Goal: Feedback & Contribution: Submit feedback/report problem

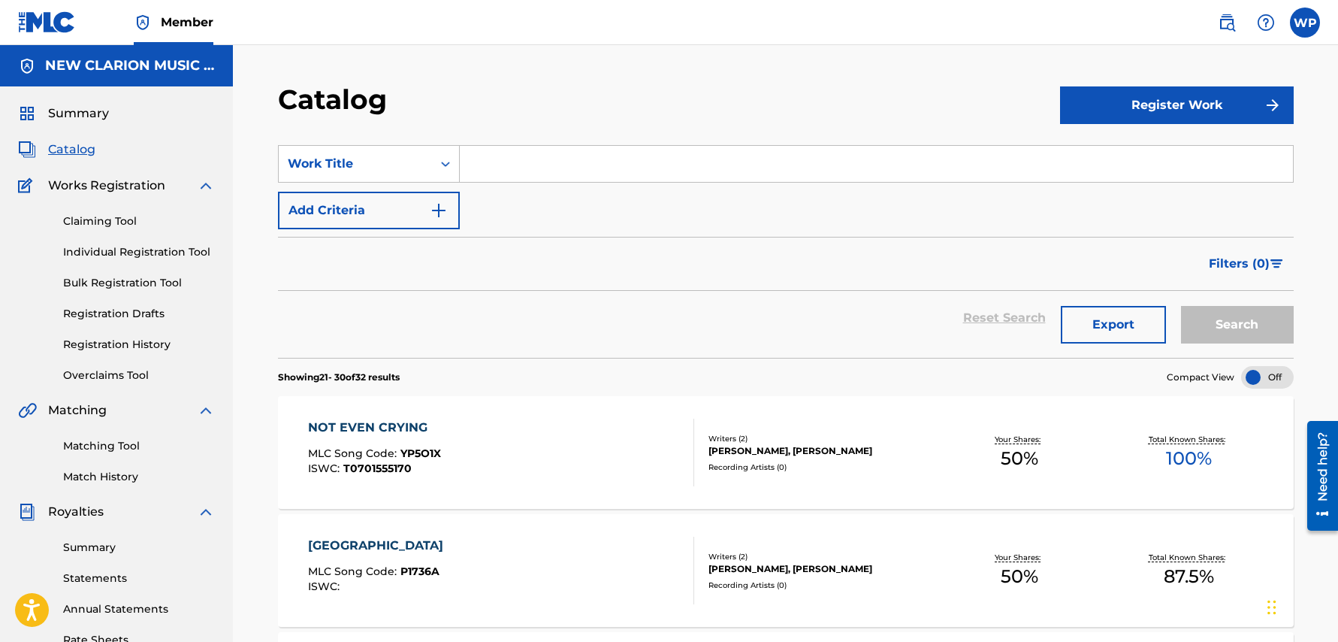
click at [1230, 26] on img at bounding box center [1227, 23] width 18 height 18
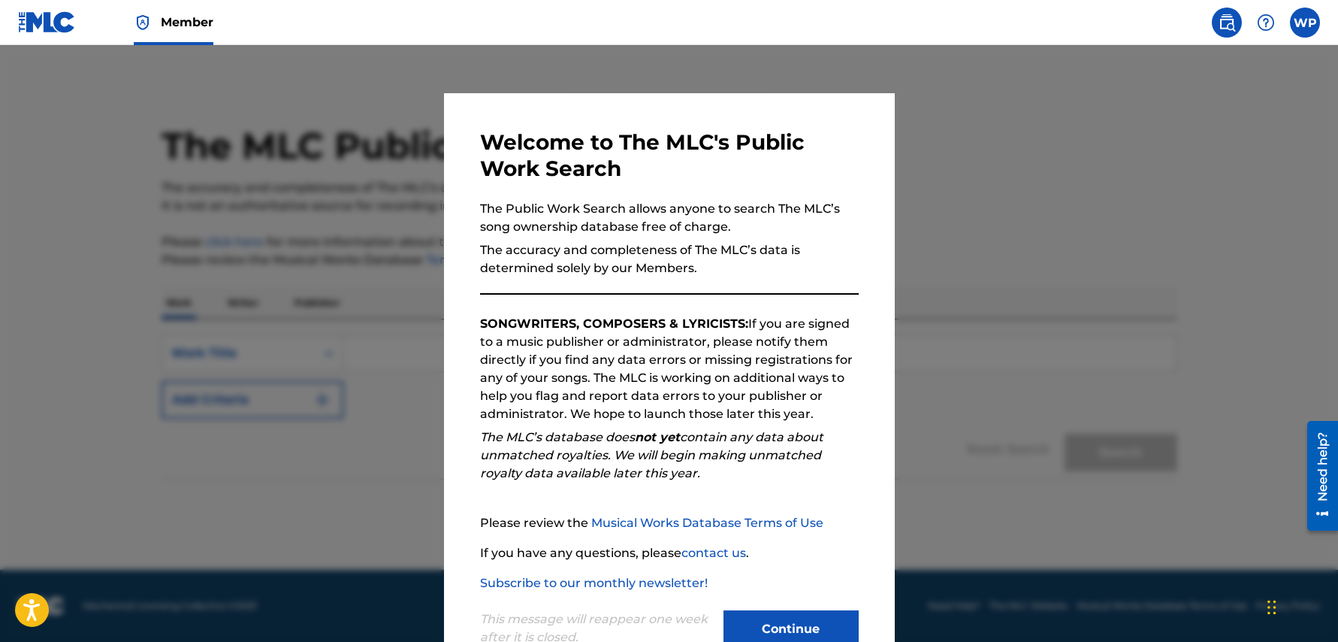
click at [773, 618] on button "Continue" at bounding box center [791, 629] width 135 height 38
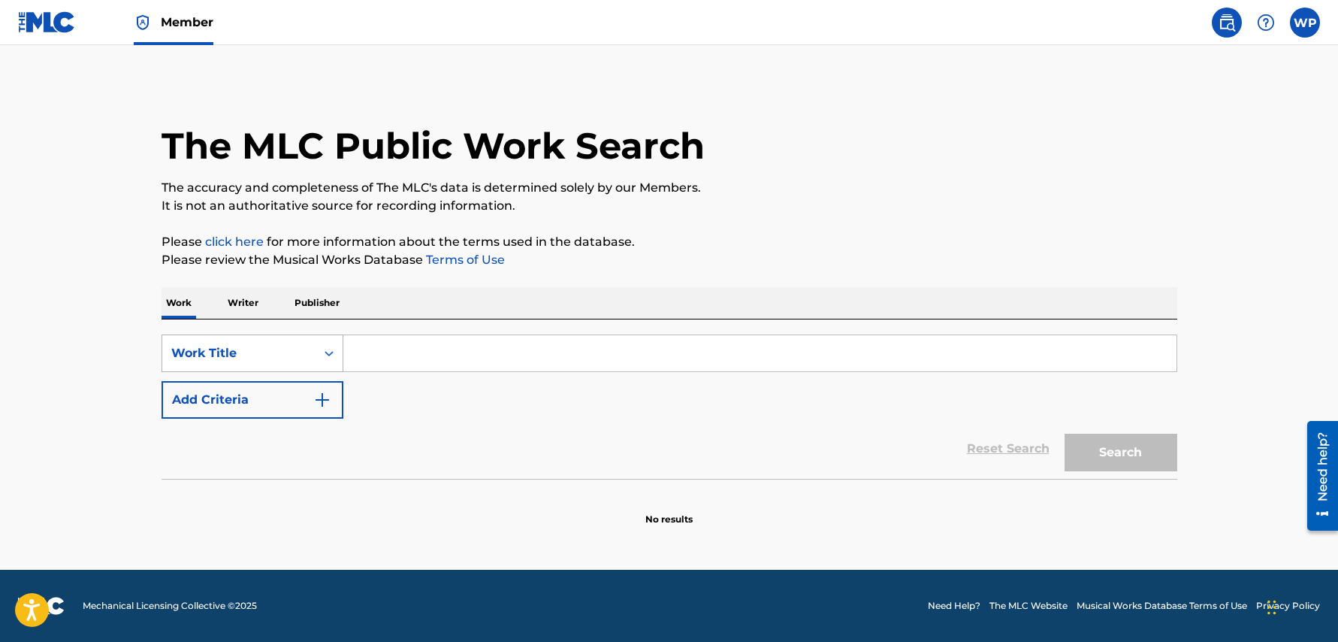
click at [328, 358] on icon "Search Form" at bounding box center [329, 353] width 15 height 15
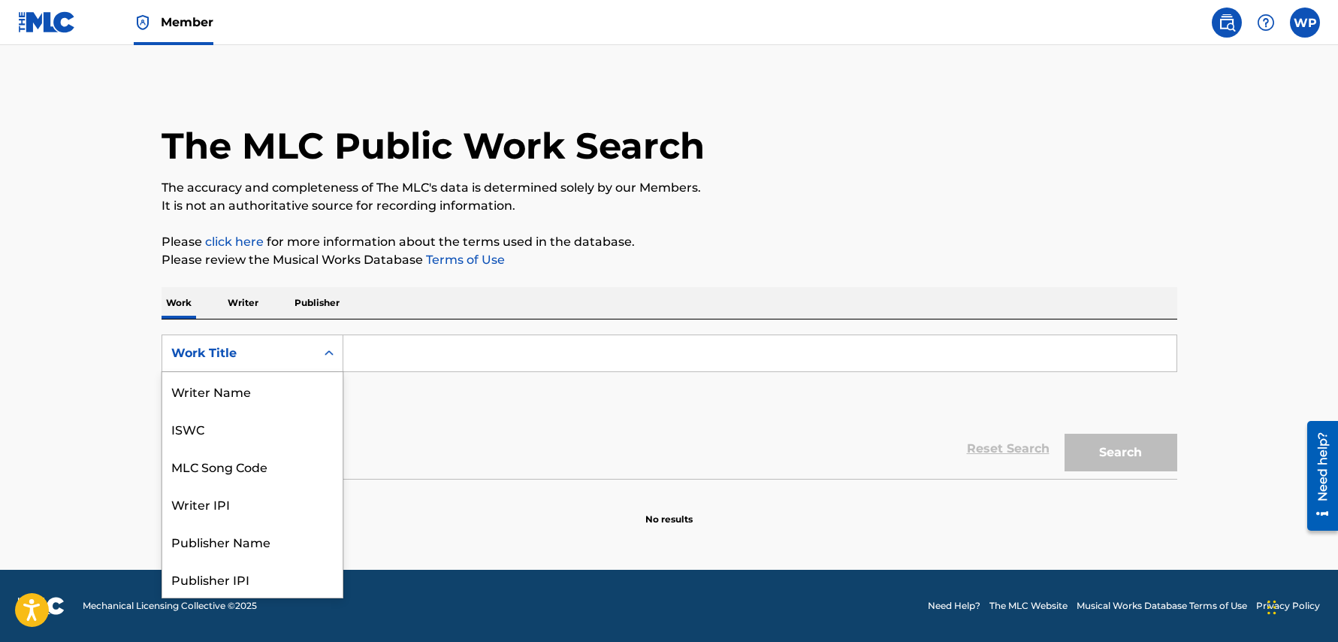
scroll to position [75, 0]
click at [255, 461] on div "Publisher Name" at bounding box center [252, 466] width 180 height 38
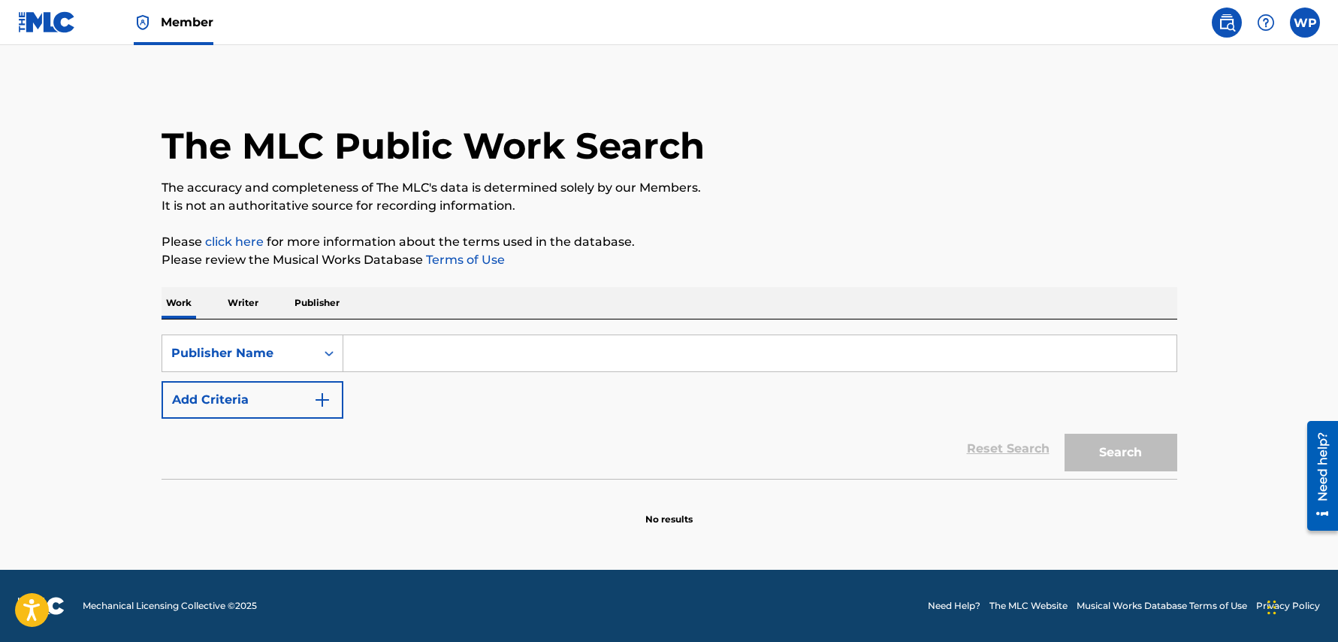
click at [400, 349] on input "Search Form" at bounding box center [759, 353] width 833 height 36
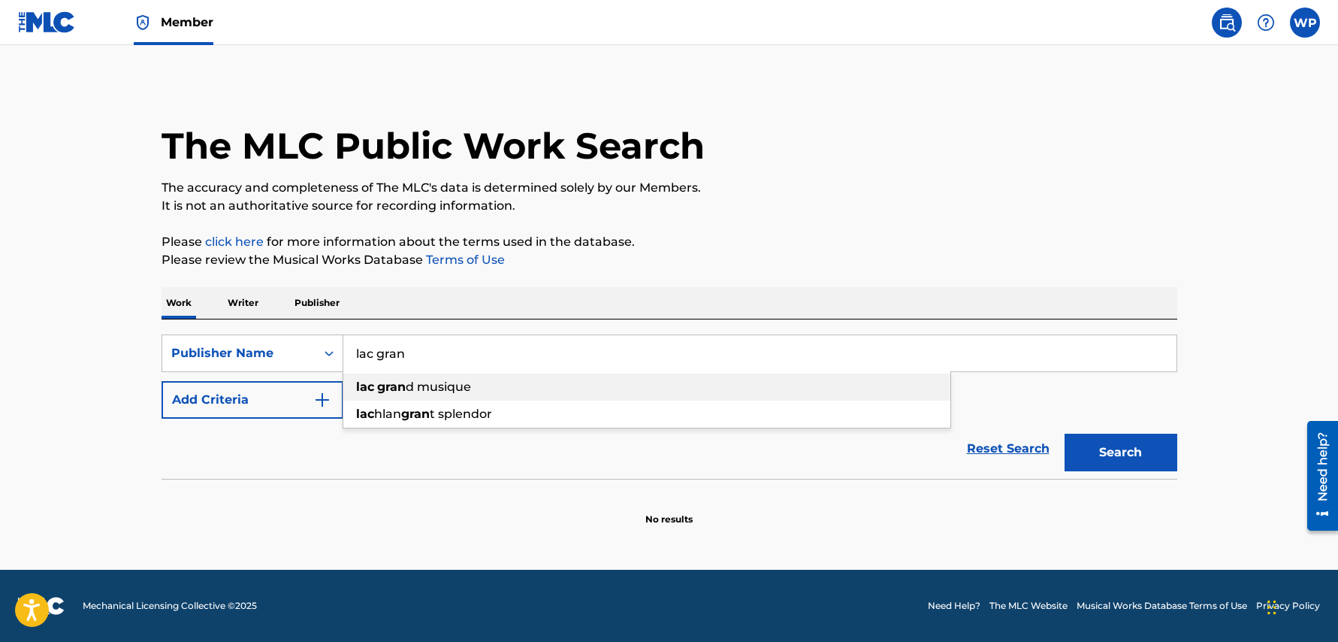
click at [472, 390] on div "lac gran d musique" at bounding box center [646, 386] width 607 height 27
type input "lac grand musique"
click at [1138, 458] on button "Search" at bounding box center [1121, 453] width 113 height 38
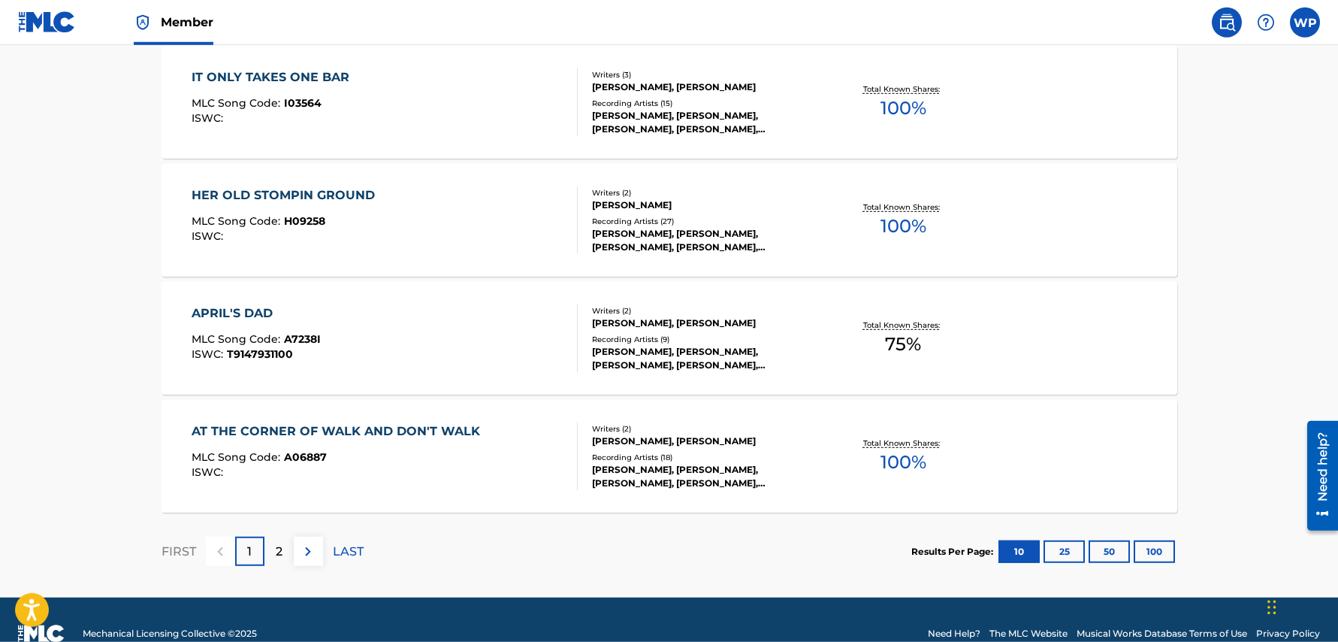
scroll to position [1178, 0]
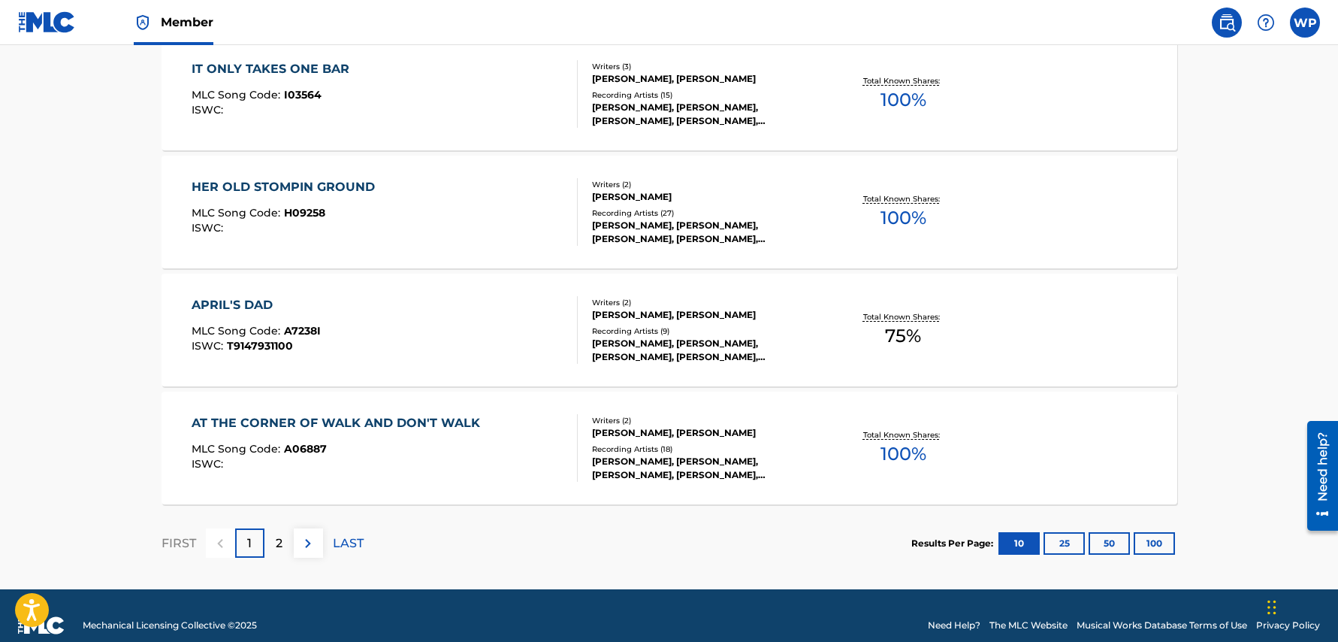
click at [279, 545] on p "2" at bounding box center [279, 543] width 7 height 18
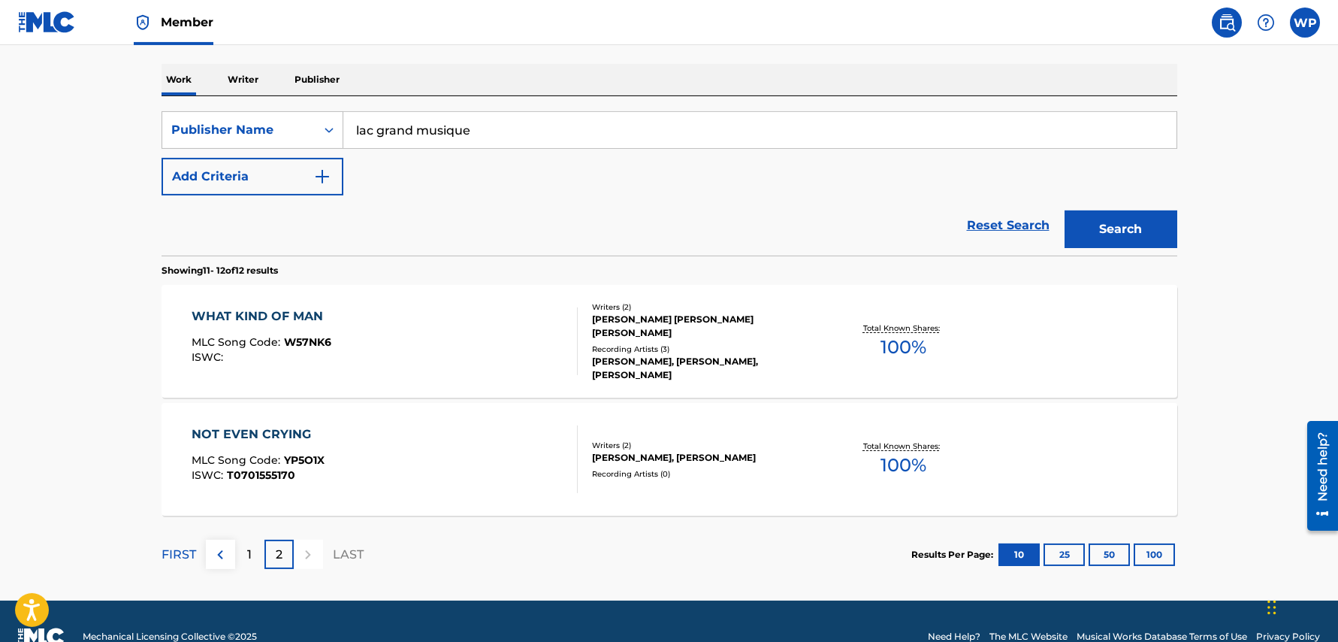
scroll to position [229, 0]
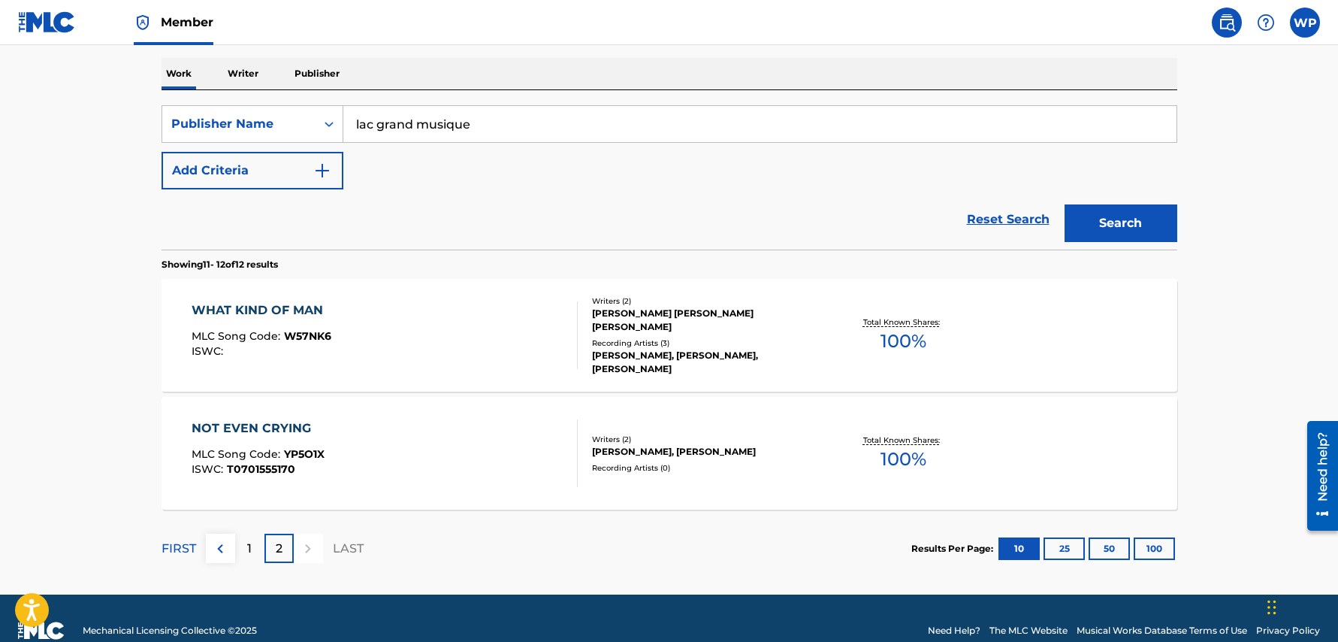
click at [245, 548] on div "1" at bounding box center [249, 547] width 29 height 29
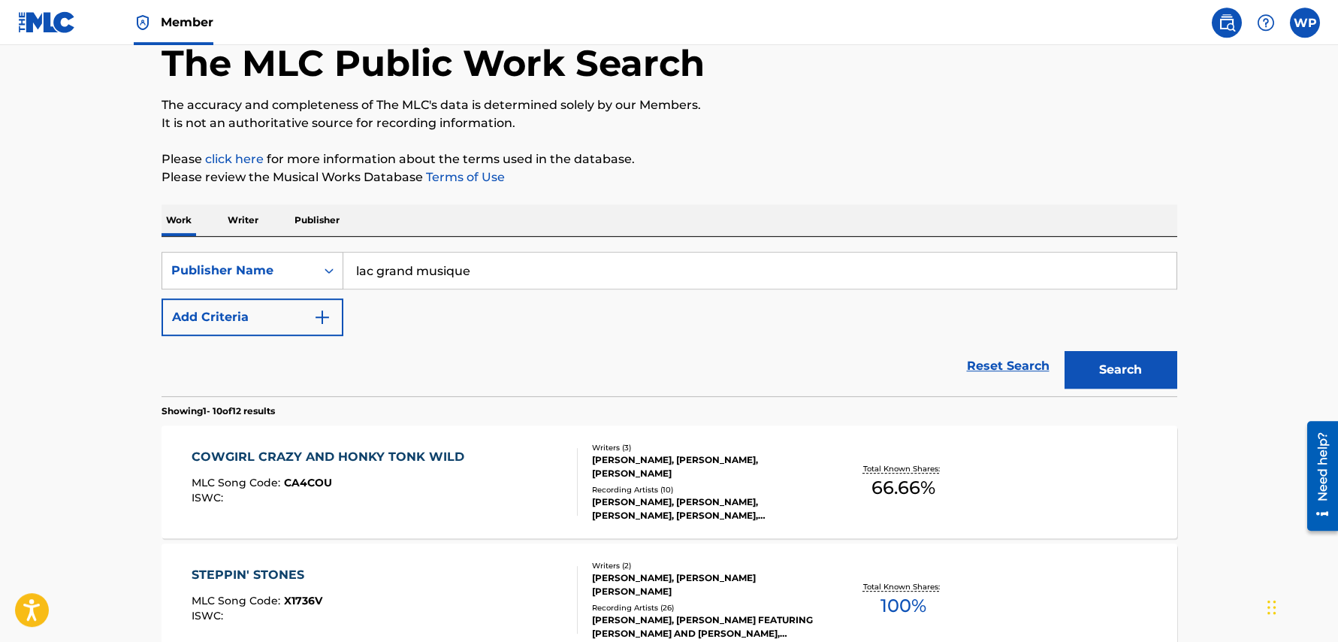
scroll to position [0, 0]
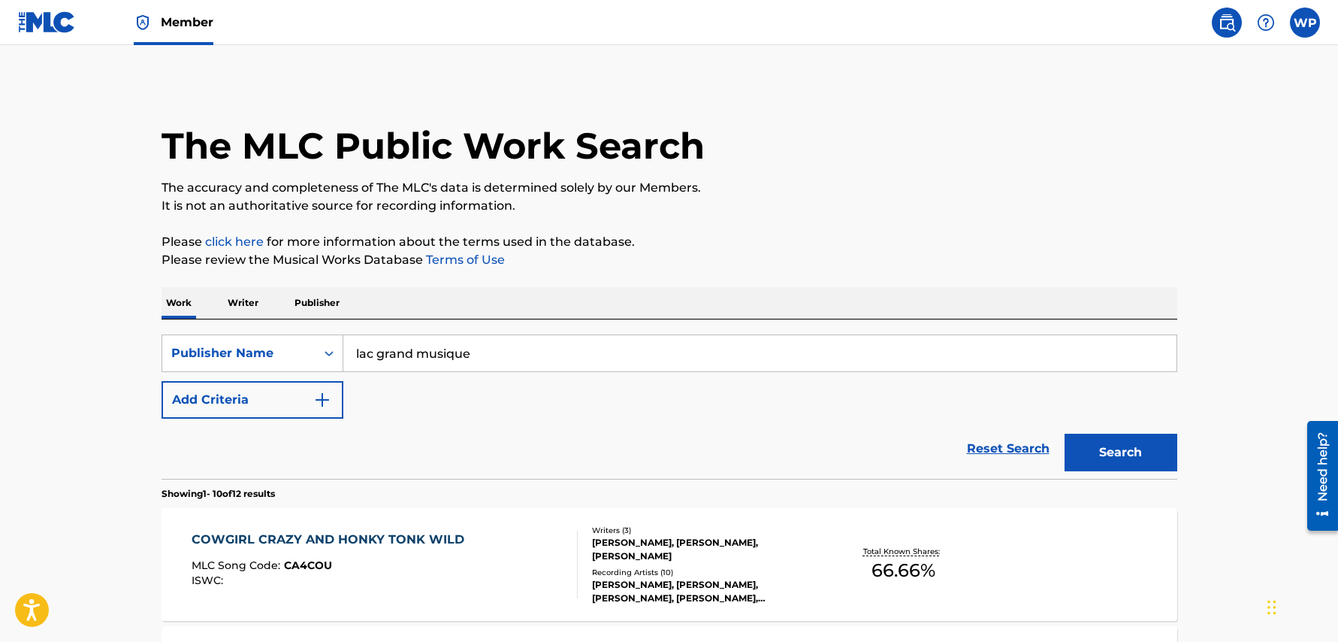
click at [328, 307] on p "Publisher" at bounding box center [317, 303] width 54 height 32
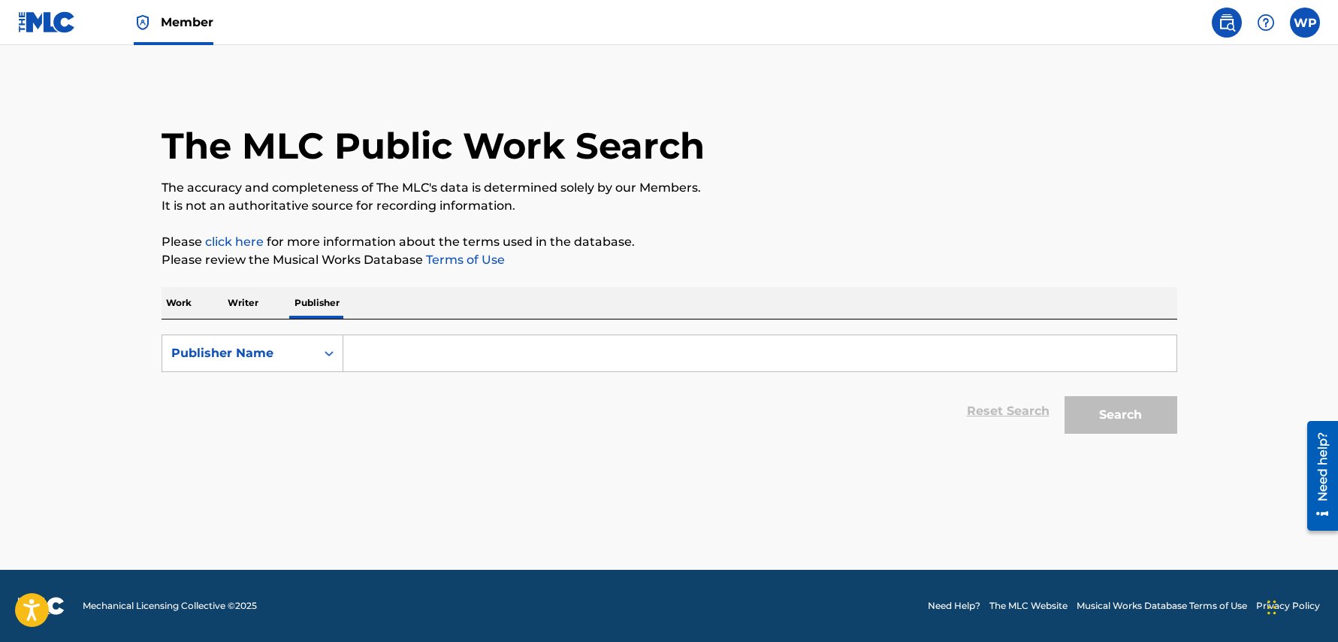
click at [400, 354] on input "Search Form" at bounding box center [759, 353] width 833 height 36
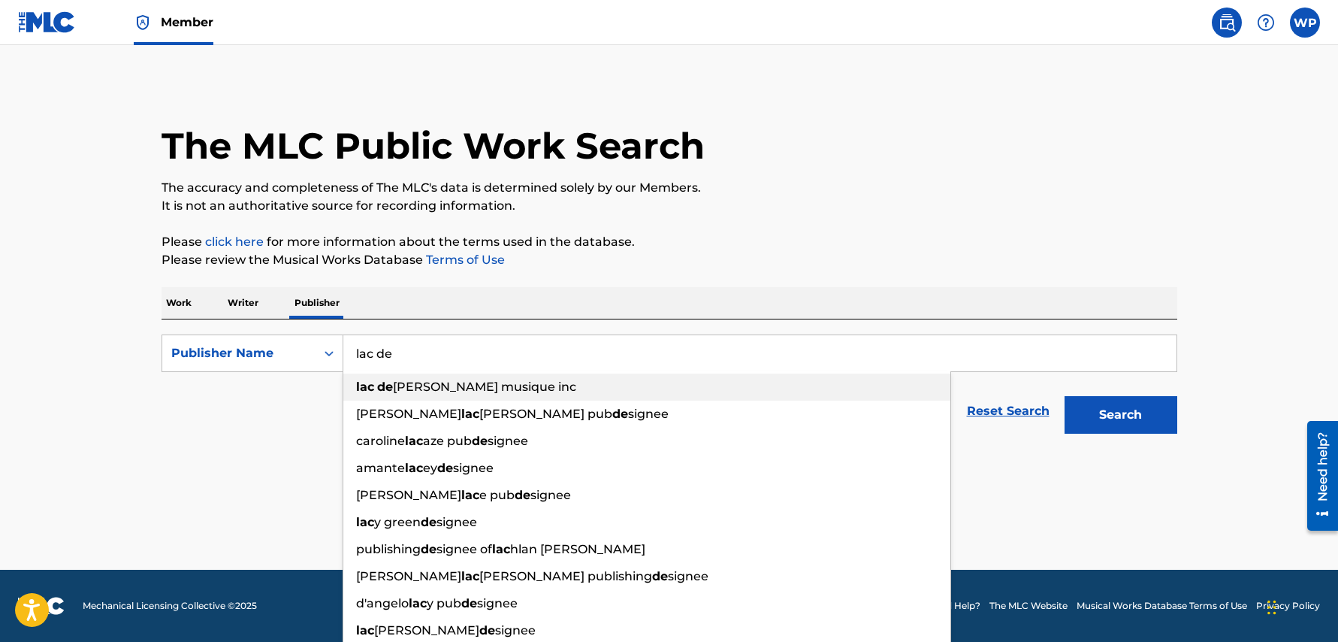
click at [412, 391] on span "[PERSON_NAME] musique inc" at bounding box center [484, 386] width 183 height 14
type input "lac de charles musique inc"
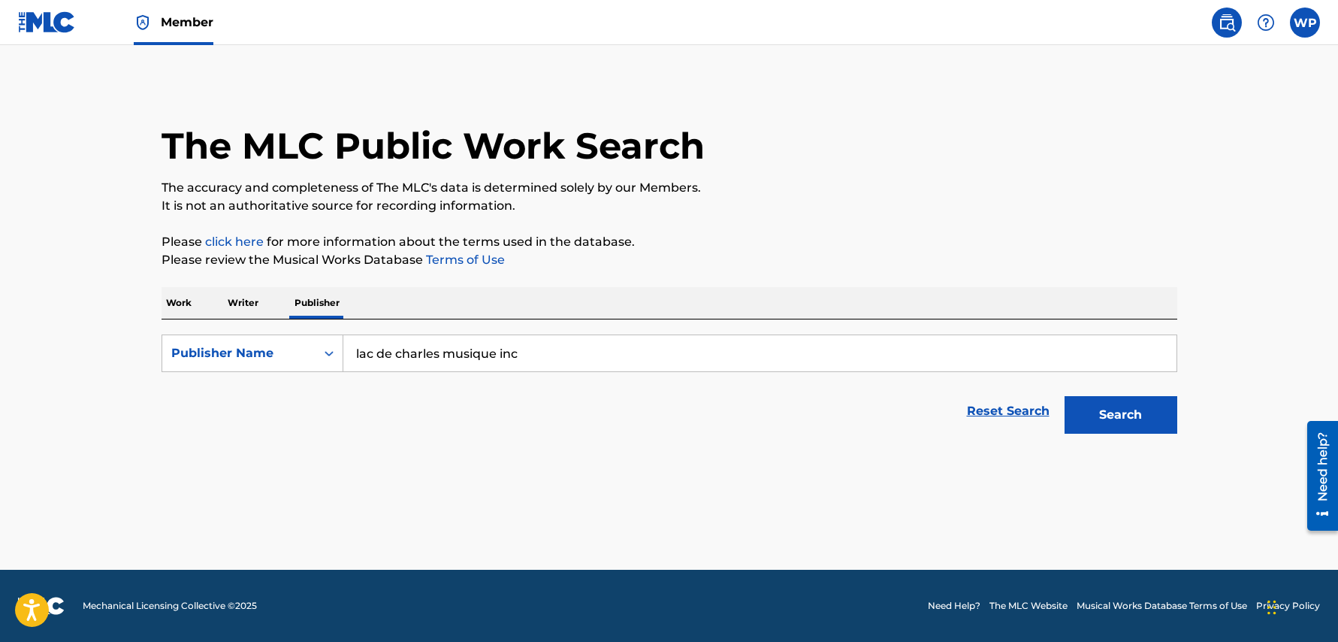
click at [1129, 426] on button "Search" at bounding box center [1121, 415] width 113 height 38
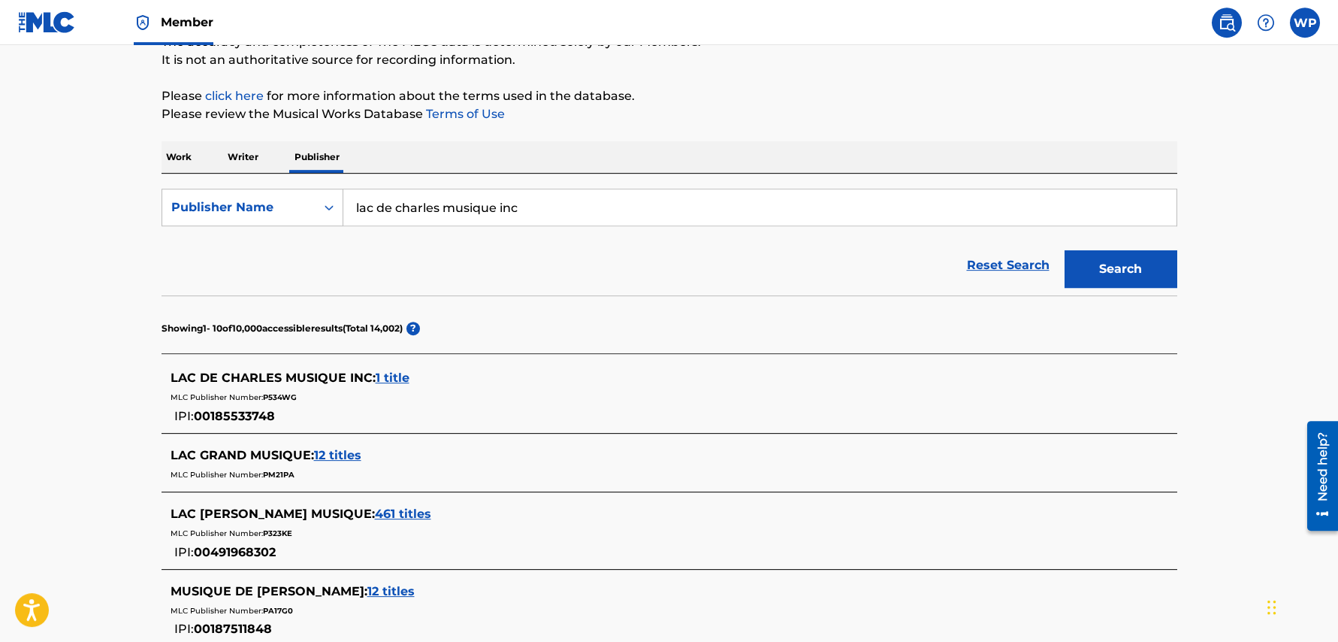
scroll to position [168, 0]
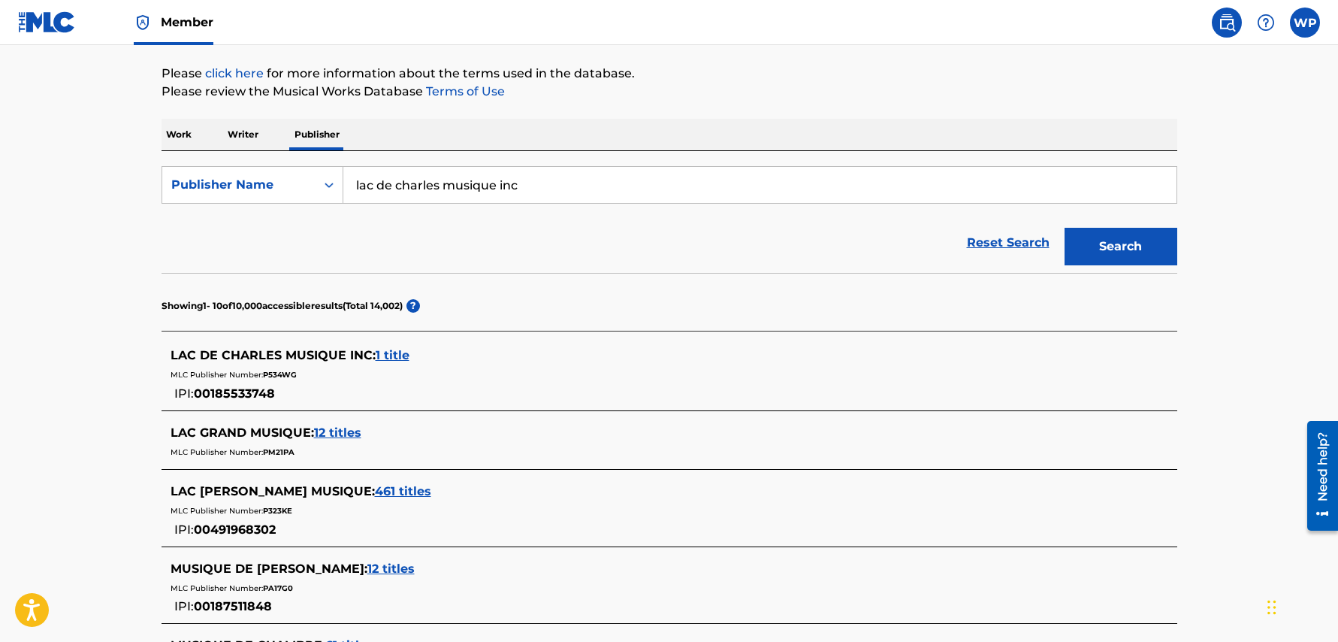
click at [402, 355] on span "1 title" at bounding box center [393, 355] width 34 height 14
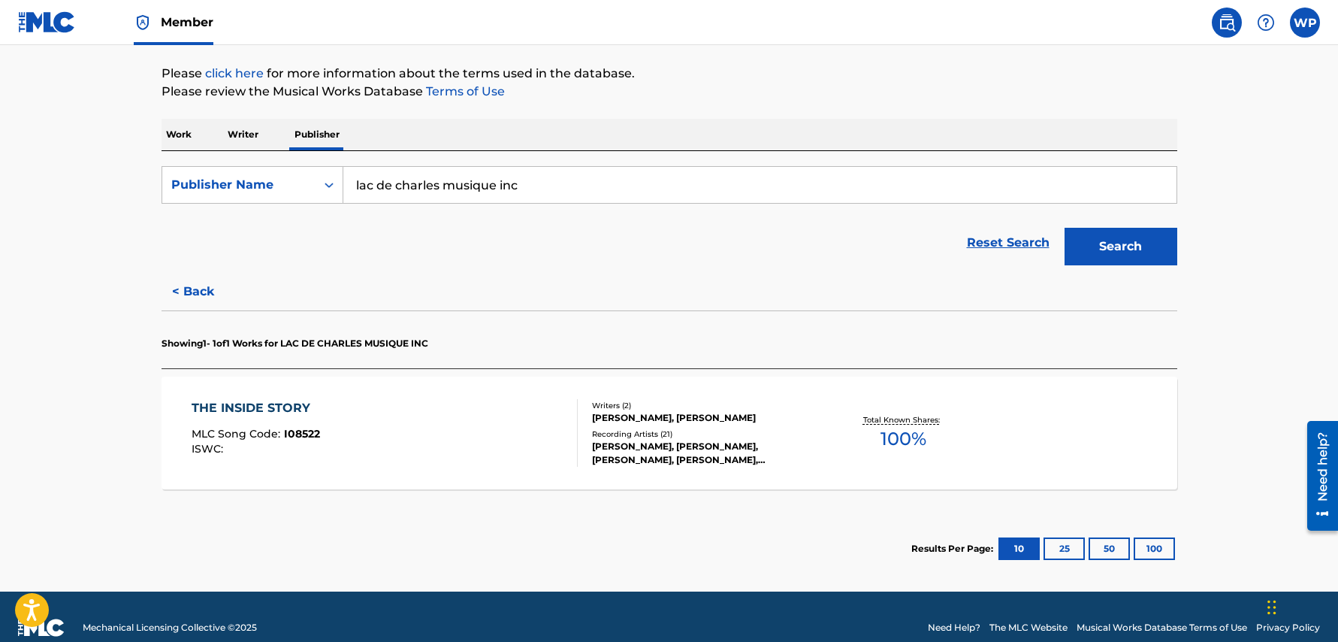
click at [256, 402] on div "THE INSIDE STORY" at bounding box center [256, 408] width 128 height 18
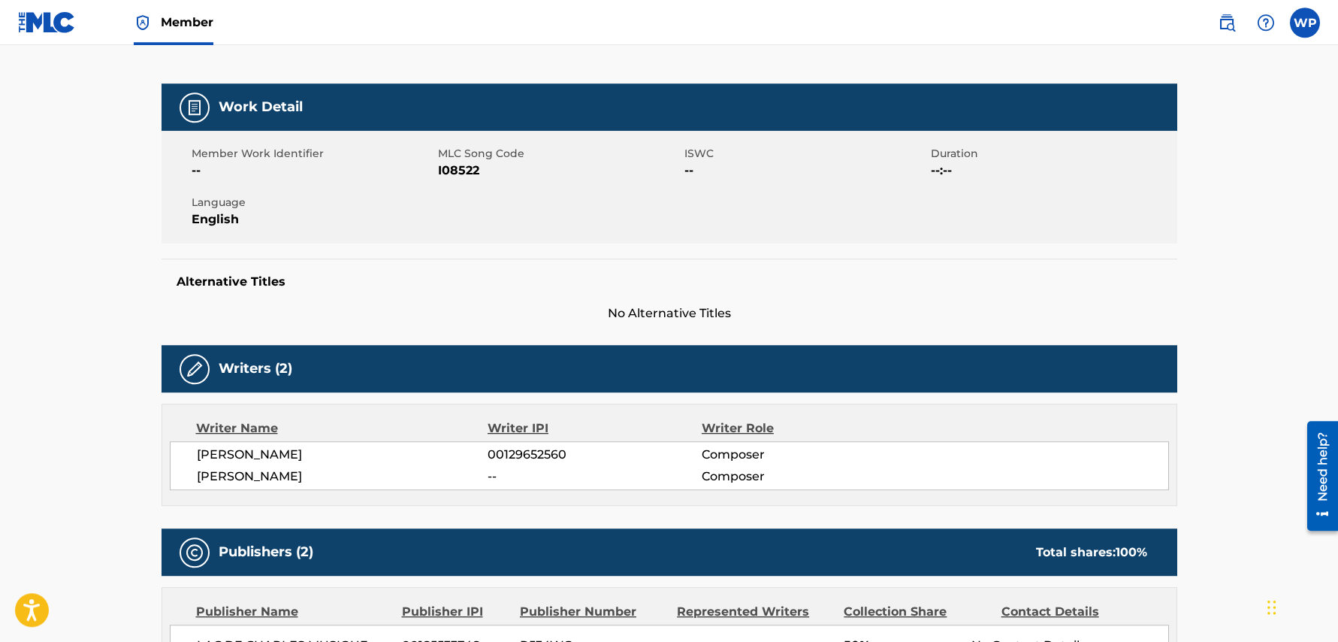
scroll to position [36, 0]
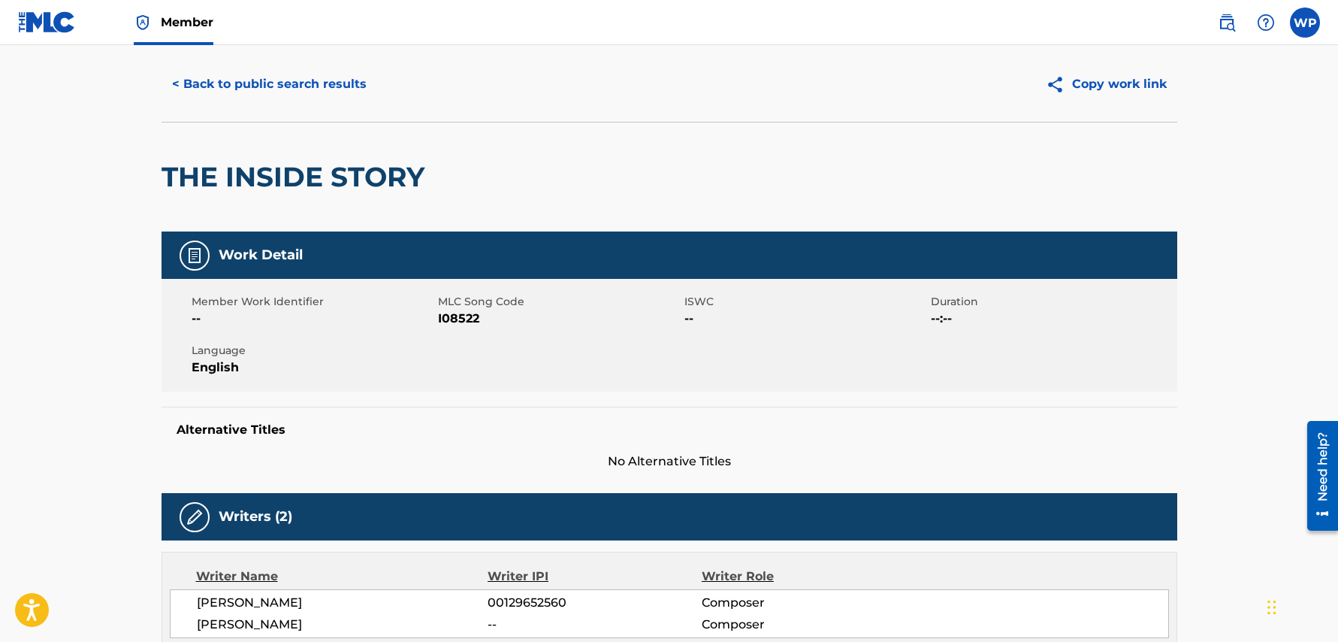
click at [240, 77] on button "< Back to public search results" at bounding box center [270, 84] width 216 height 38
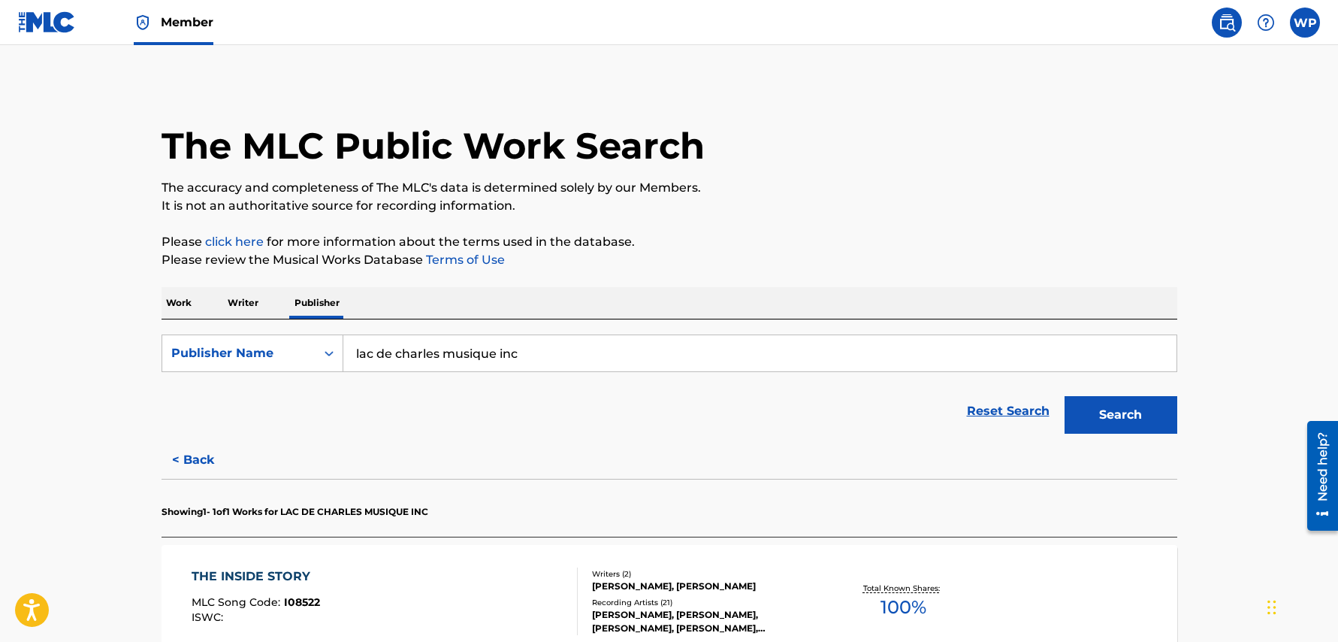
click at [198, 458] on button "< Back" at bounding box center [207, 460] width 90 height 38
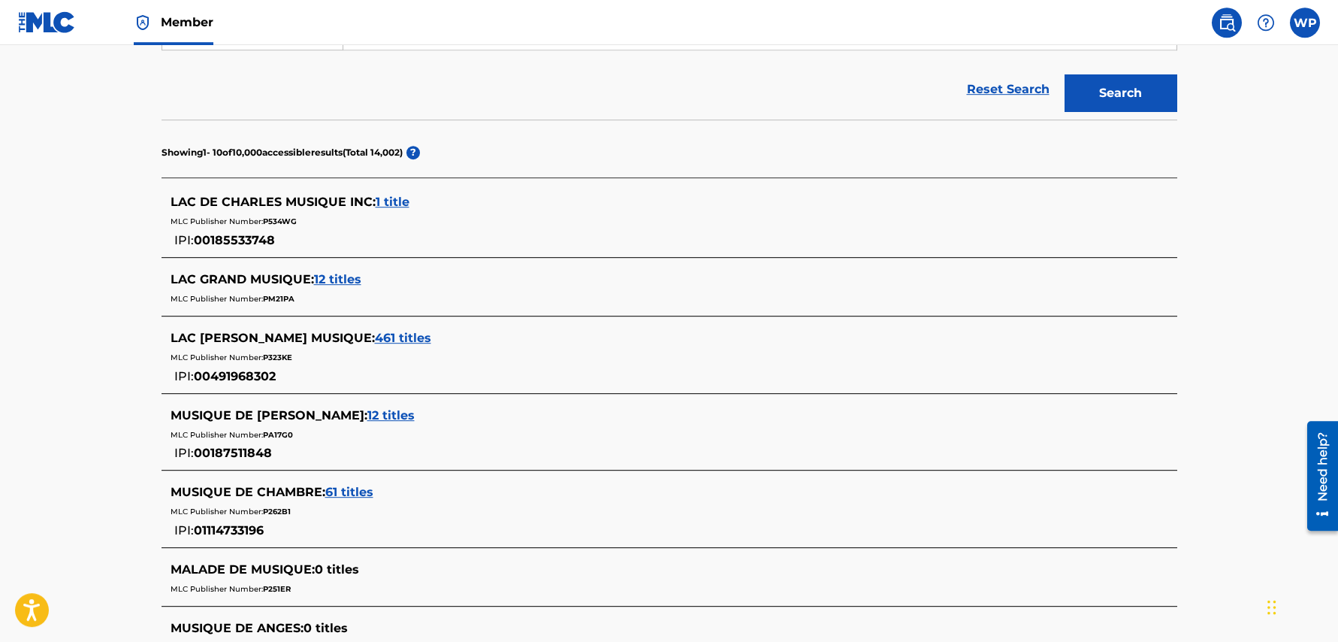
scroll to position [325, 0]
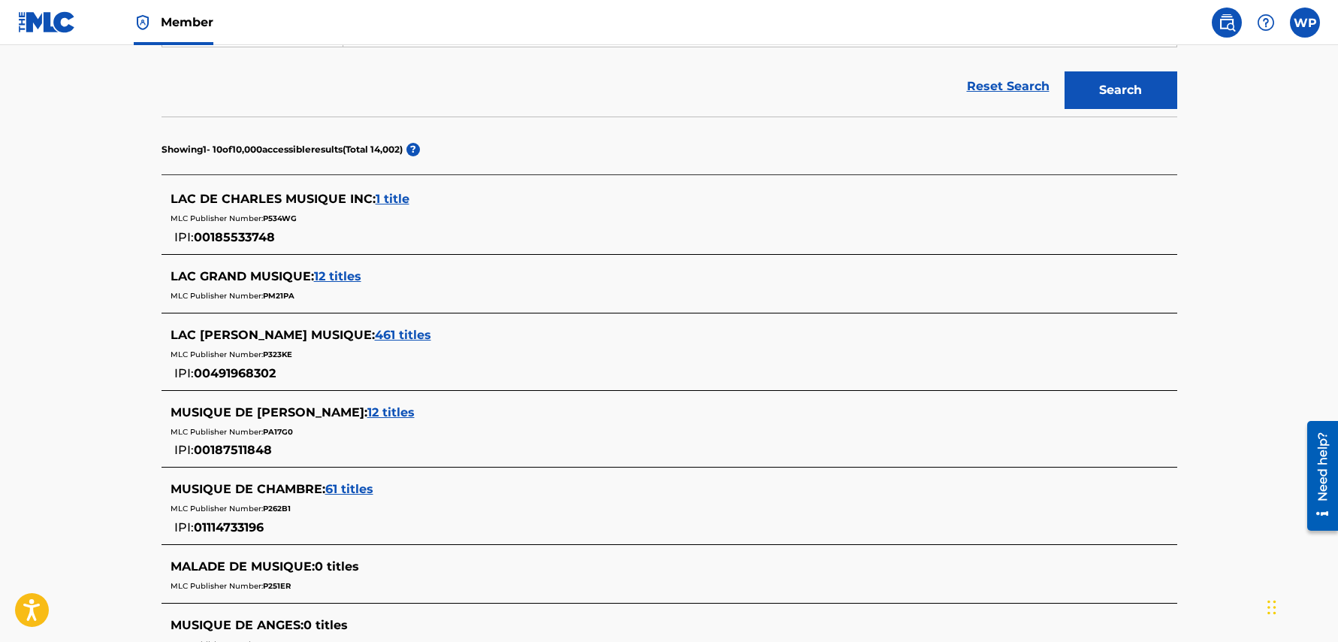
click at [355, 279] on span "12 titles" at bounding box center [337, 276] width 47 height 14
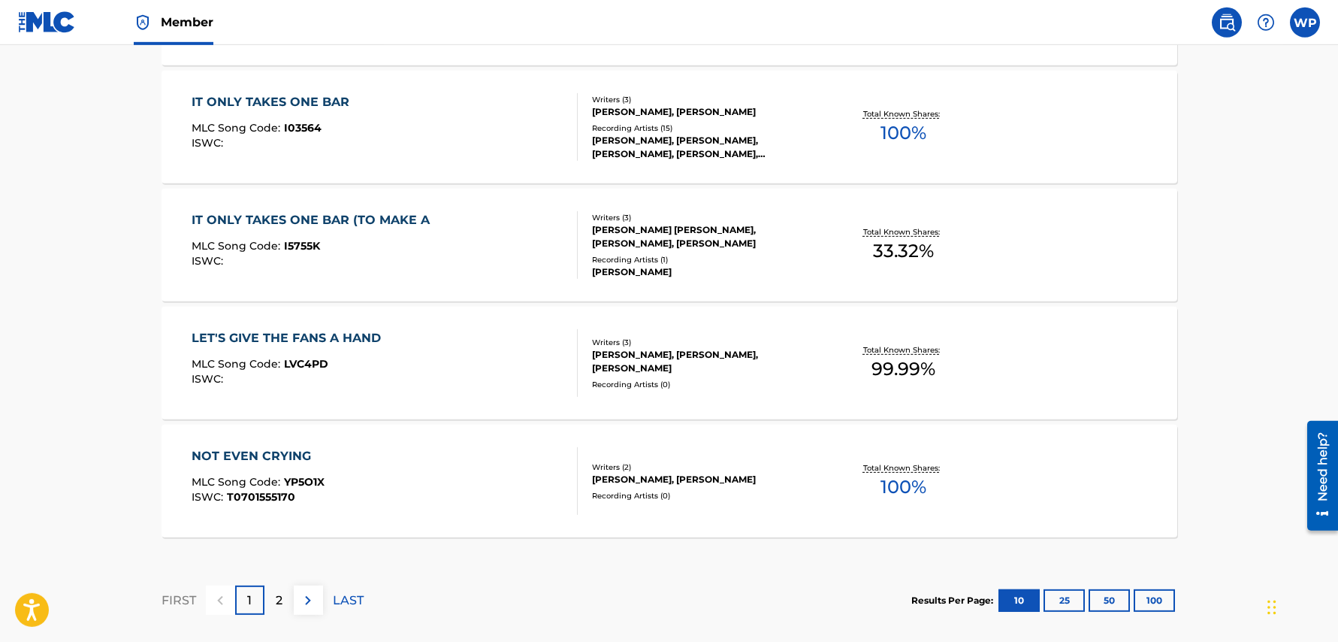
scroll to position [1238, 0]
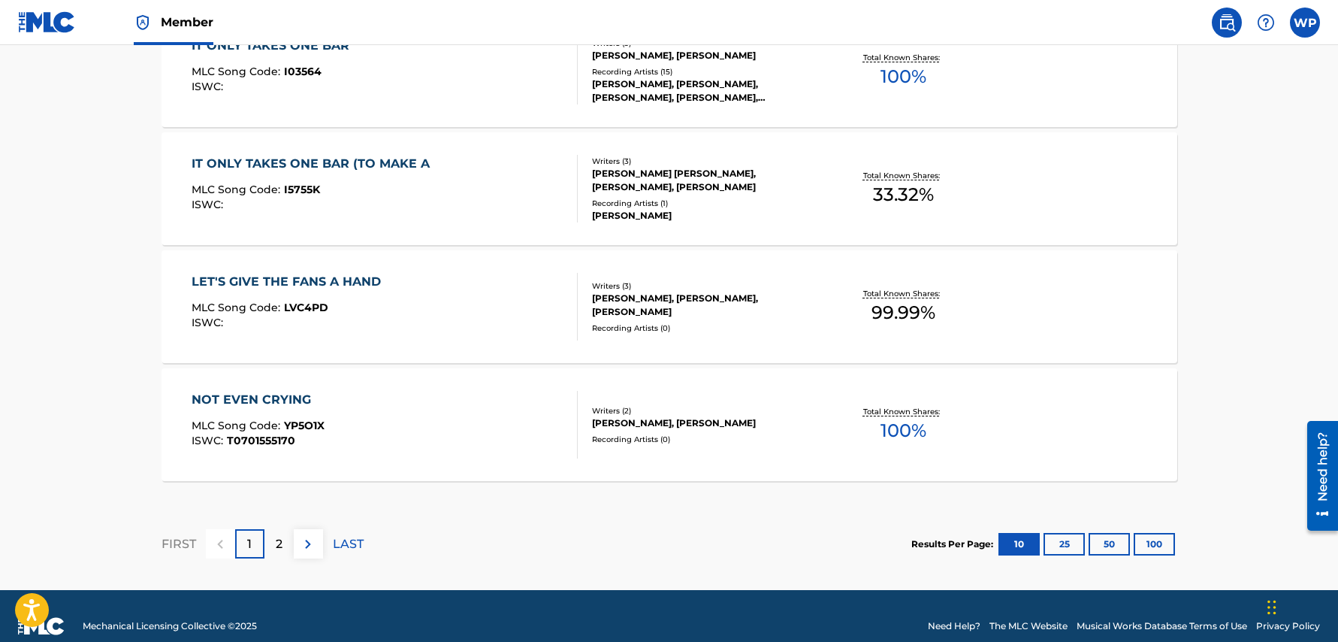
click at [276, 545] on p "2" at bounding box center [279, 544] width 7 height 18
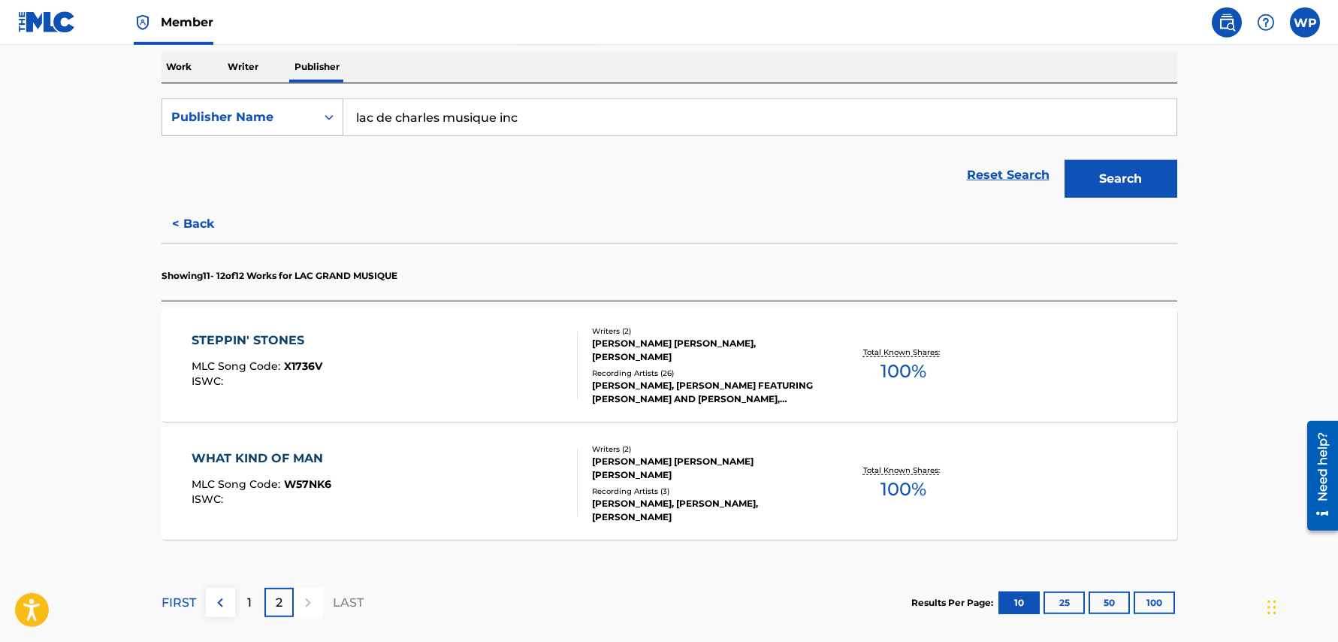
scroll to position [277, 0]
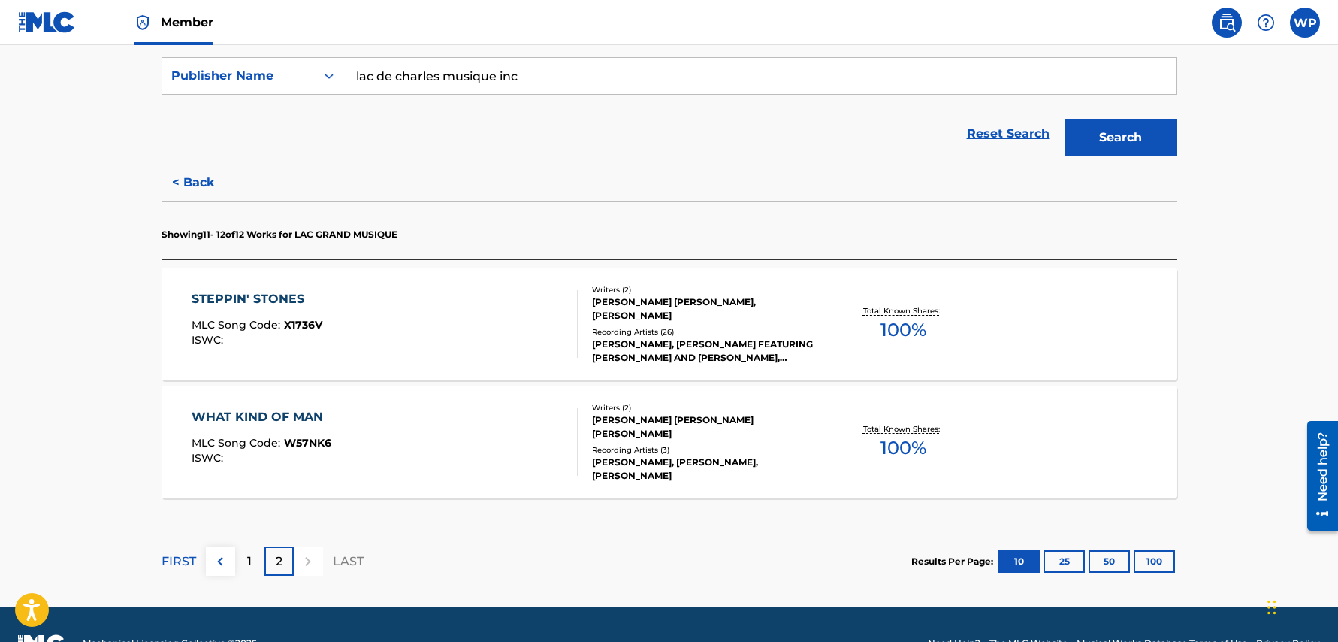
click at [253, 558] on div "1" at bounding box center [249, 560] width 29 height 29
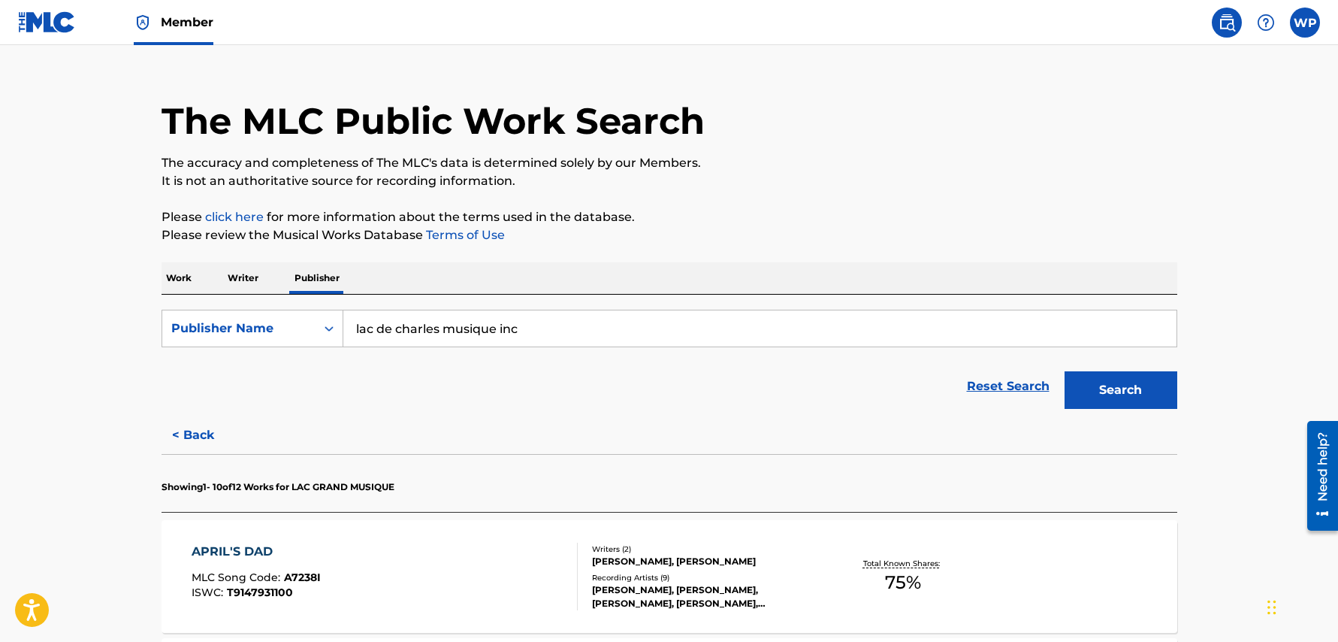
click at [180, 23] on span "Member" at bounding box center [187, 22] width 53 height 17
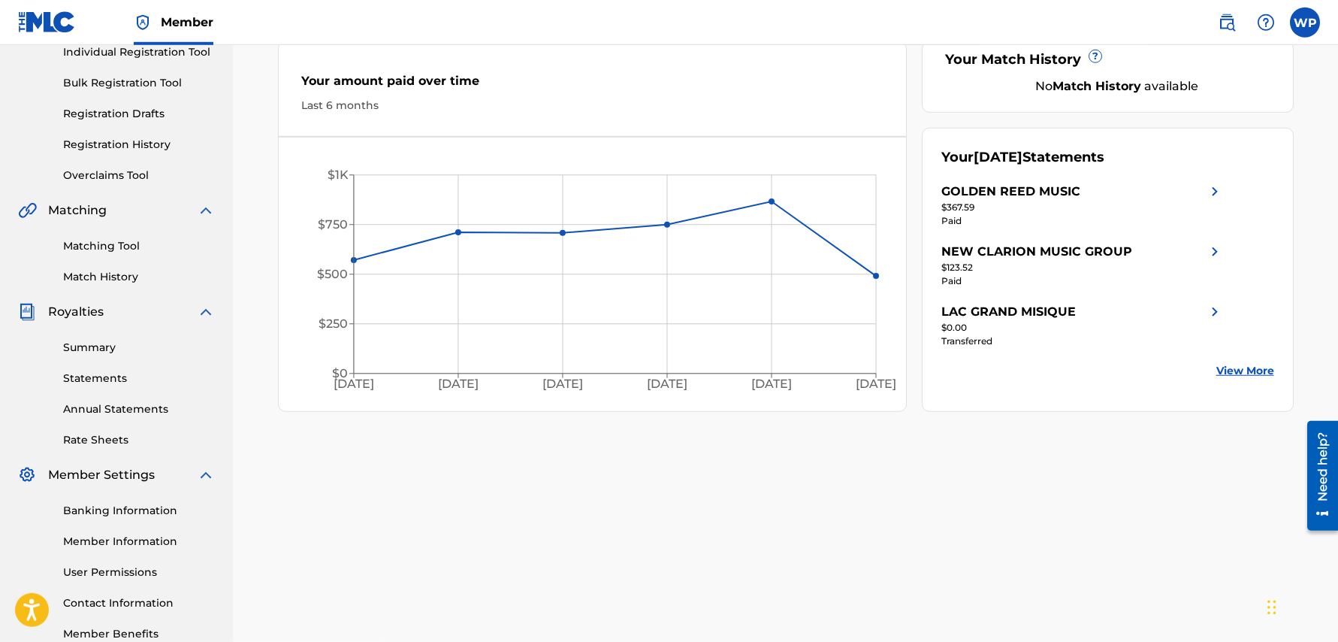
scroll to position [228, 0]
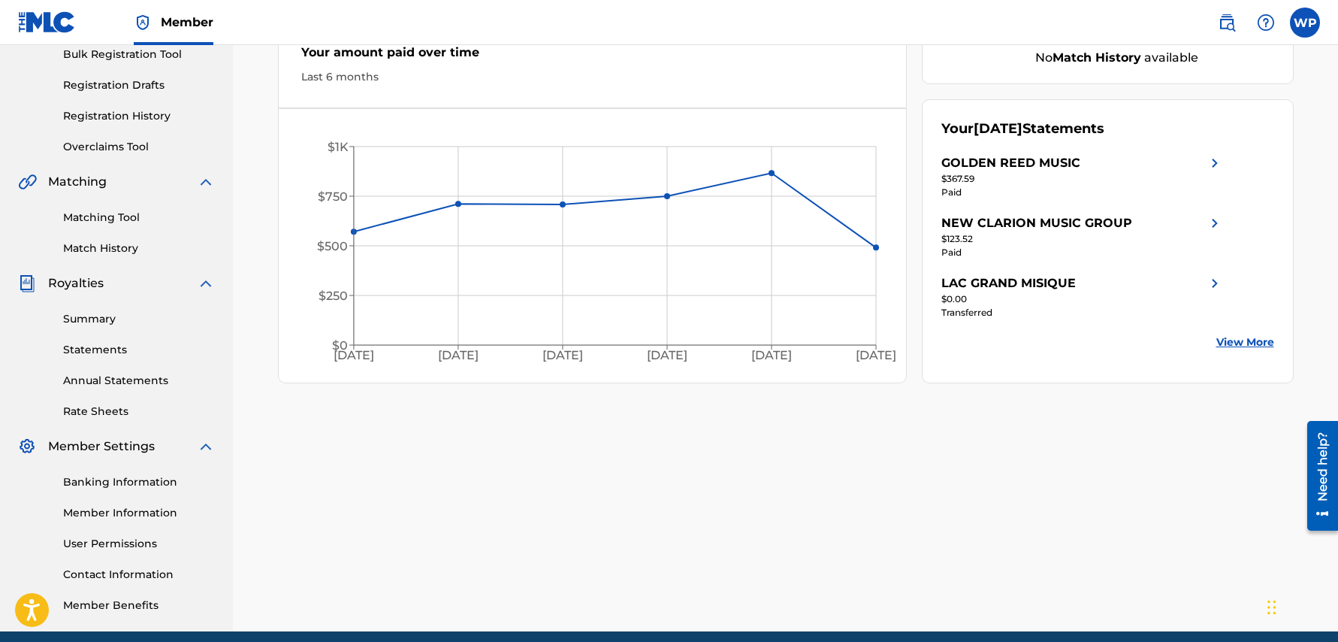
click at [115, 225] on div "Matching Tool Match History" at bounding box center [116, 223] width 197 height 65
click at [119, 220] on link "Matching Tool" at bounding box center [139, 218] width 152 height 16
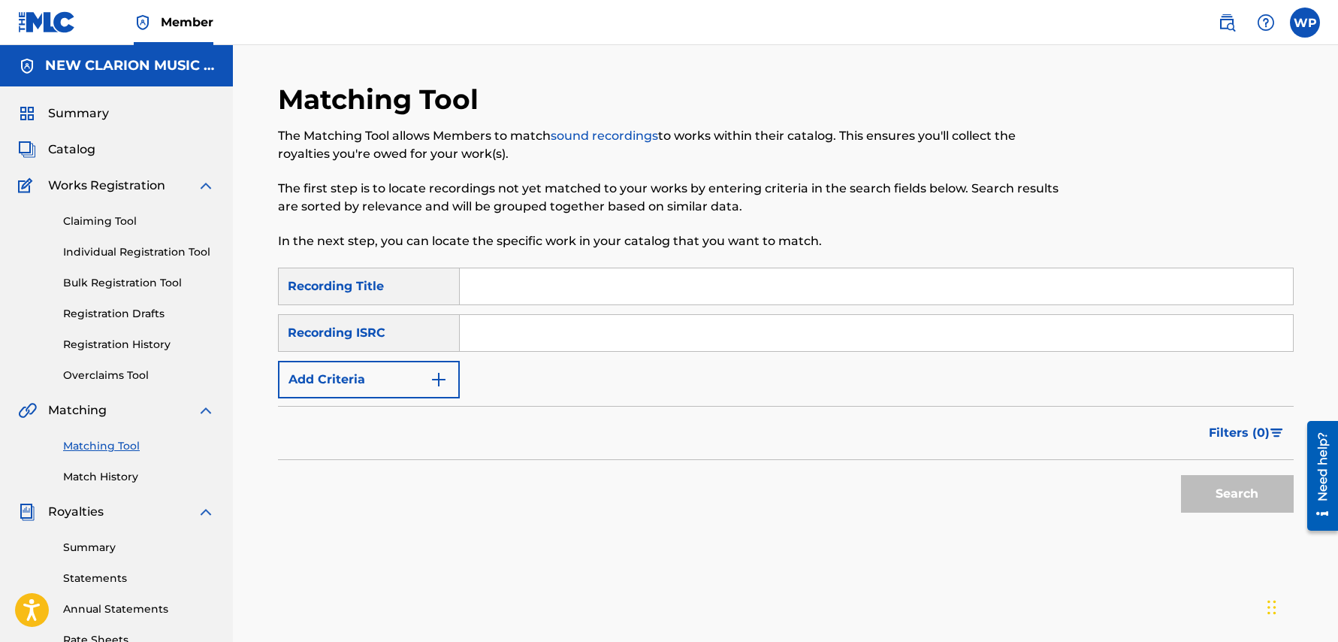
click at [515, 286] on input "Search Form" at bounding box center [876, 286] width 833 height 36
type input "keeper of the flame"
click at [1181, 475] on button "Search" at bounding box center [1237, 494] width 113 height 38
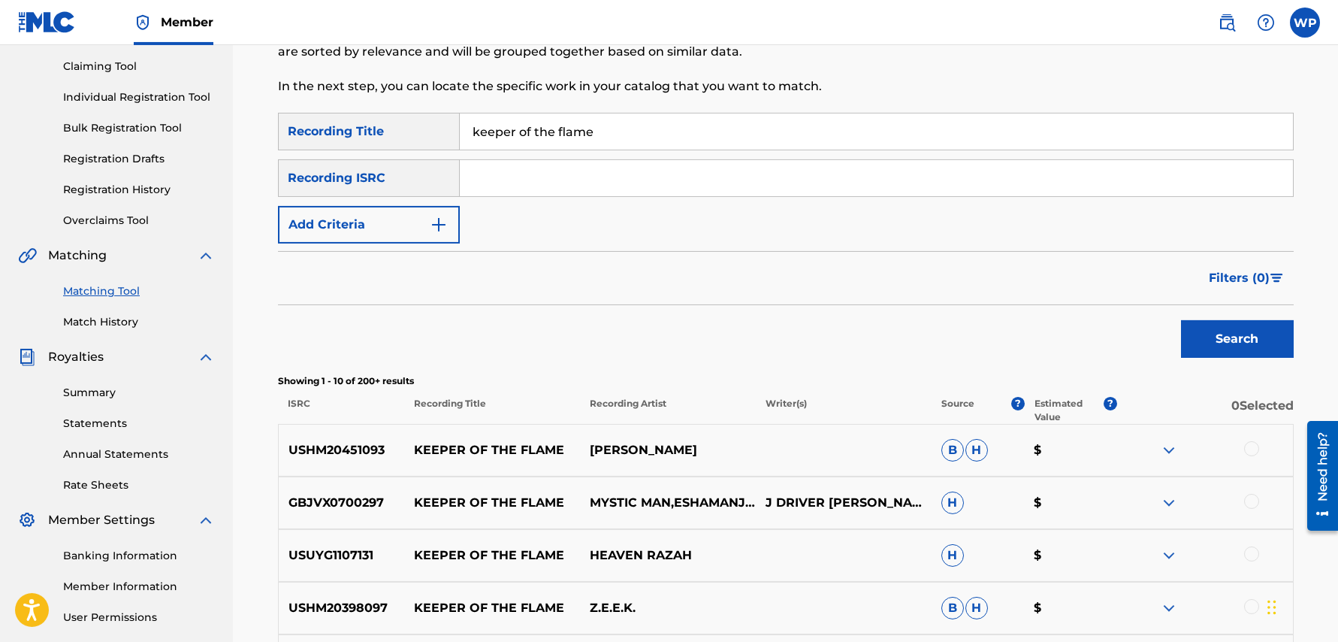
scroll to position [156, 0]
click at [443, 222] on img "Search Form" at bounding box center [439, 223] width 18 height 18
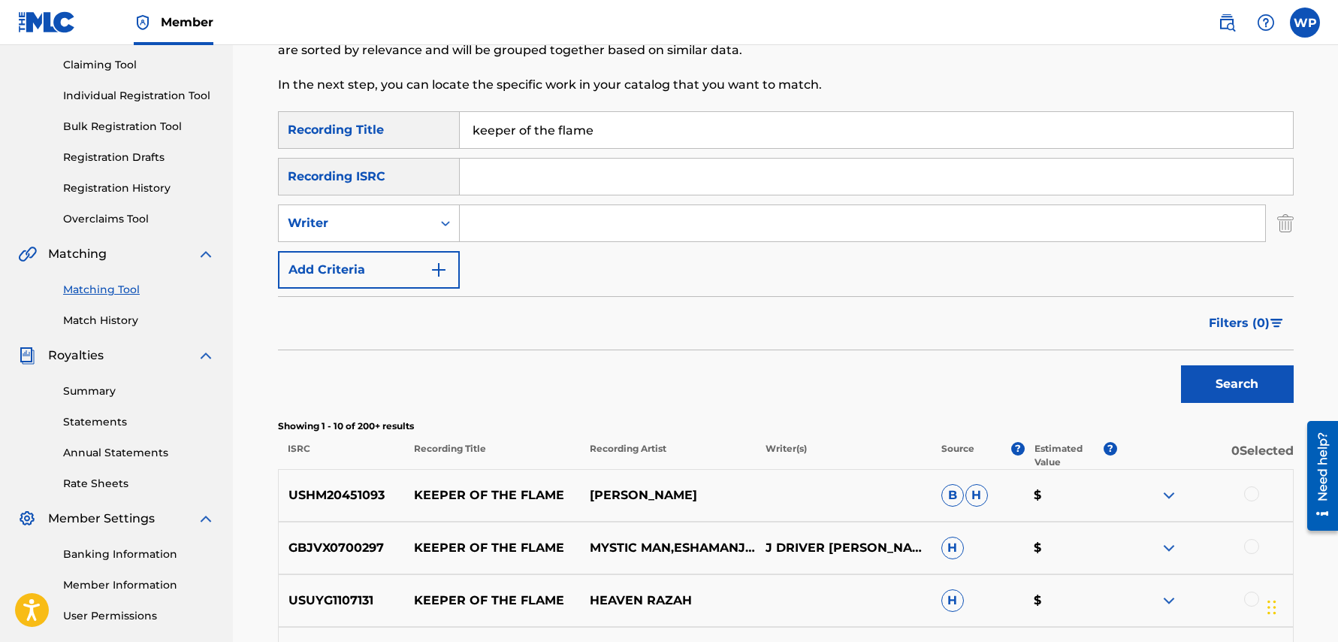
click at [507, 219] on input "Search Form" at bounding box center [862, 223] width 805 height 36
type input "[PERSON_NAME]"
click at [1181, 365] on button "Search" at bounding box center [1237, 384] width 113 height 38
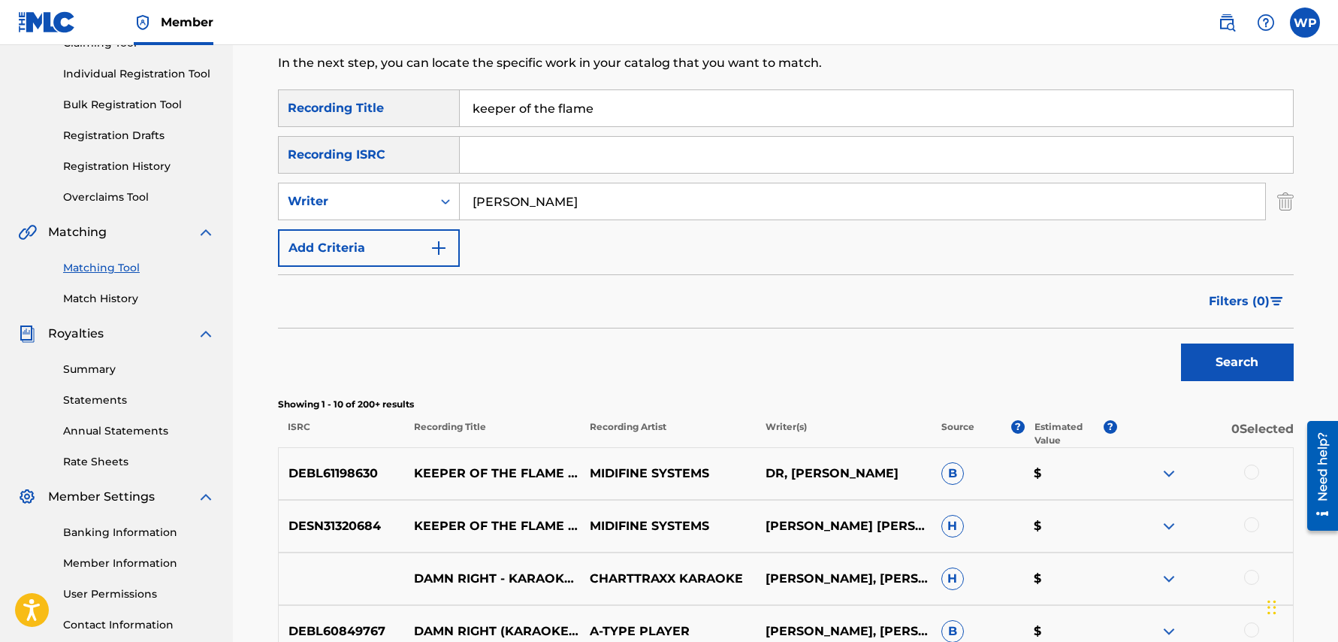
scroll to position [132, 0]
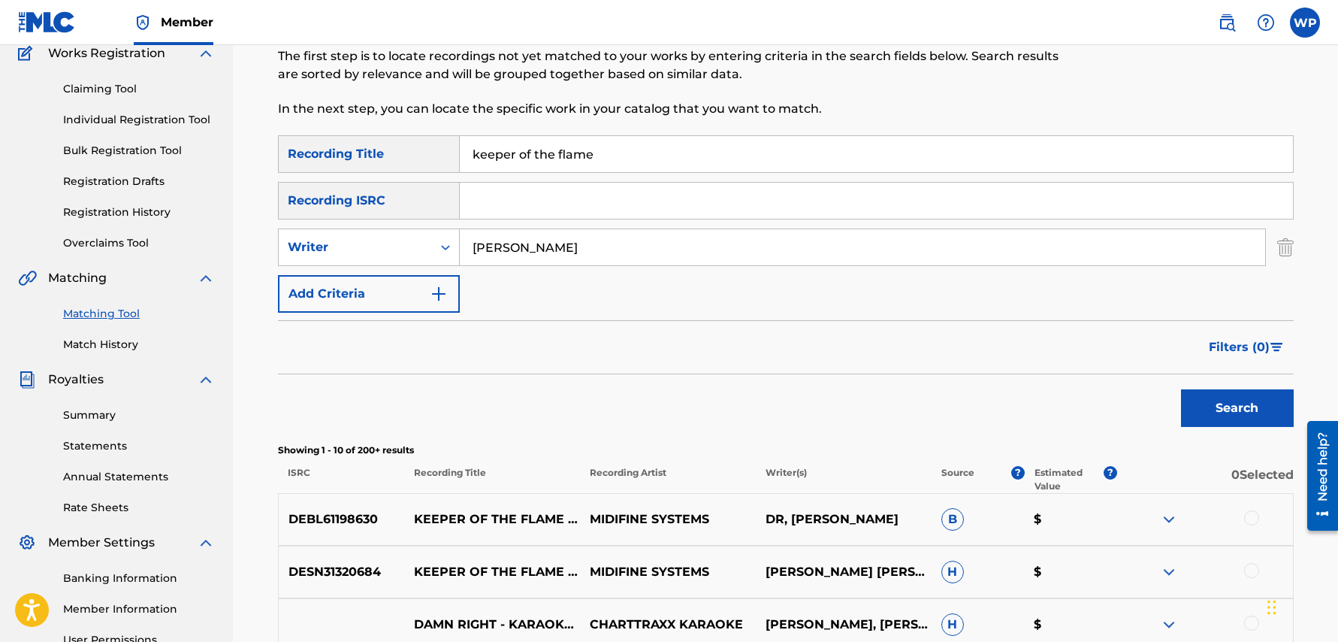
click at [445, 296] on img "Search Form" at bounding box center [439, 294] width 18 height 18
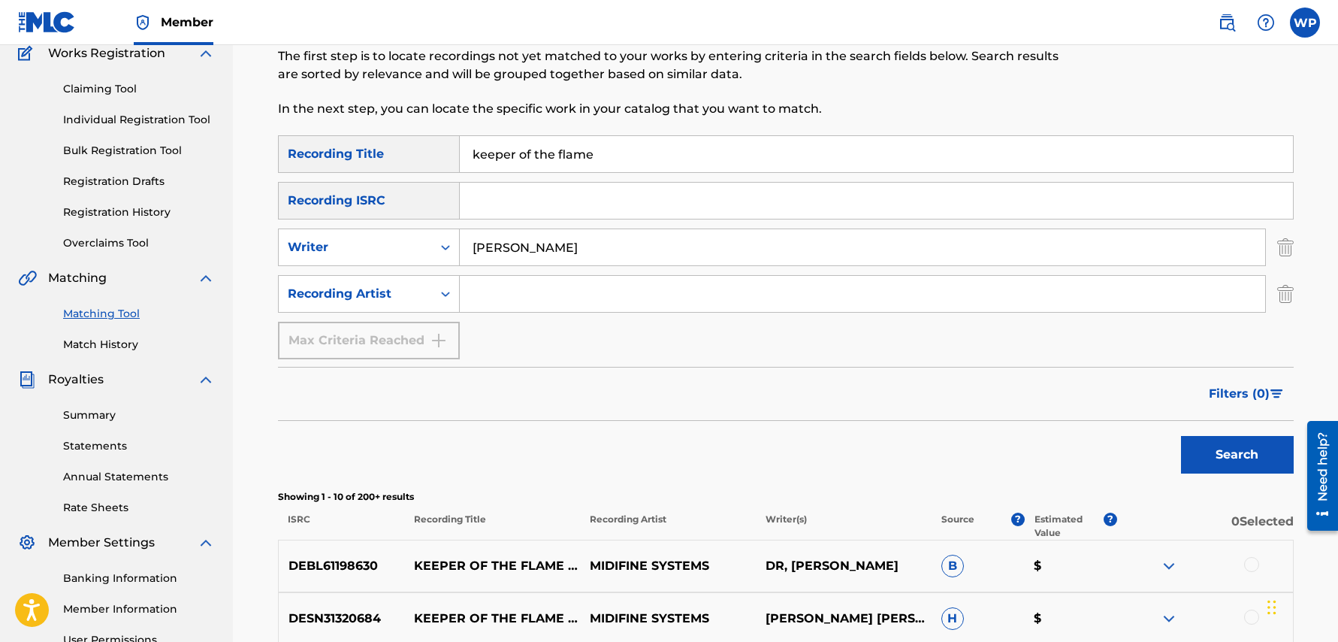
click at [501, 299] on input "Search Form" at bounding box center [862, 294] width 805 height 36
type input "[PERSON_NAME]"
click at [1181, 436] on button "Search" at bounding box center [1237, 455] width 113 height 38
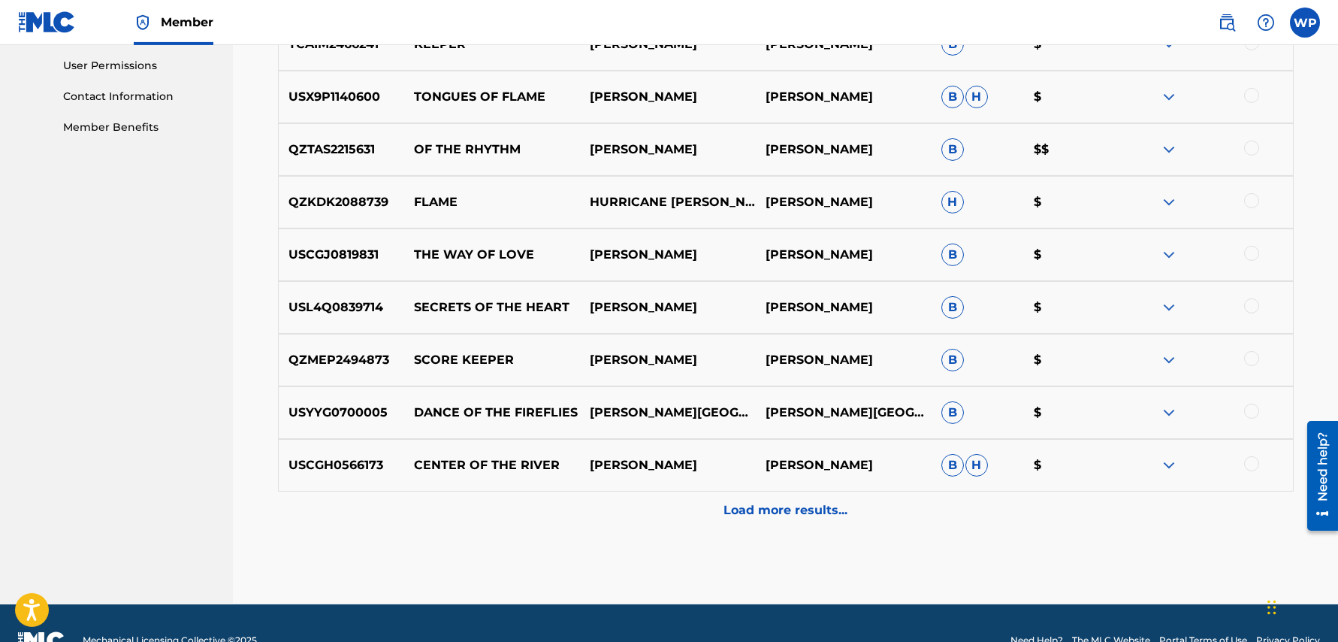
scroll to position [721, 0]
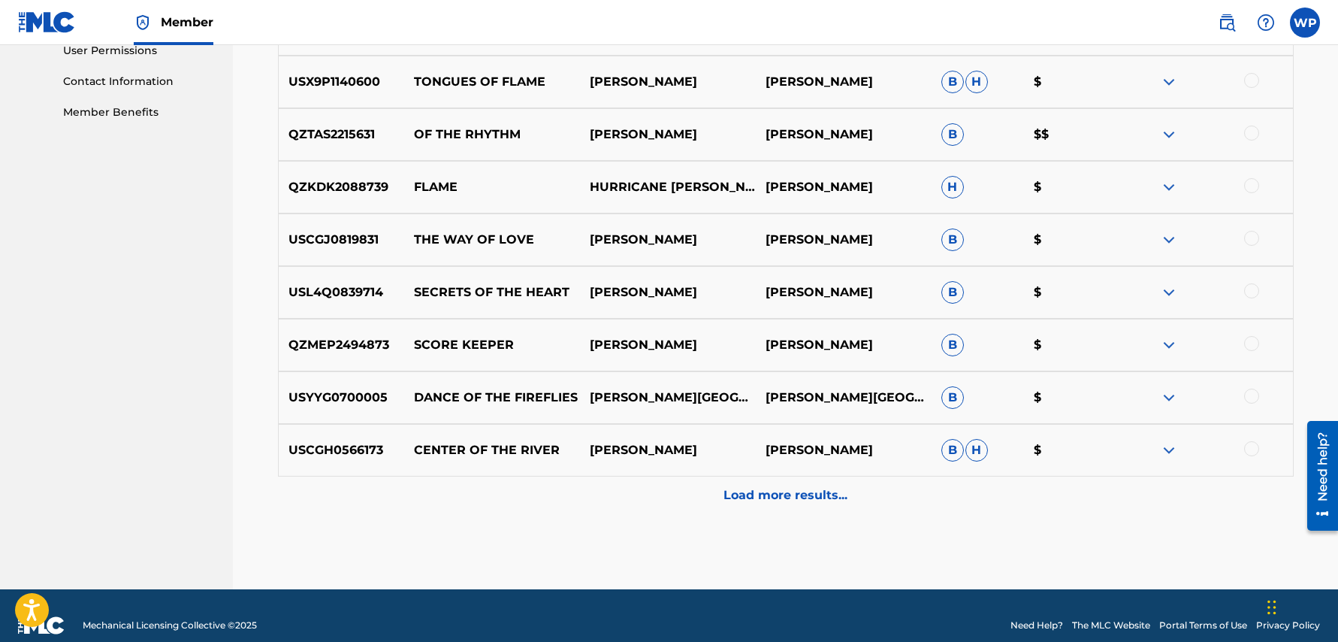
click at [808, 497] on p "Load more results..." at bounding box center [786, 495] width 124 height 18
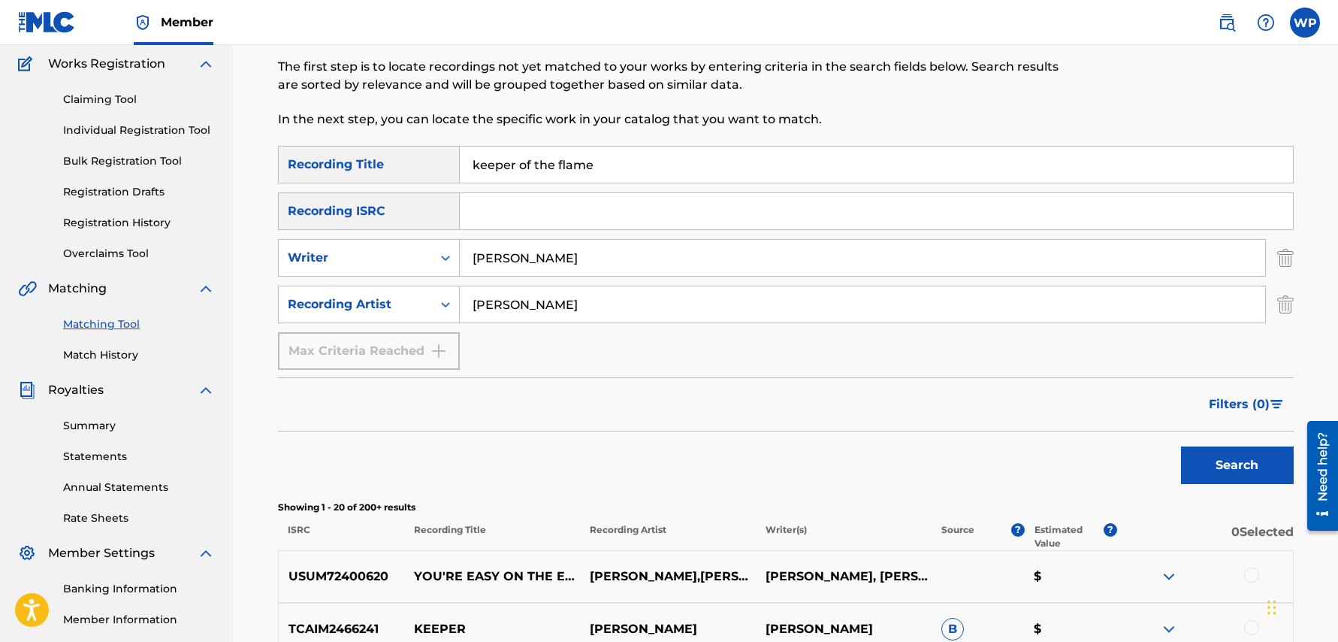
scroll to position [0, 0]
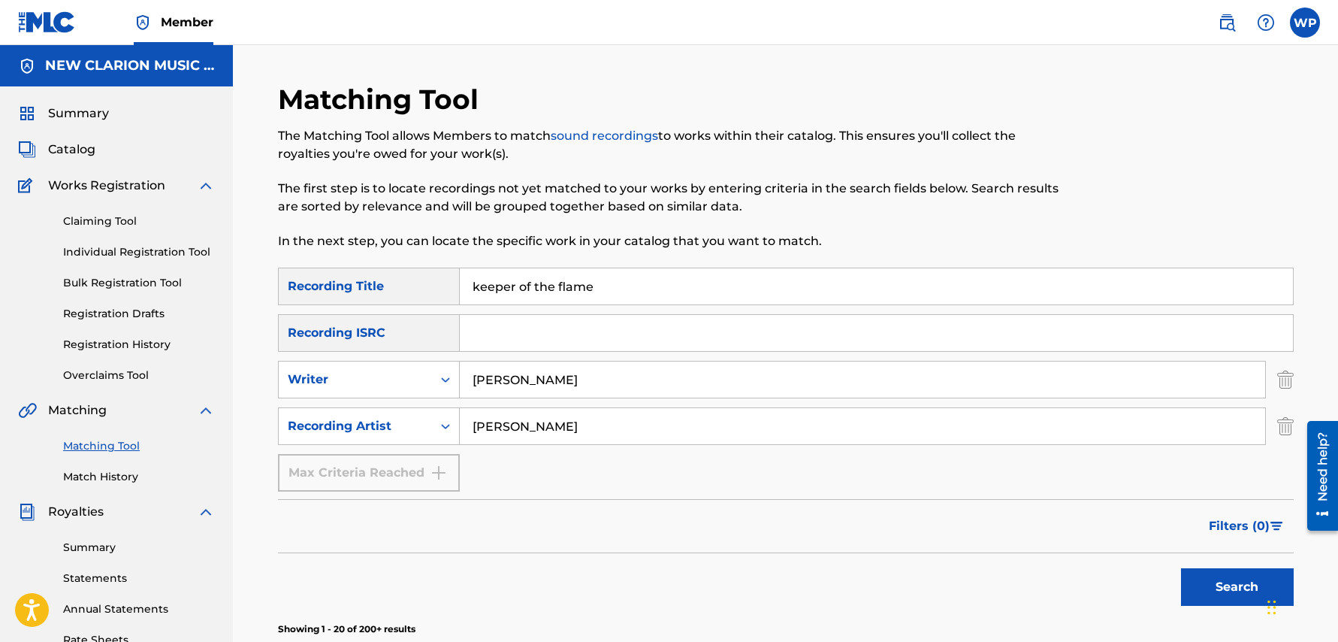
click at [1225, 25] on img at bounding box center [1227, 23] width 18 height 18
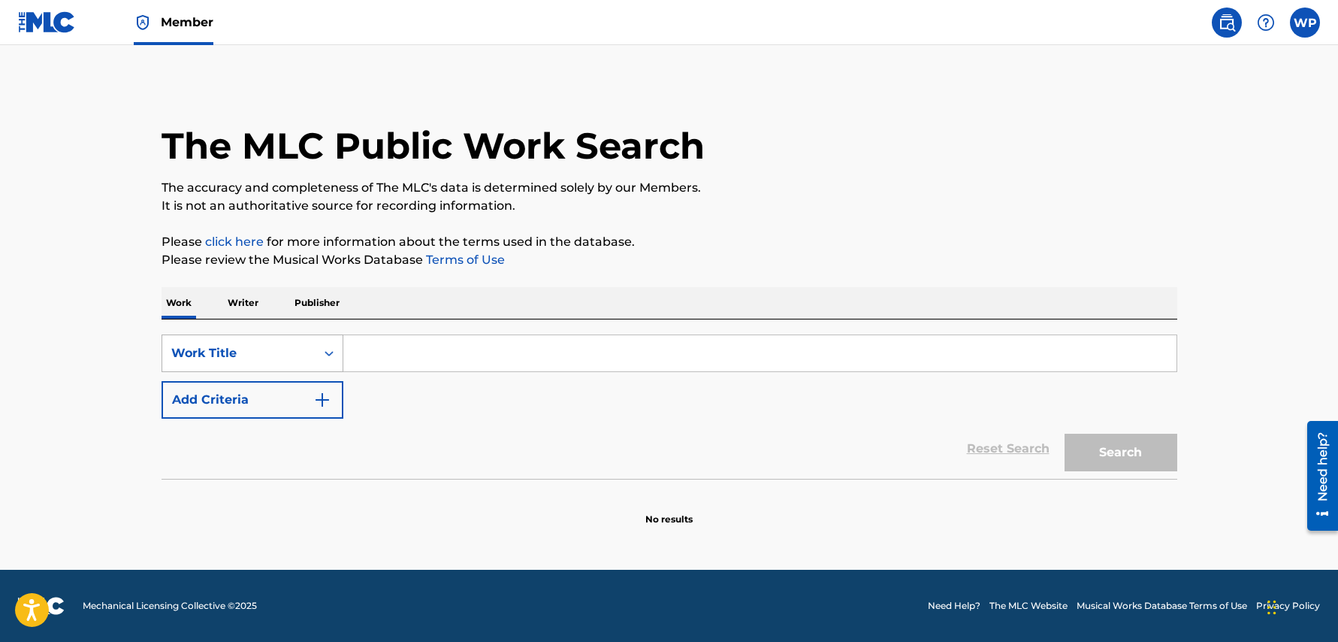
click at [331, 355] on icon "Search Form" at bounding box center [329, 353] width 9 height 5
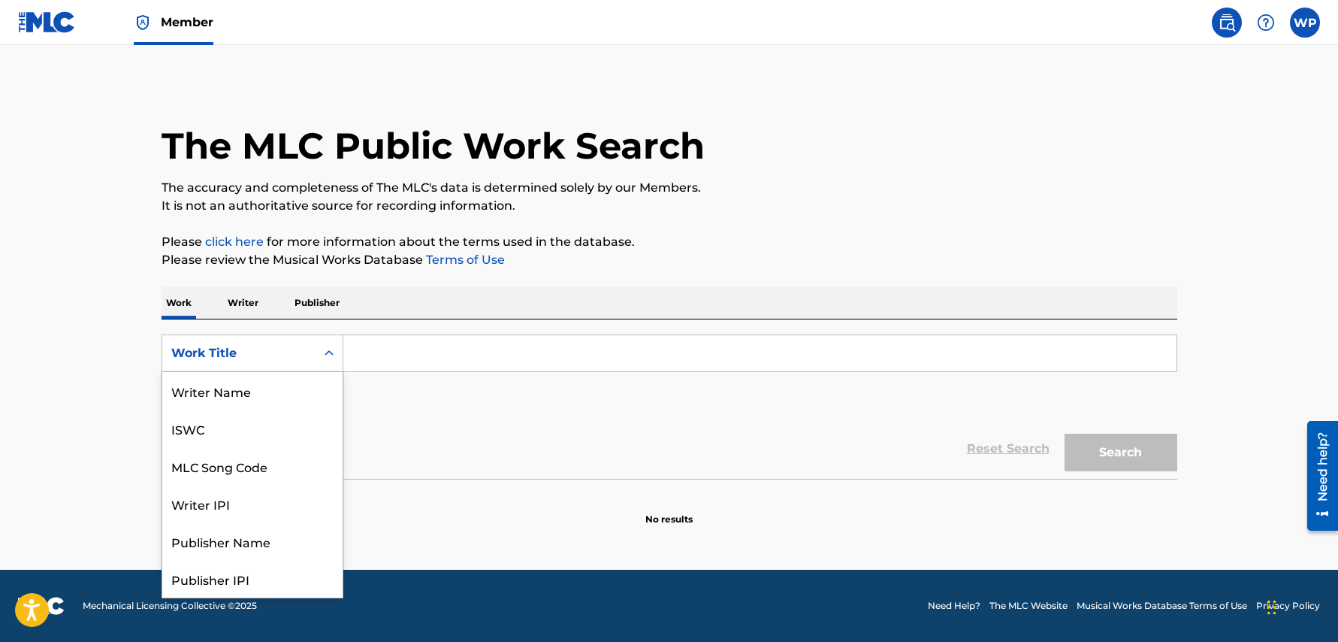
scroll to position [75, 0]
click at [409, 363] on input "Search Form" at bounding box center [759, 353] width 833 height 36
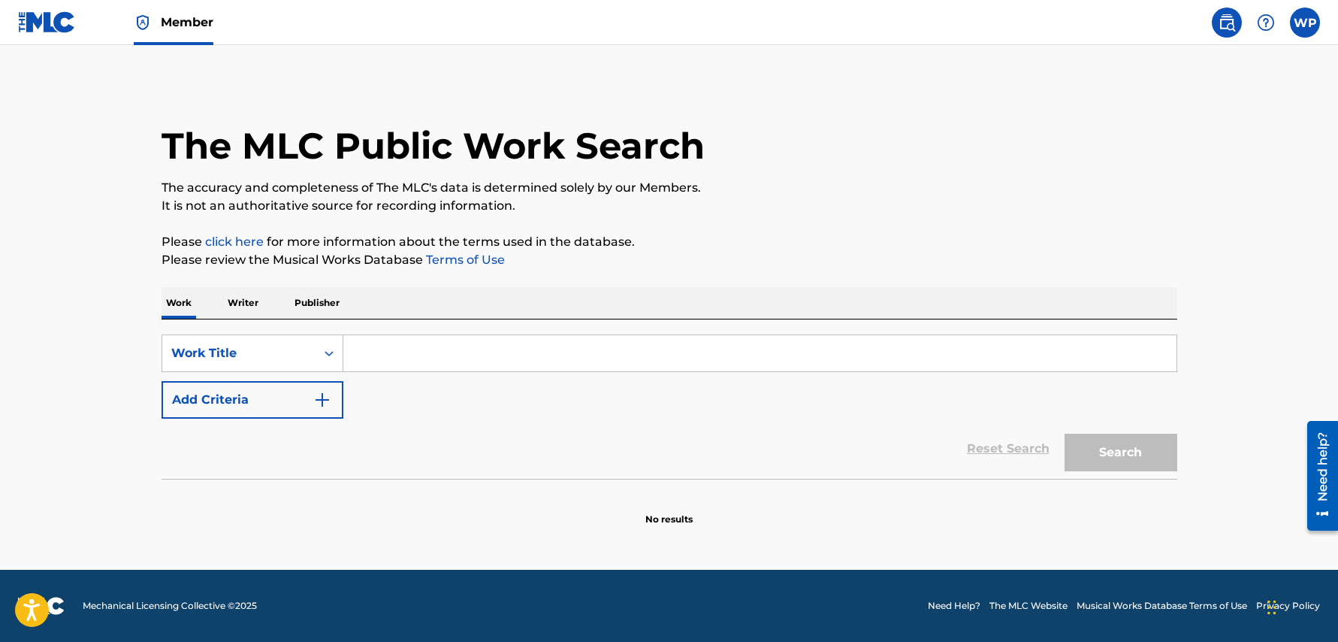
type input "k"
click at [301, 296] on p "Publisher" at bounding box center [317, 303] width 54 height 32
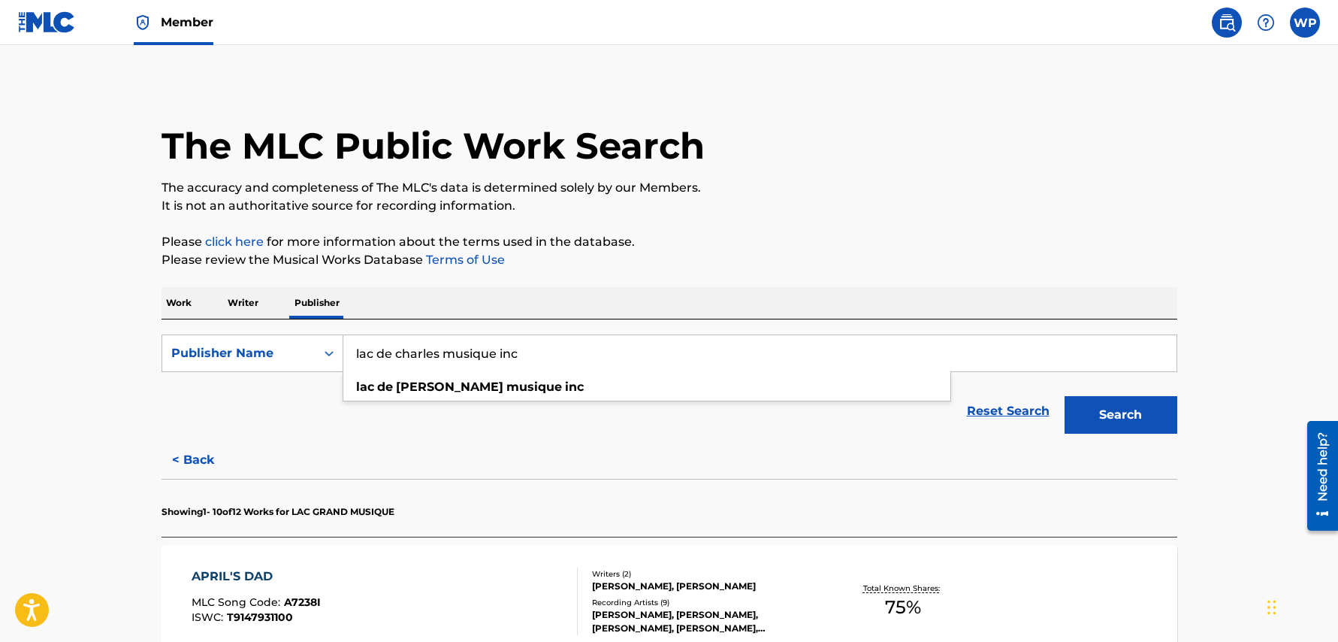
drag, startPoint x: 380, startPoint y: 352, endPoint x: 443, endPoint y: 357, distance: 62.6
click at [442, 357] on input "lac de charles musique inc" at bounding box center [759, 353] width 833 height 36
type input "lac grand musique inc"
click at [1065, 396] on button "Search" at bounding box center [1121, 415] width 113 height 38
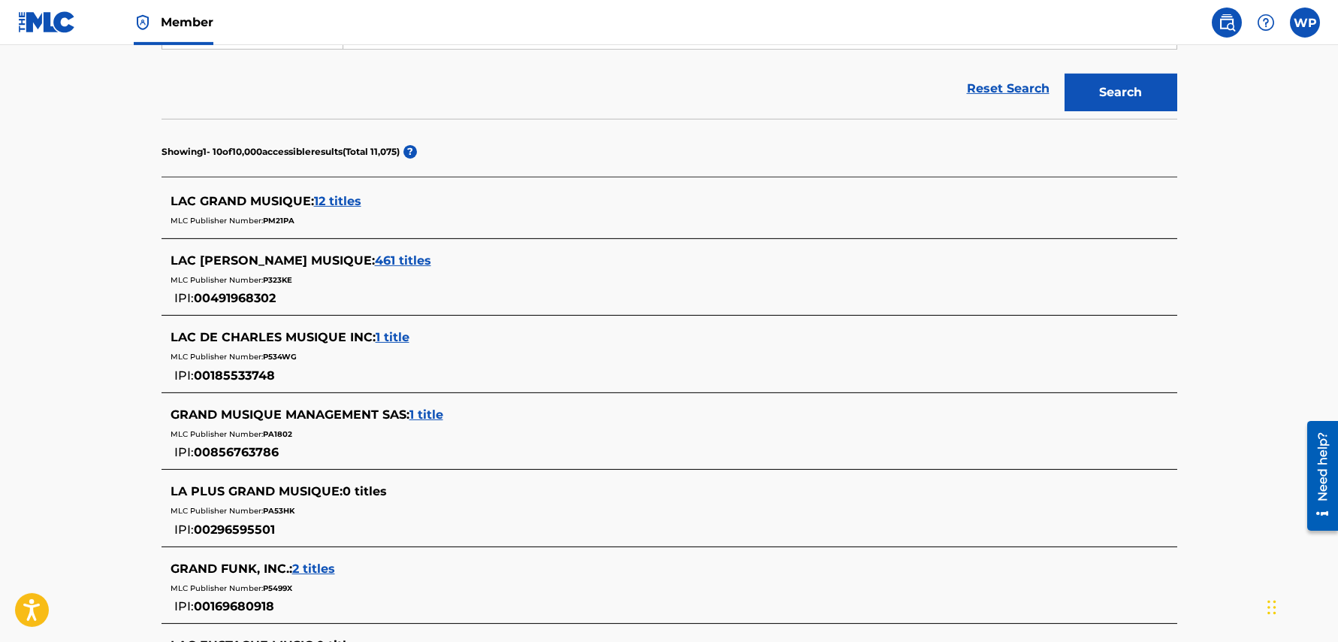
scroll to position [313, 0]
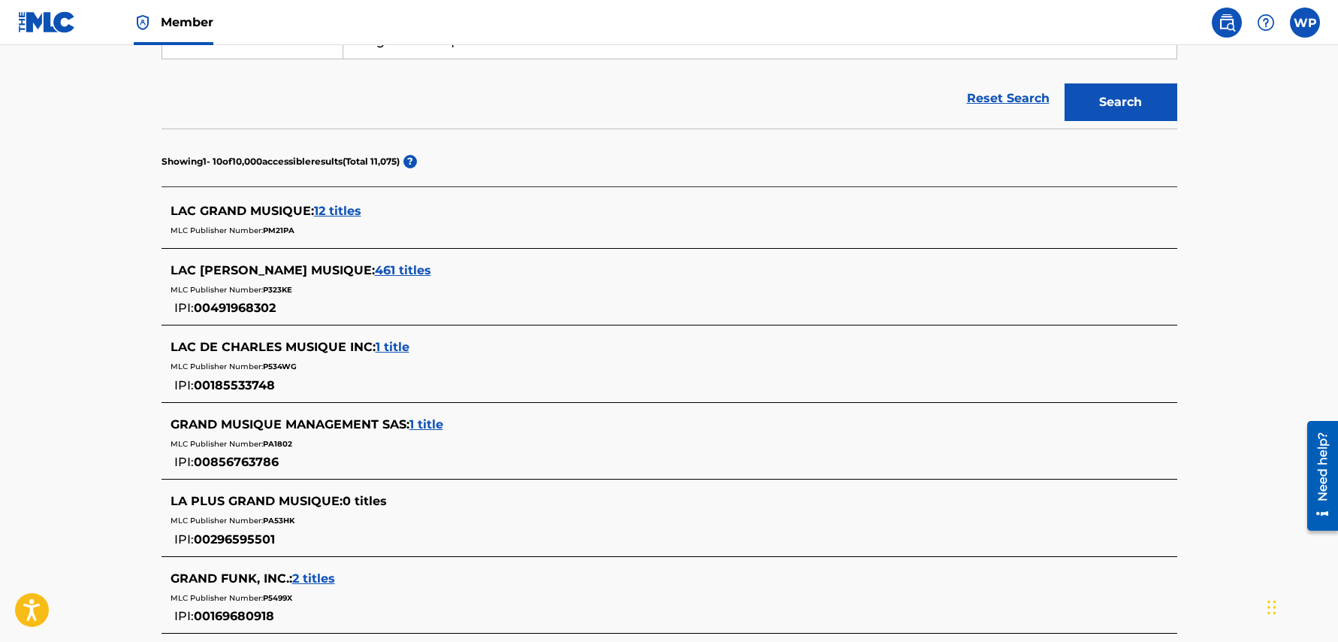
click at [355, 211] on span "12 titles" at bounding box center [337, 211] width 47 height 14
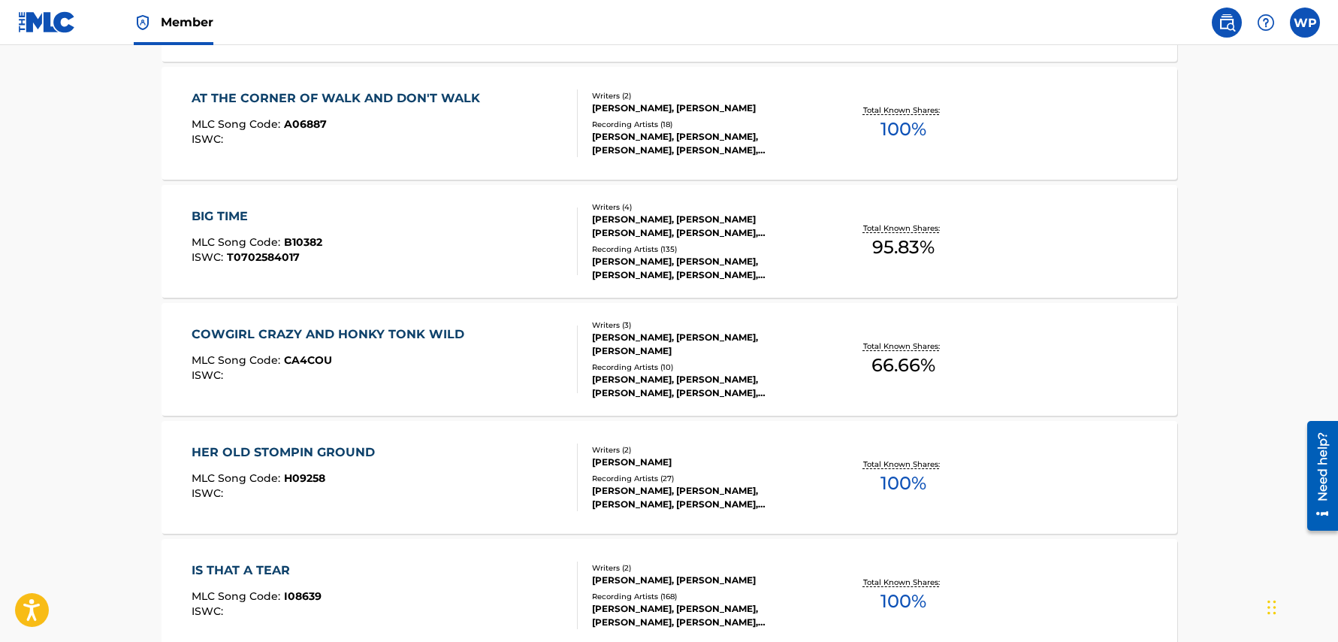
scroll to position [601, 0]
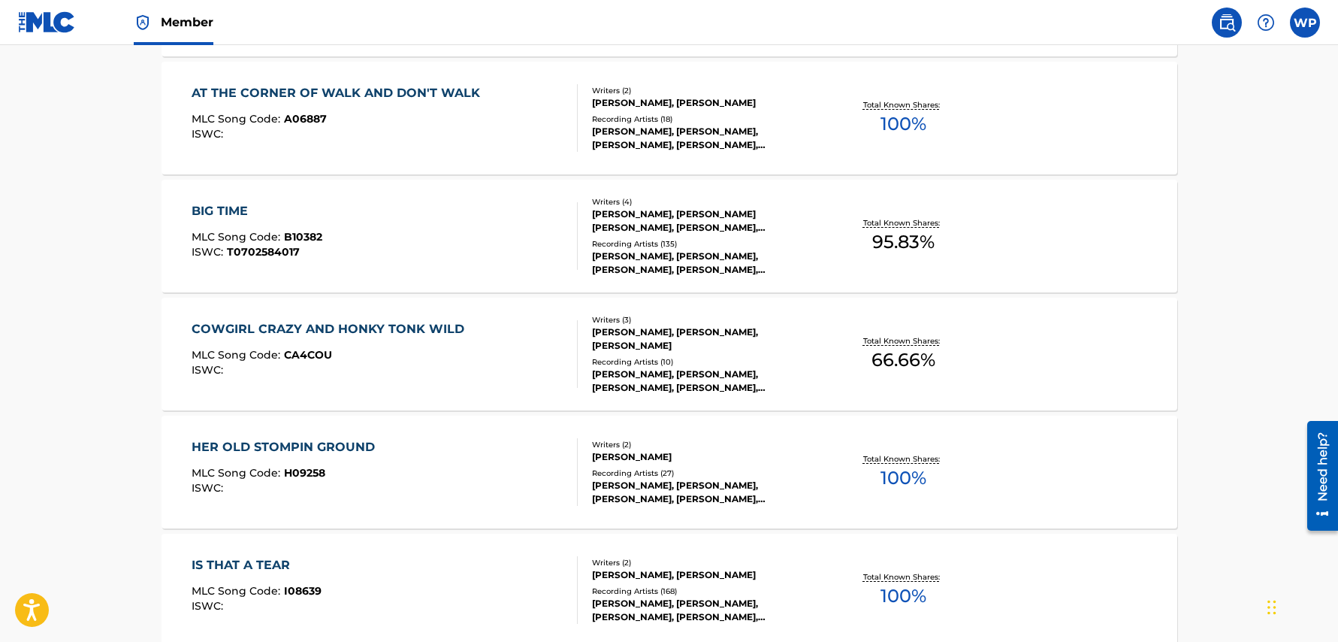
click at [224, 212] on div "BIG TIME" at bounding box center [257, 211] width 131 height 18
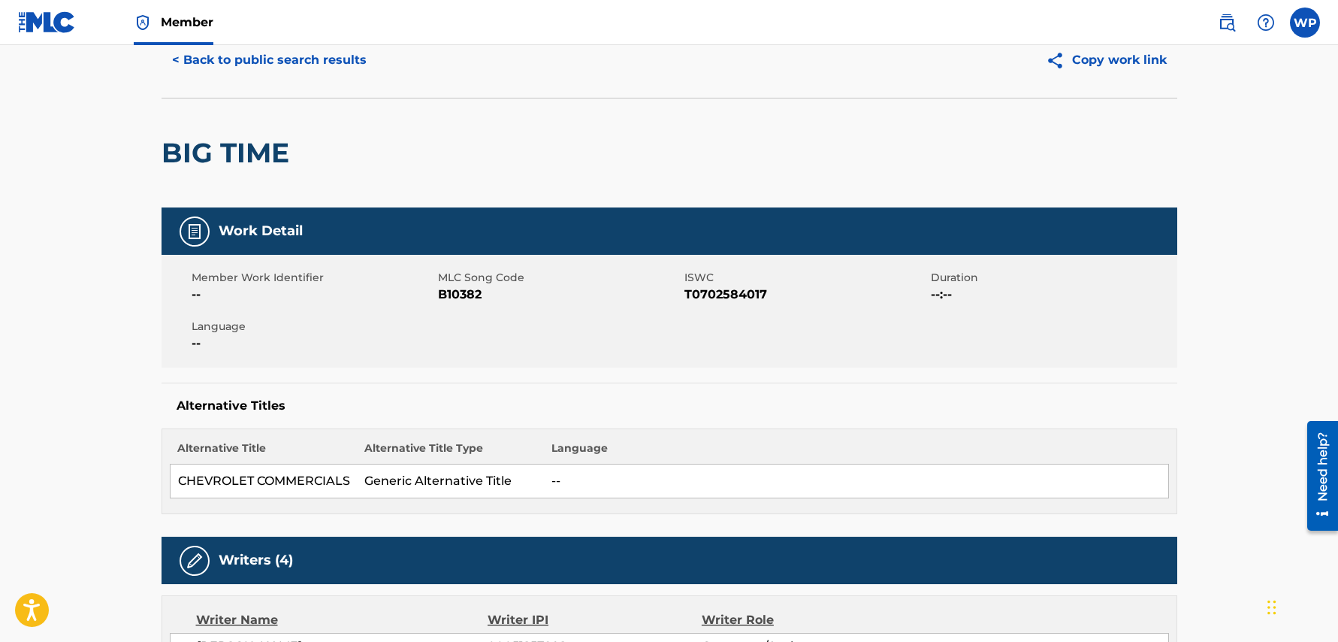
scroll to position [24, 0]
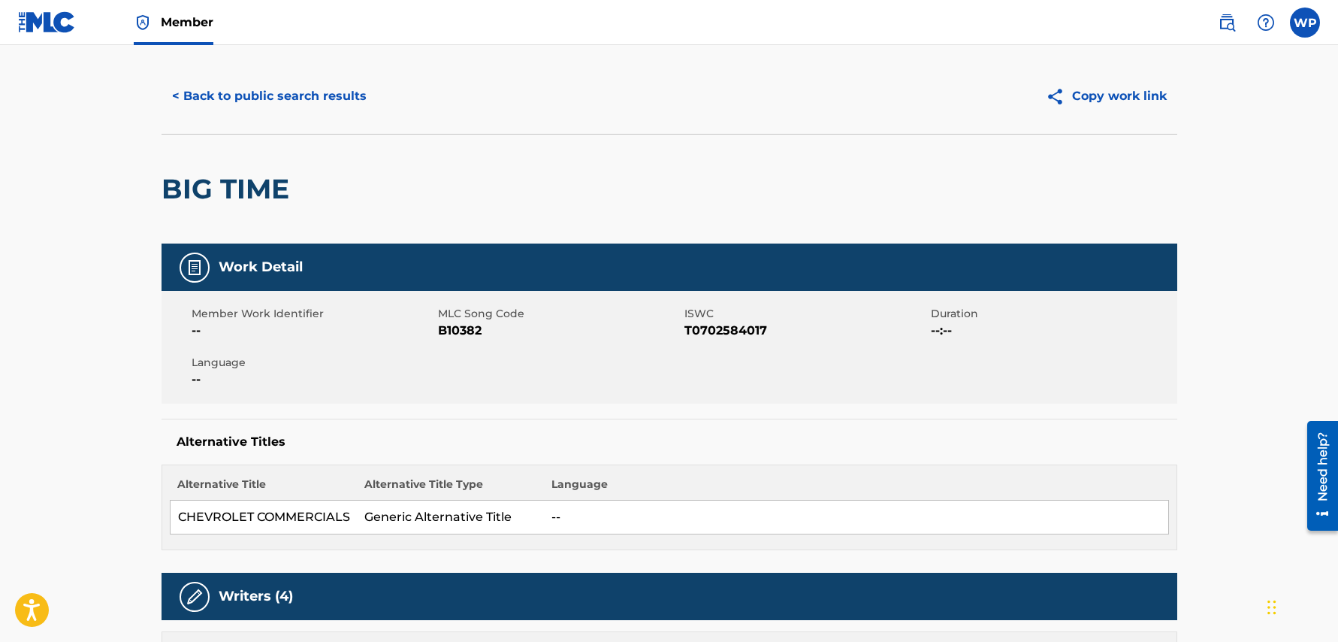
click at [273, 88] on button "< Back to public search results" at bounding box center [270, 96] width 216 height 38
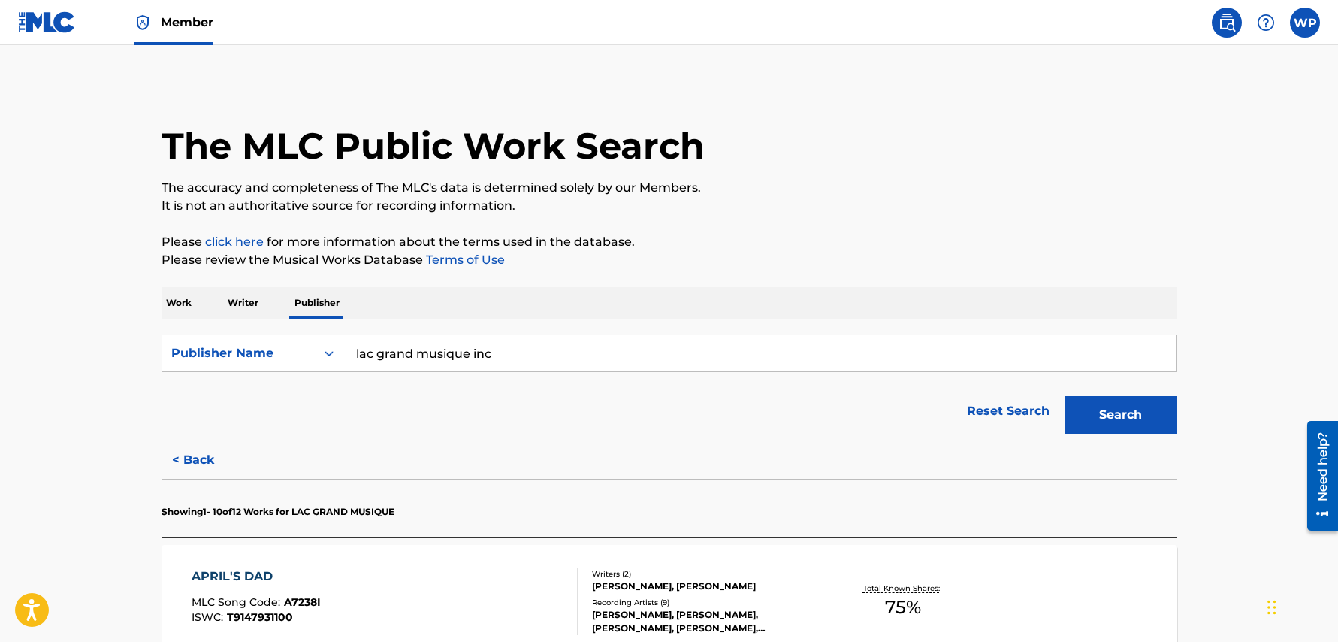
click at [177, 303] on p "Work" at bounding box center [179, 303] width 35 height 32
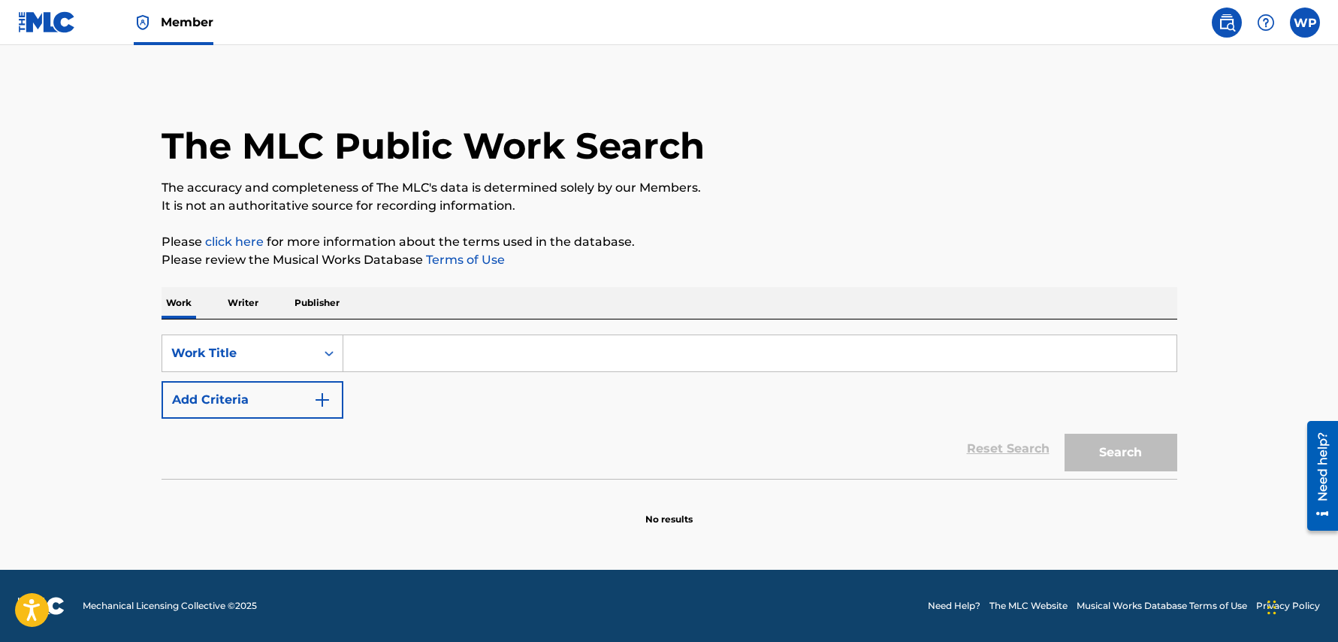
click at [378, 353] on input "Search Form" at bounding box center [759, 353] width 833 height 36
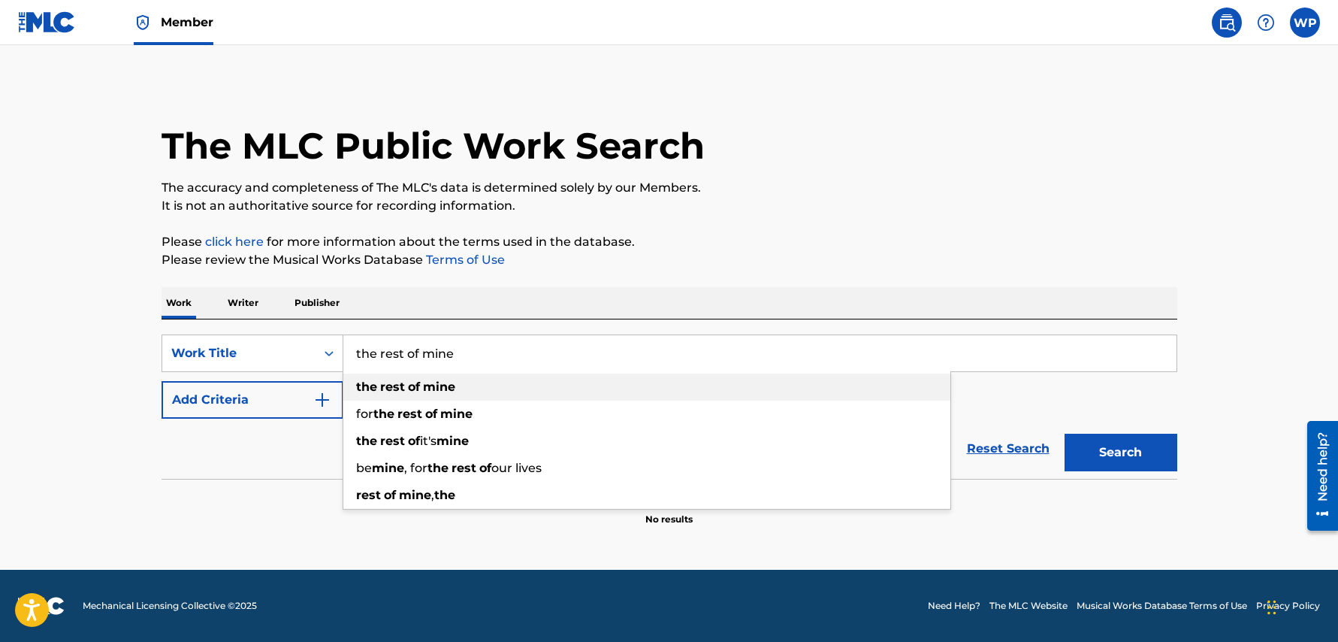
type input "the rest of mine"
click at [391, 394] on strong "rest" at bounding box center [392, 386] width 25 height 14
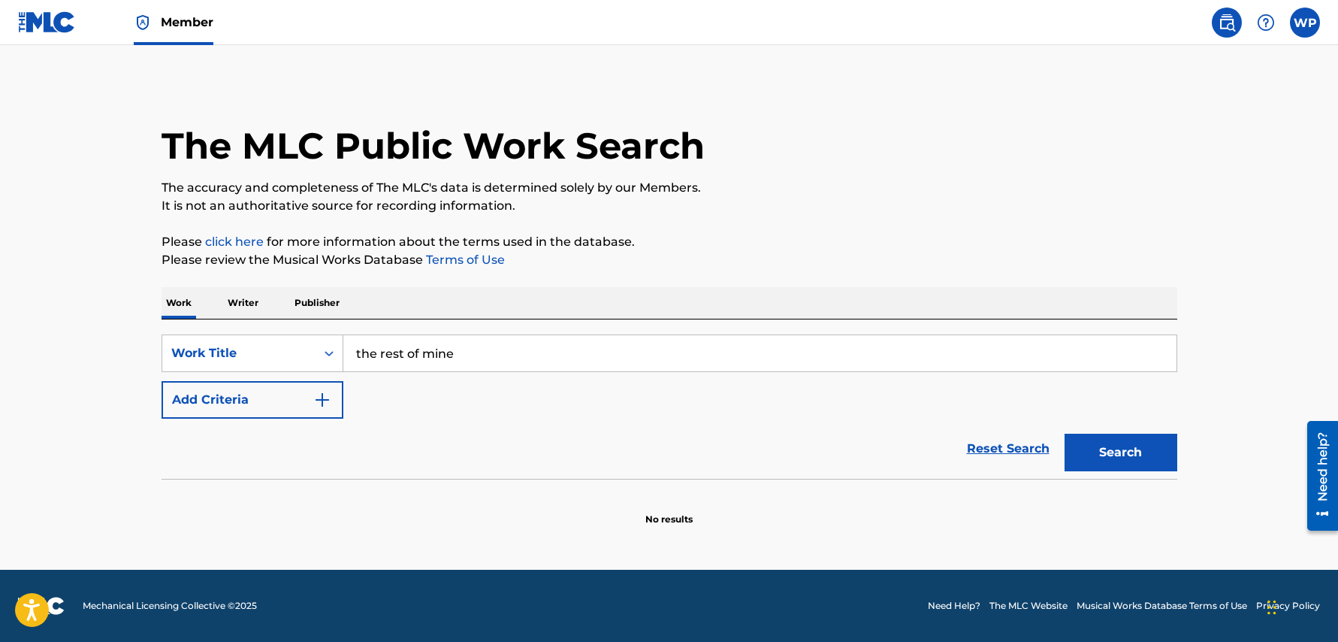
click at [318, 395] on img "Search Form" at bounding box center [322, 400] width 18 height 18
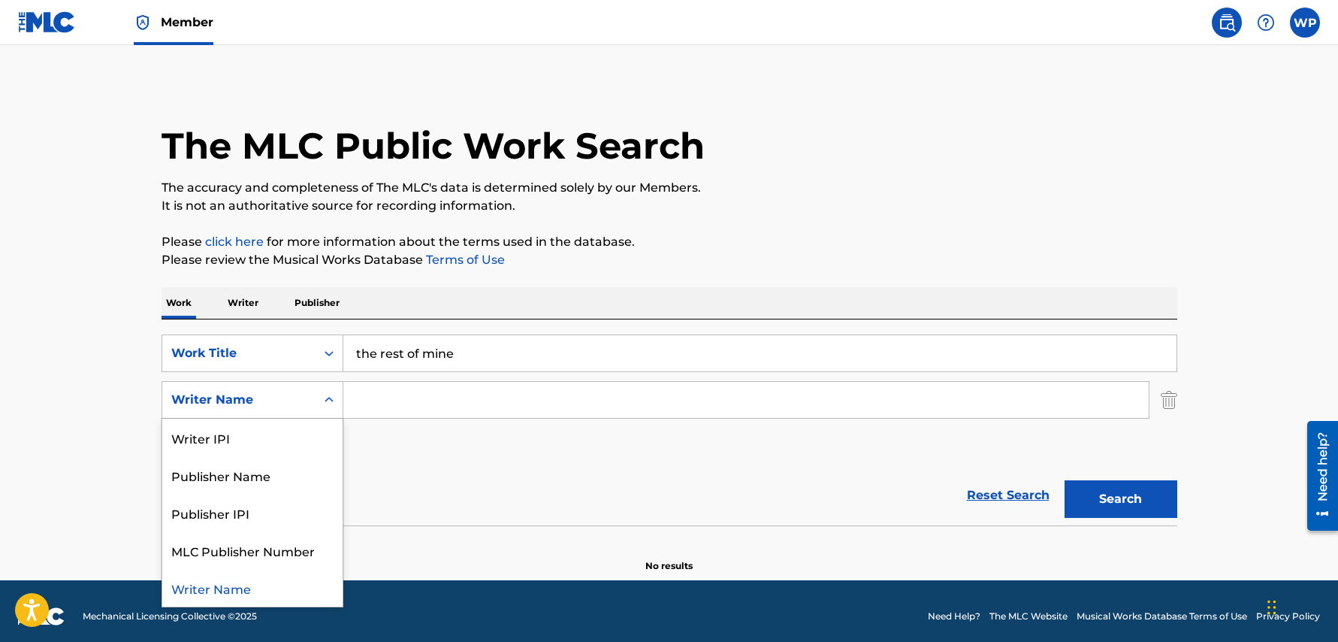
click at [331, 403] on icon "Search Form" at bounding box center [329, 399] width 15 height 15
click at [243, 592] on div "Writer Name" at bounding box center [252, 588] width 180 height 38
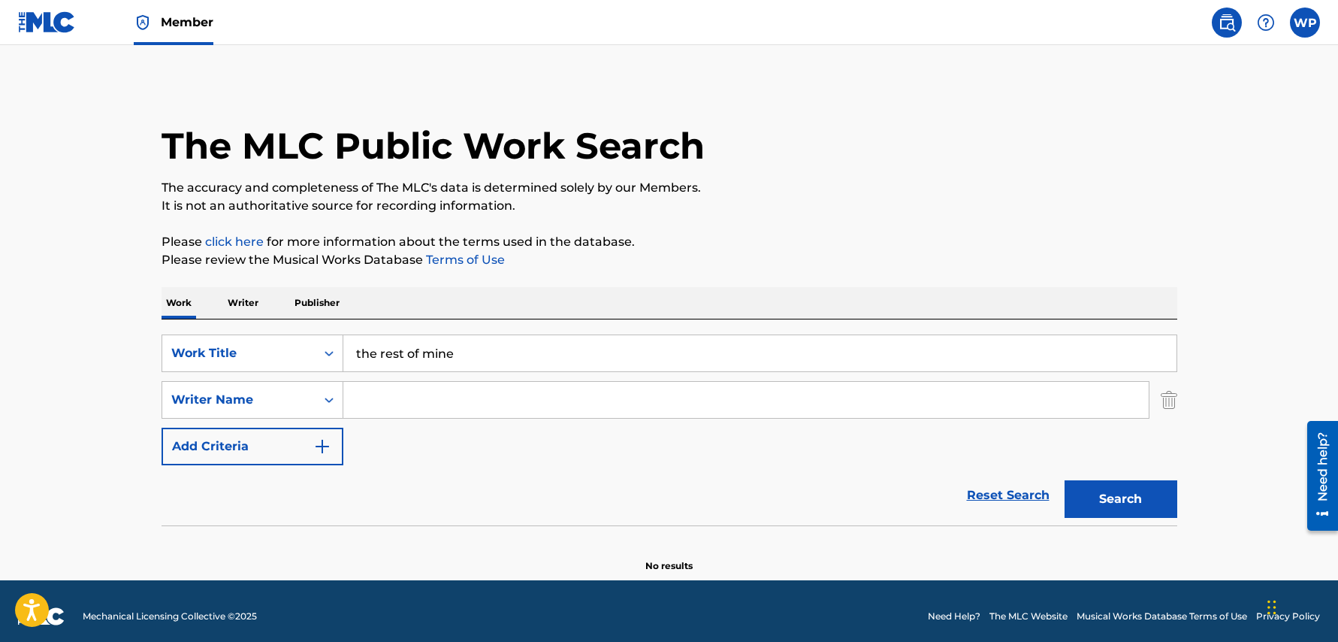
click at [412, 400] on input "Search Form" at bounding box center [745, 400] width 805 height 36
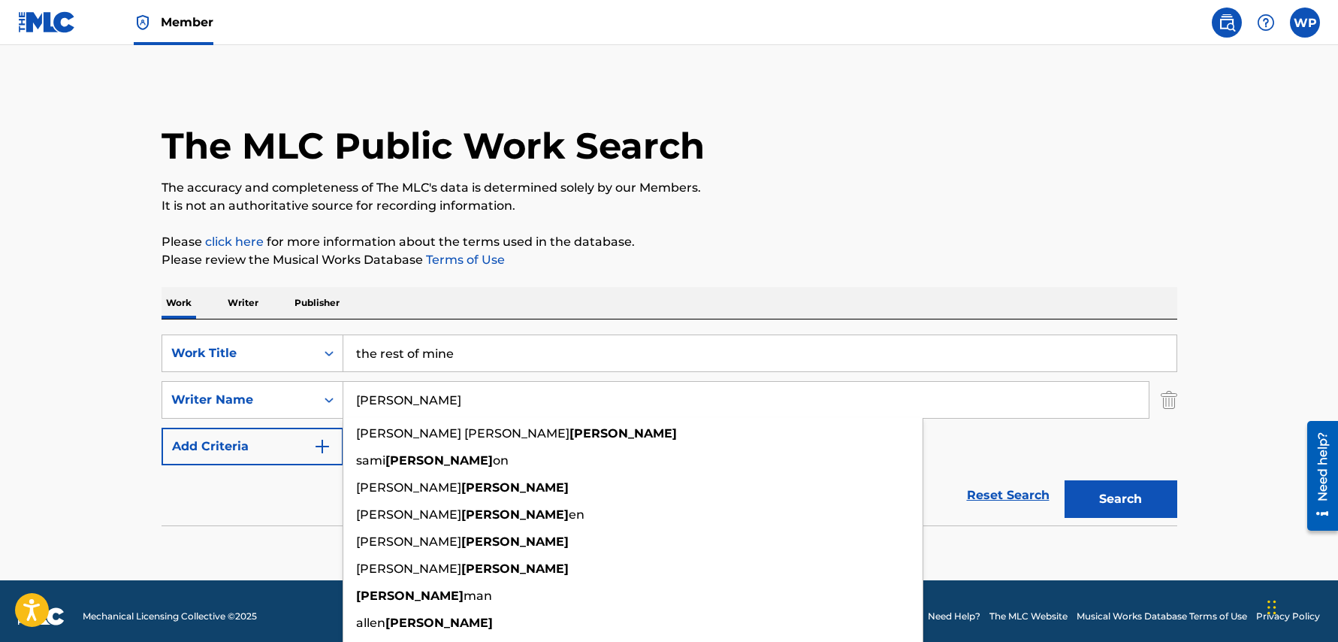
type input "[PERSON_NAME]"
click at [1065, 480] on button "Search" at bounding box center [1121, 499] width 113 height 38
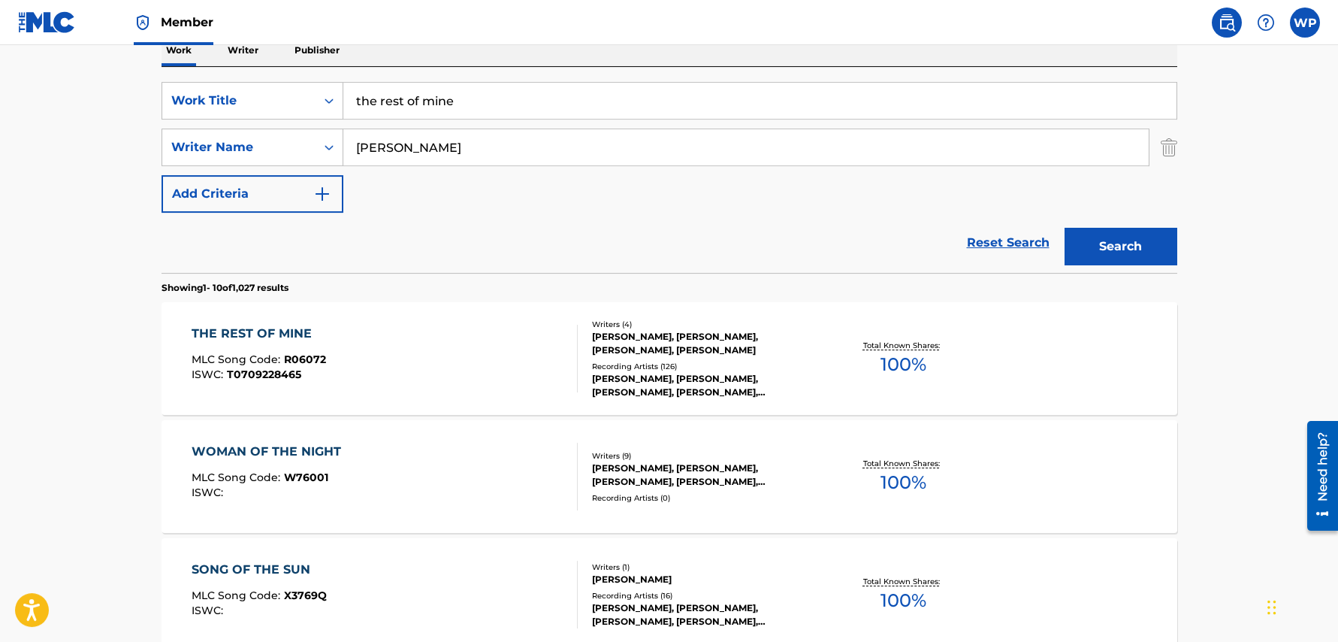
scroll to position [264, 0]
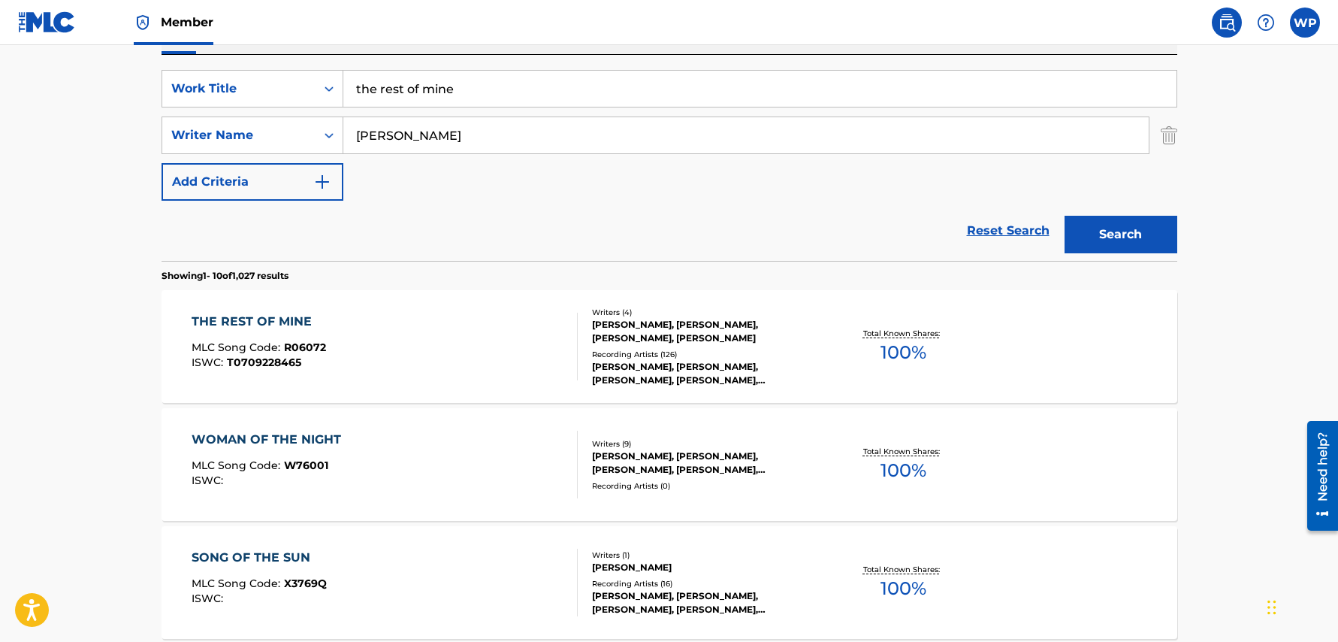
click at [263, 317] on div "THE REST OF MINE" at bounding box center [259, 322] width 134 height 18
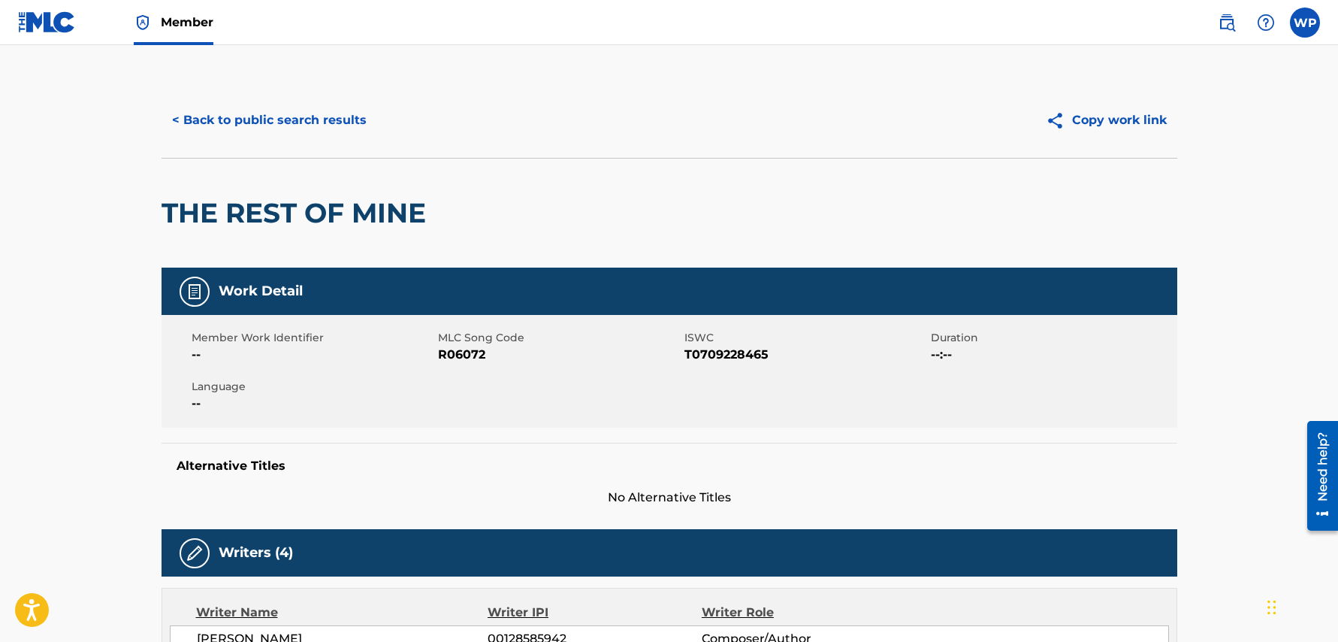
click at [255, 119] on button "< Back to public search results" at bounding box center [270, 120] width 216 height 38
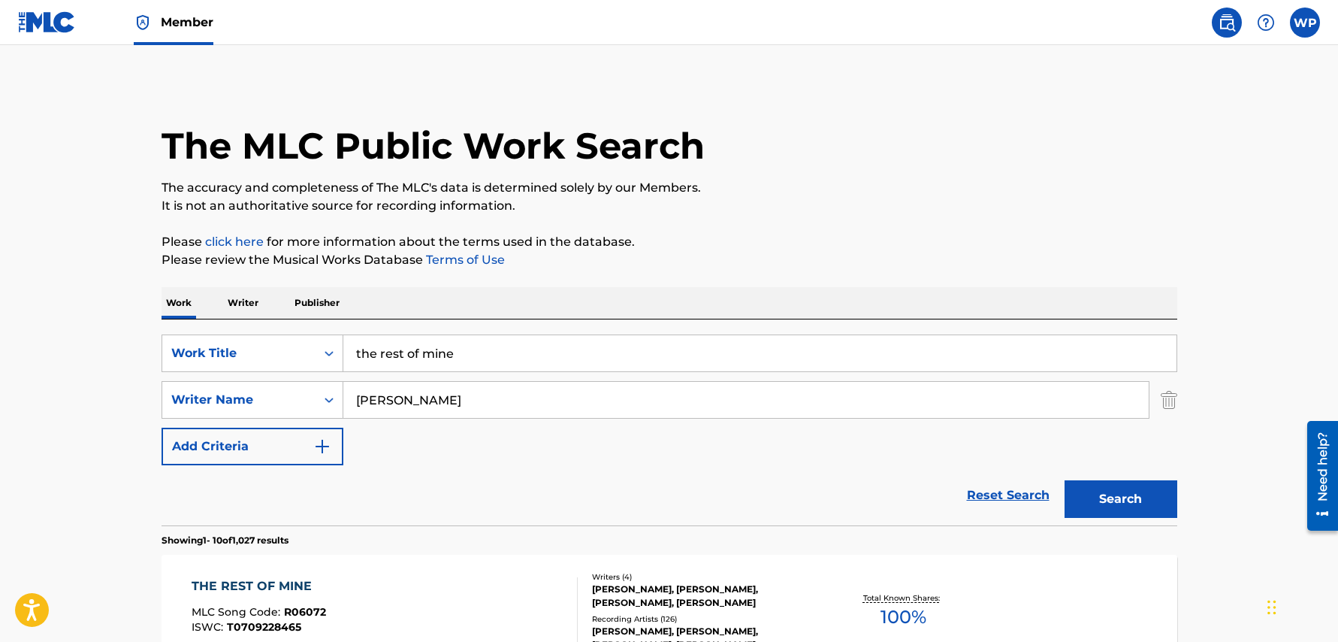
click at [201, 27] on span "Member" at bounding box center [187, 22] width 53 height 17
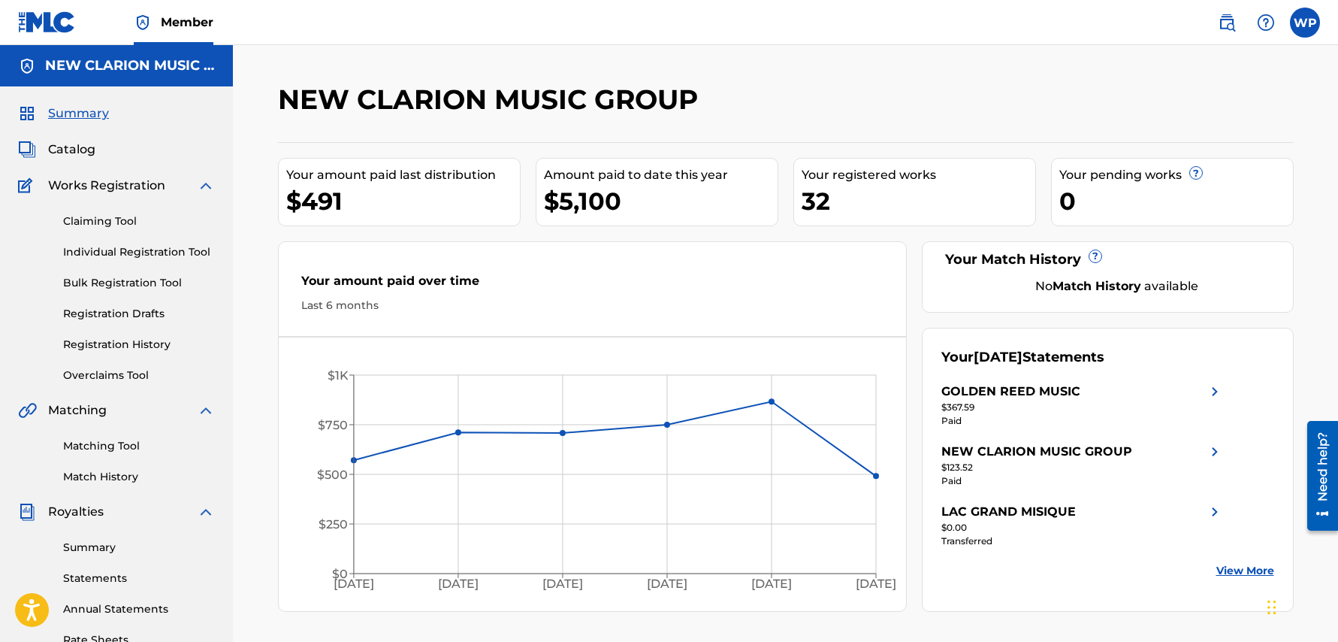
click at [1231, 21] on img at bounding box center [1227, 23] width 18 height 18
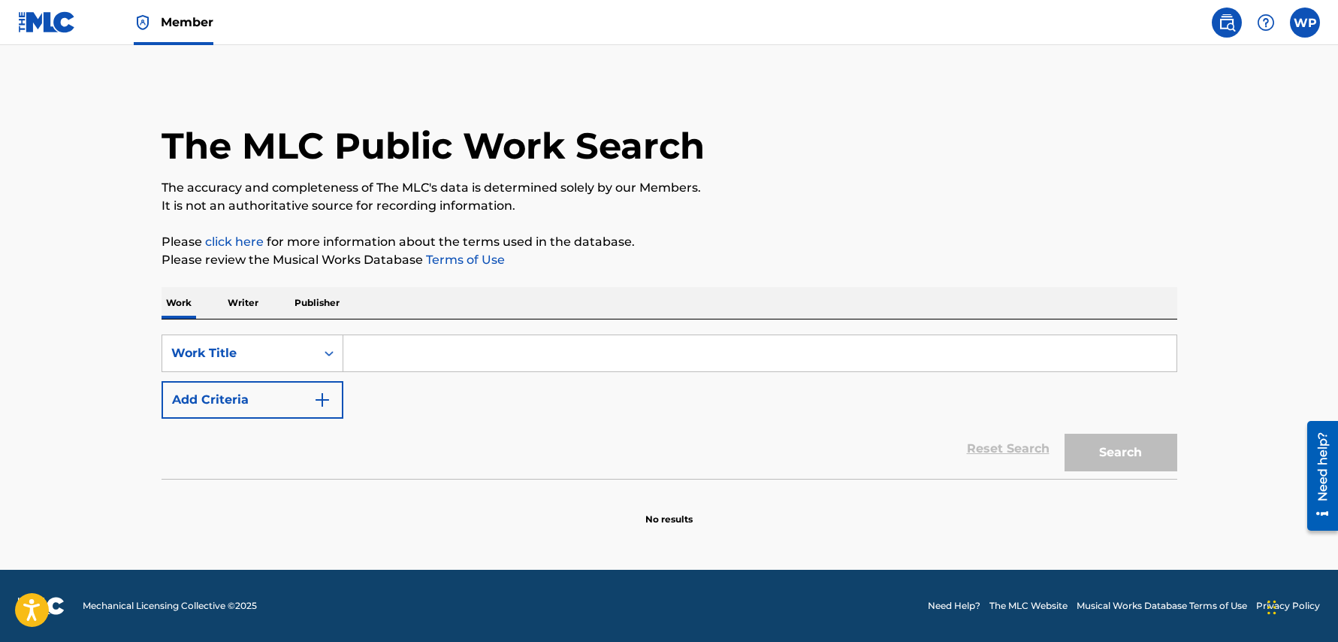
click at [446, 358] on input "Search Form" at bounding box center [759, 353] width 833 height 36
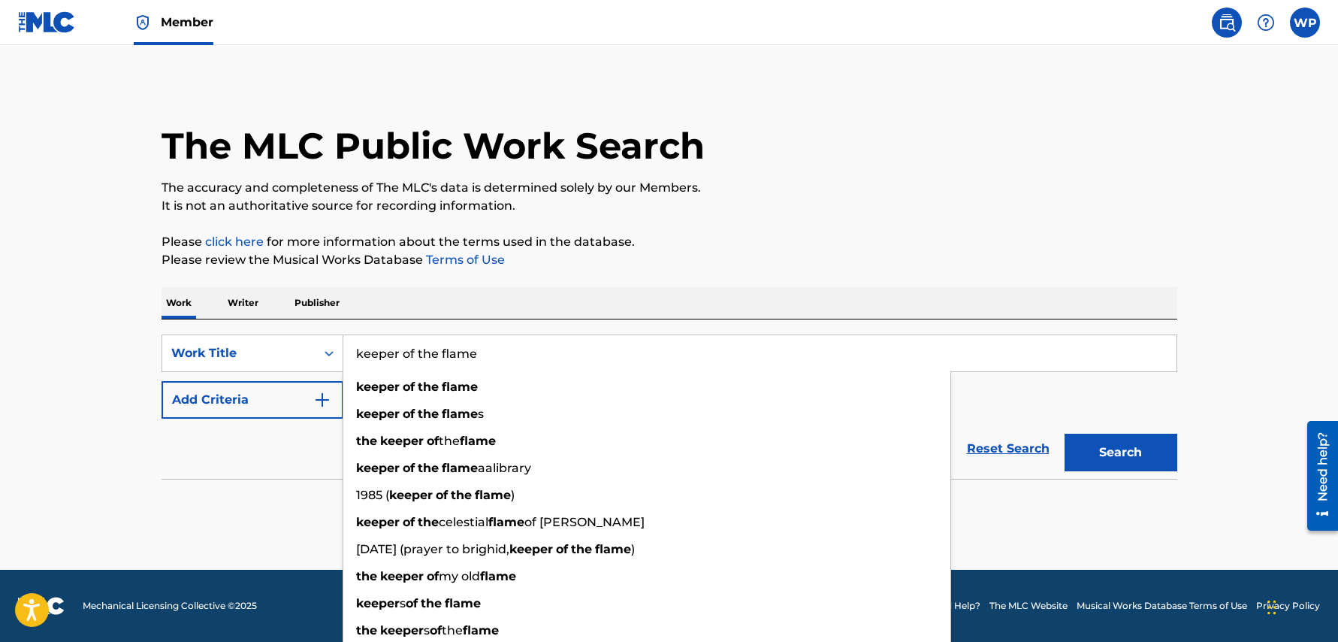
type input "keeper of the flame"
click at [1065, 434] on button "Search" at bounding box center [1121, 453] width 113 height 38
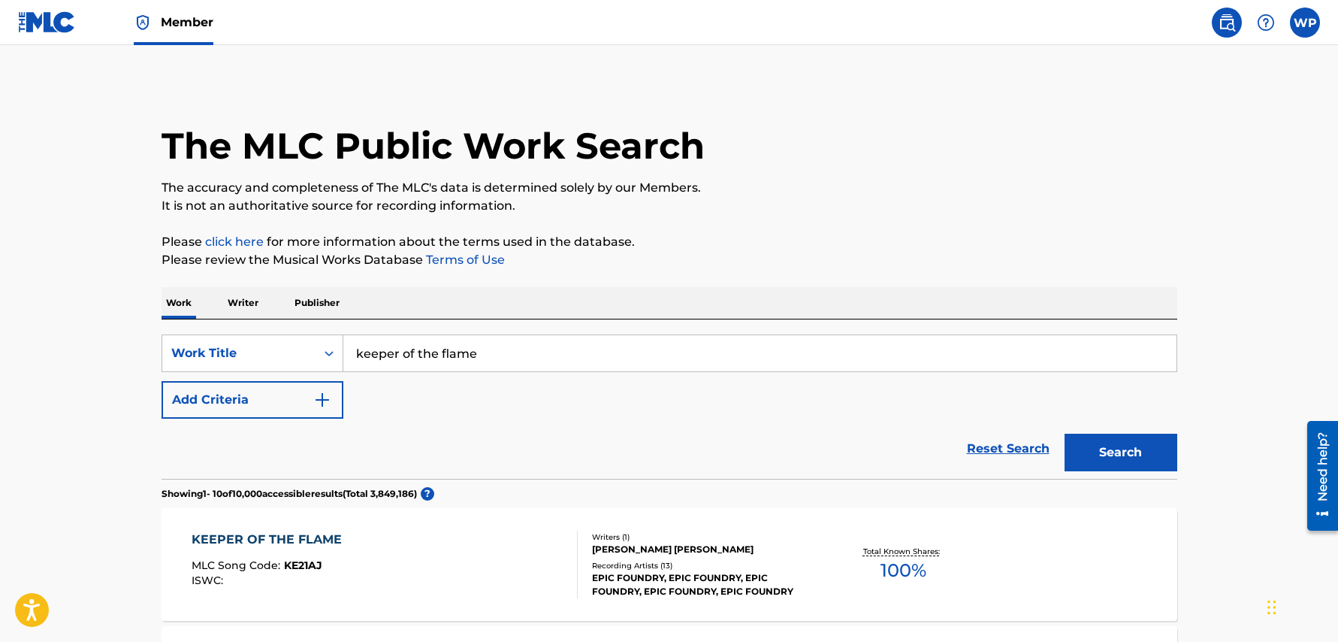
click at [325, 394] on img "Search Form" at bounding box center [322, 400] width 18 height 18
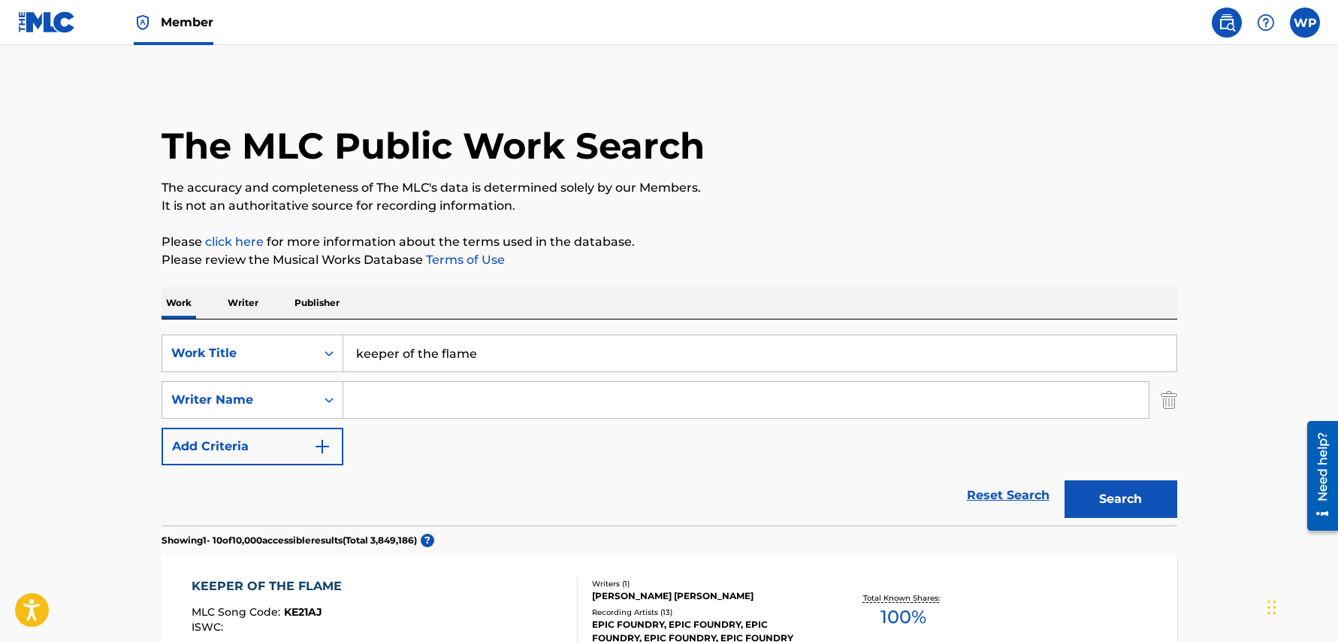
click at [396, 396] on input "Search Form" at bounding box center [745, 400] width 805 height 36
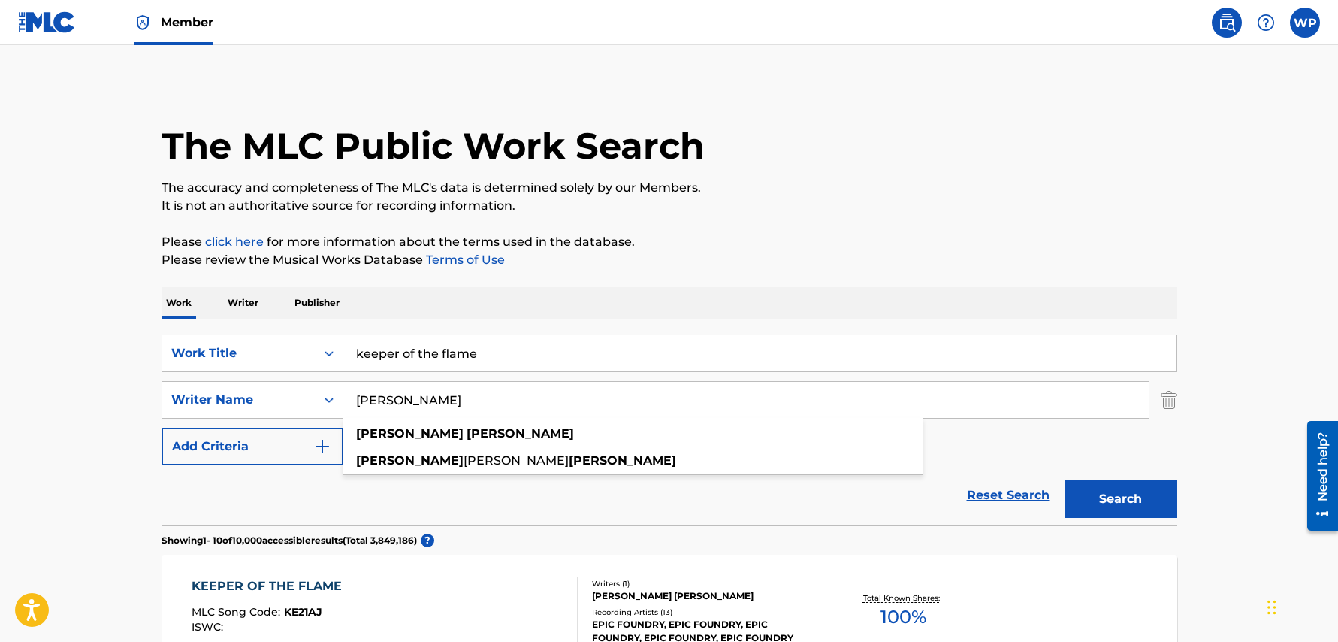
type input "[PERSON_NAME]"
click at [1065, 480] on button "Search" at bounding box center [1121, 499] width 113 height 38
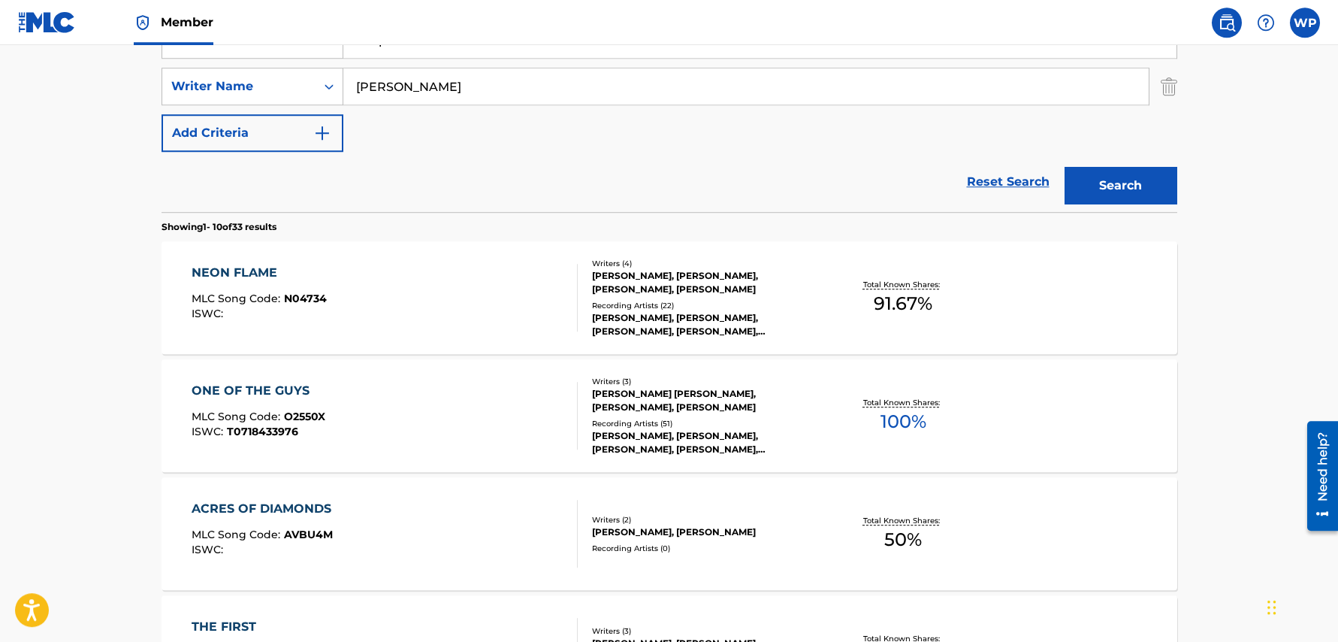
scroll to position [325, 0]
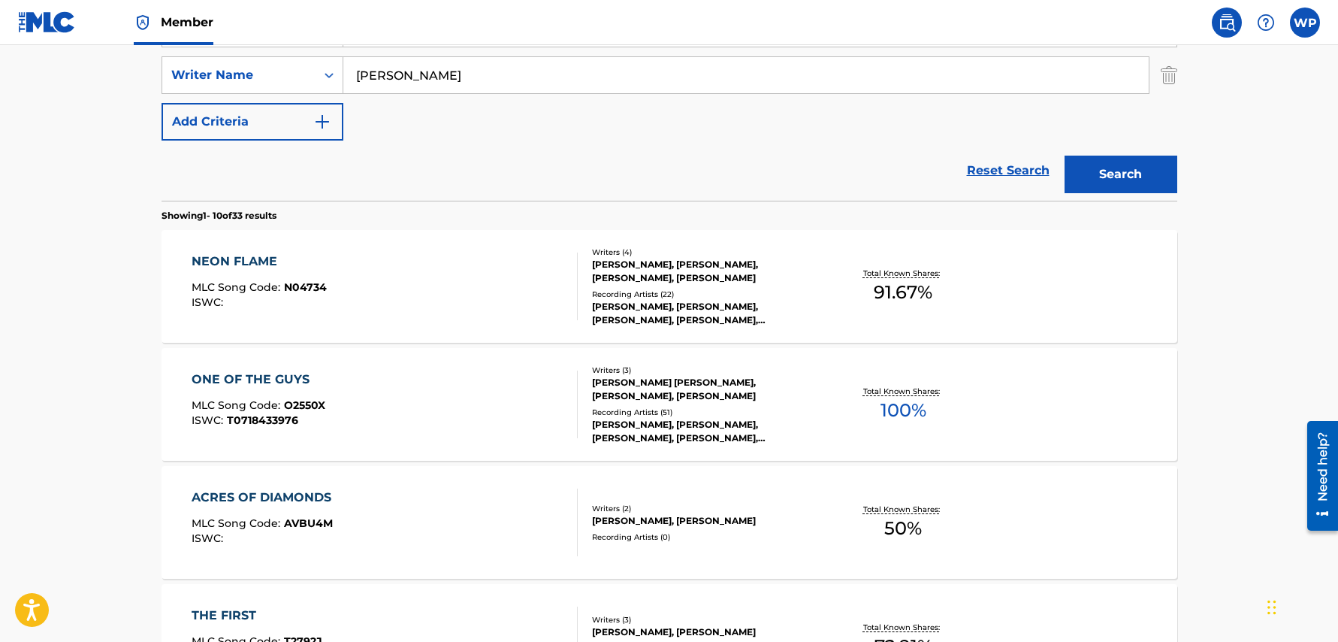
click at [240, 264] on div "NEON FLAME" at bounding box center [259, 261] width 135 height 18
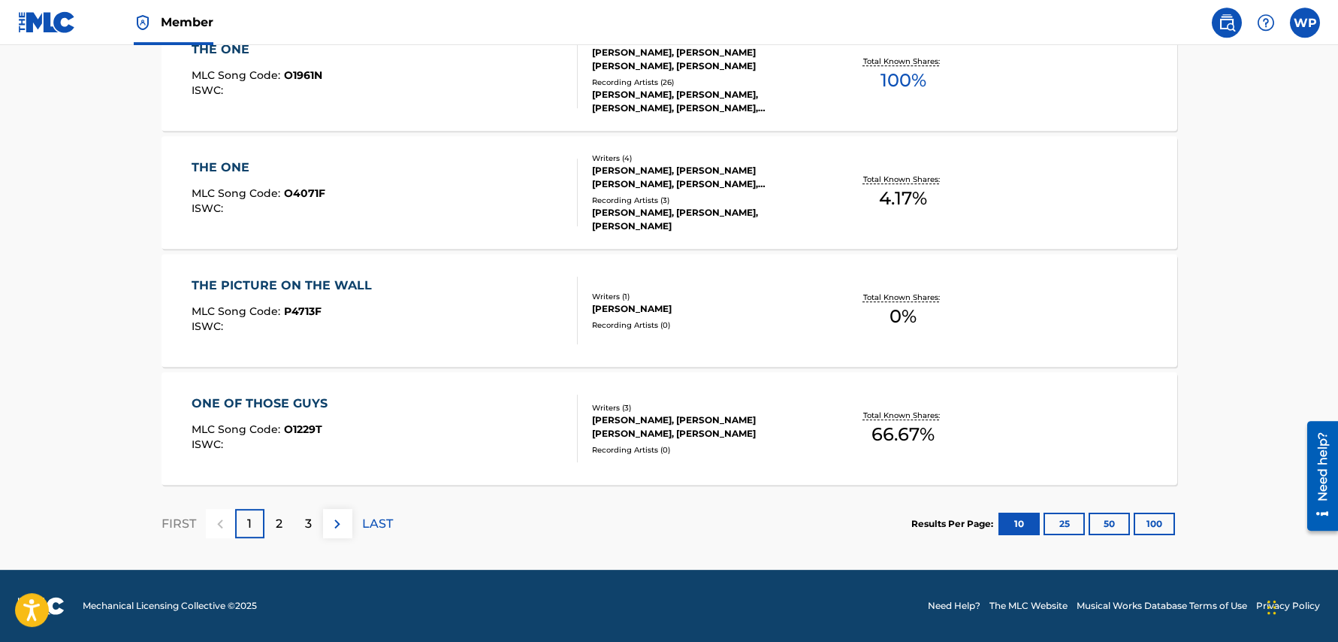
scroll to position [1244, 0]
click at [273, 523] on div "2" at bounding box center [278, 523] width 29 height 29
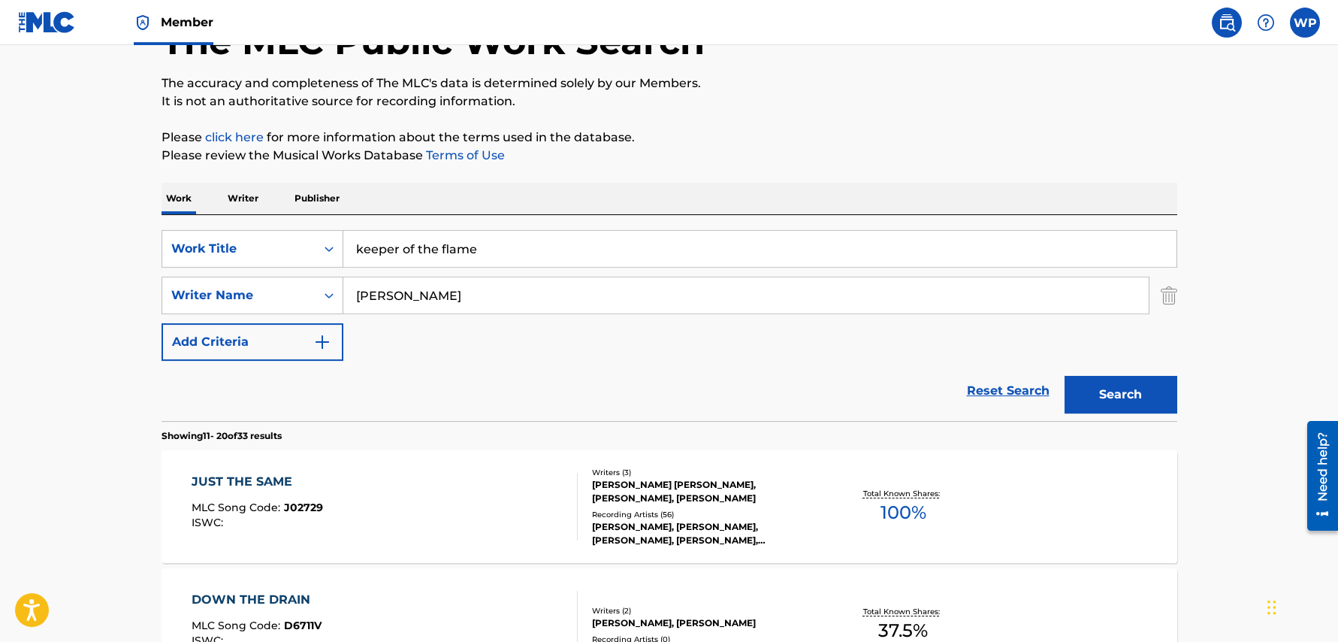
scroll to position [107, 0]
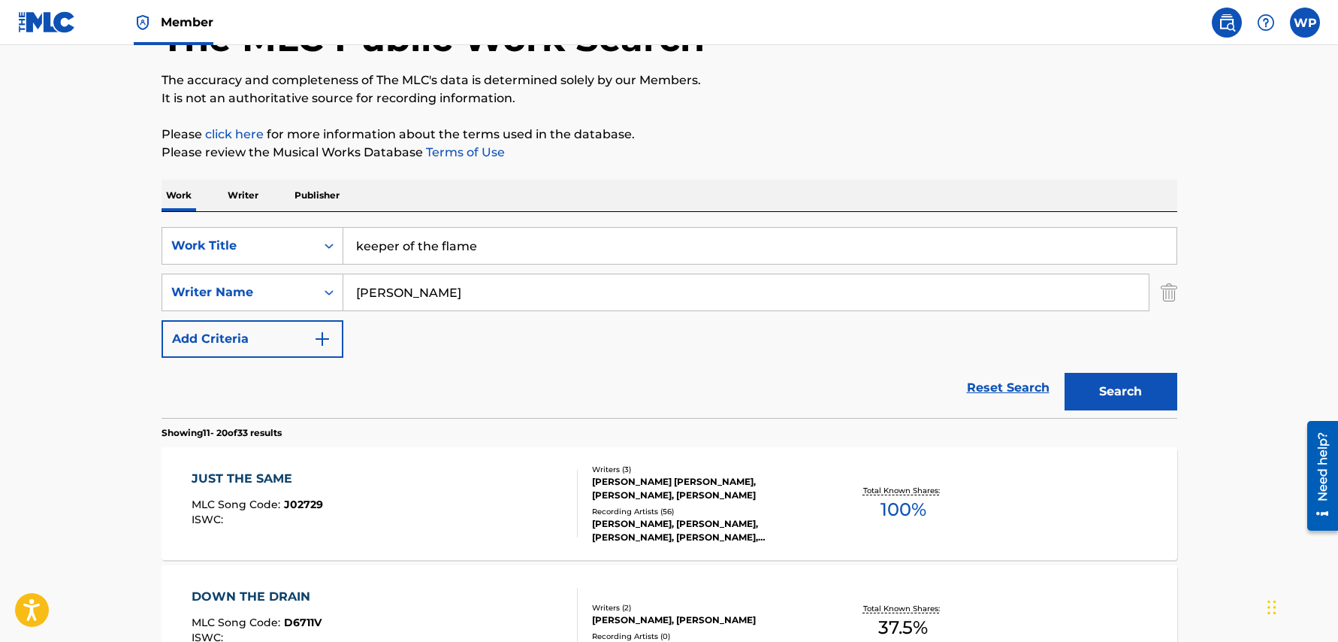
click at [331, 337] on button "Add Criteria" at bounding box center [253, 339] width 182 height 38
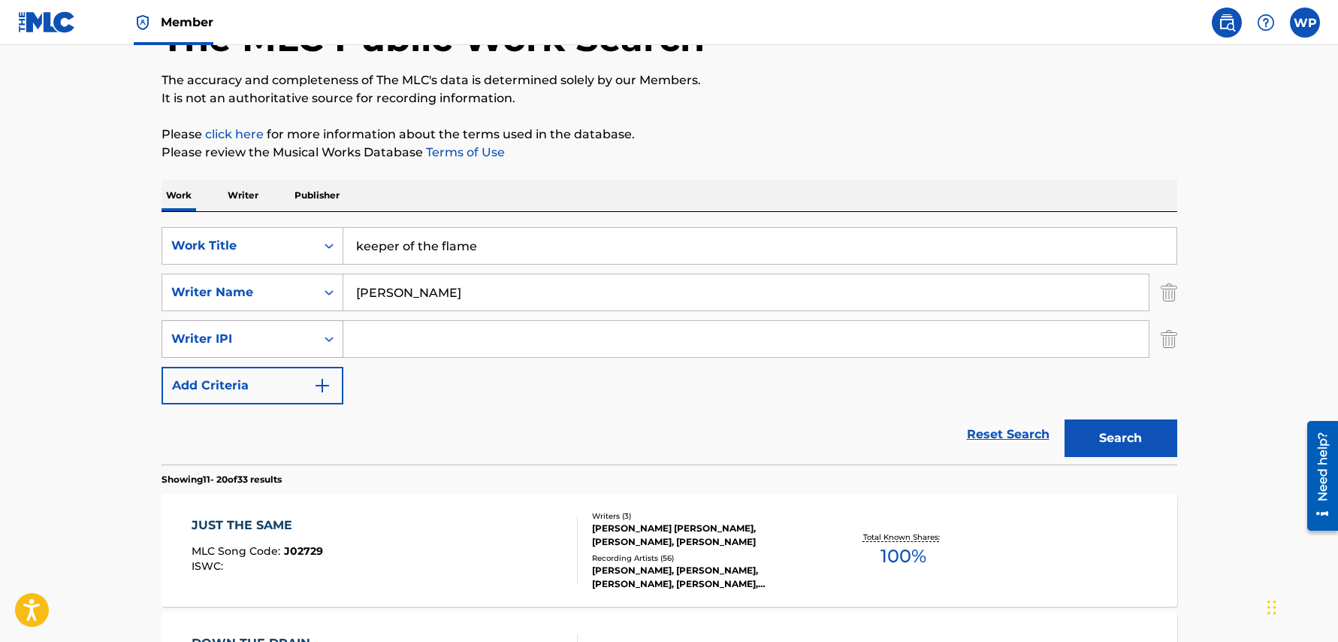
click at [325, 337] on icon "Search Form" at bounding box center [329, 338] width 15 height 15
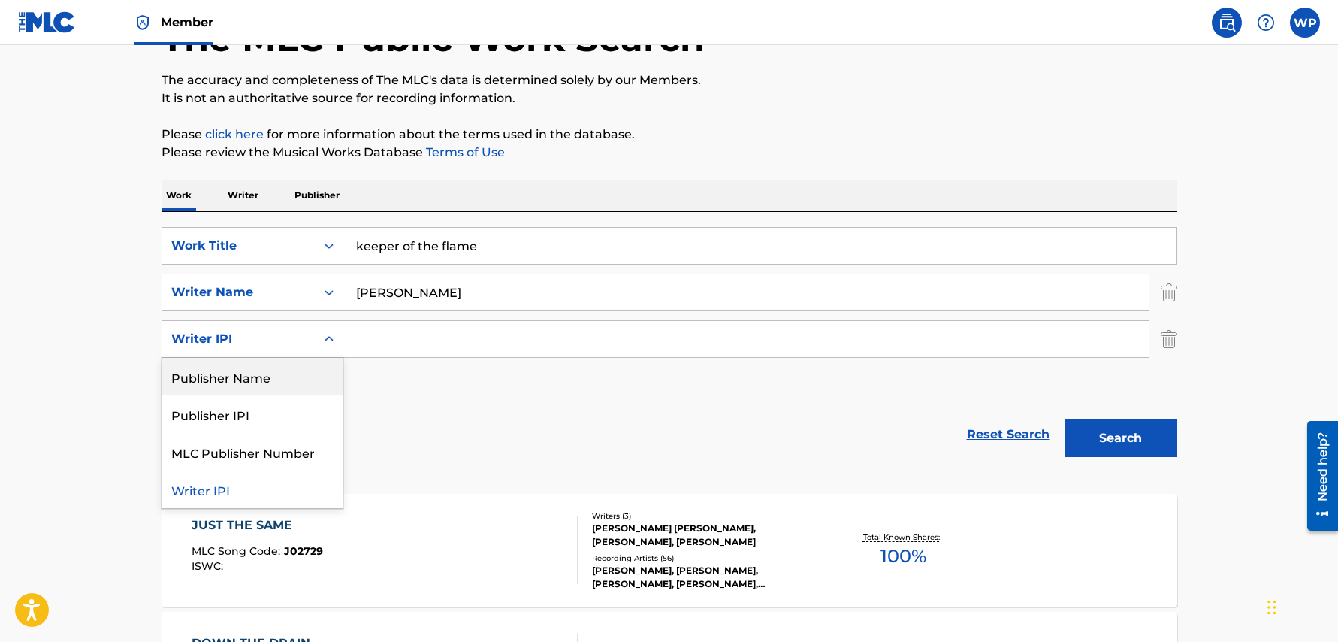
click at [262, 380] on div "Publisher Name" at bounding box center [252, 377] width 180 height 38
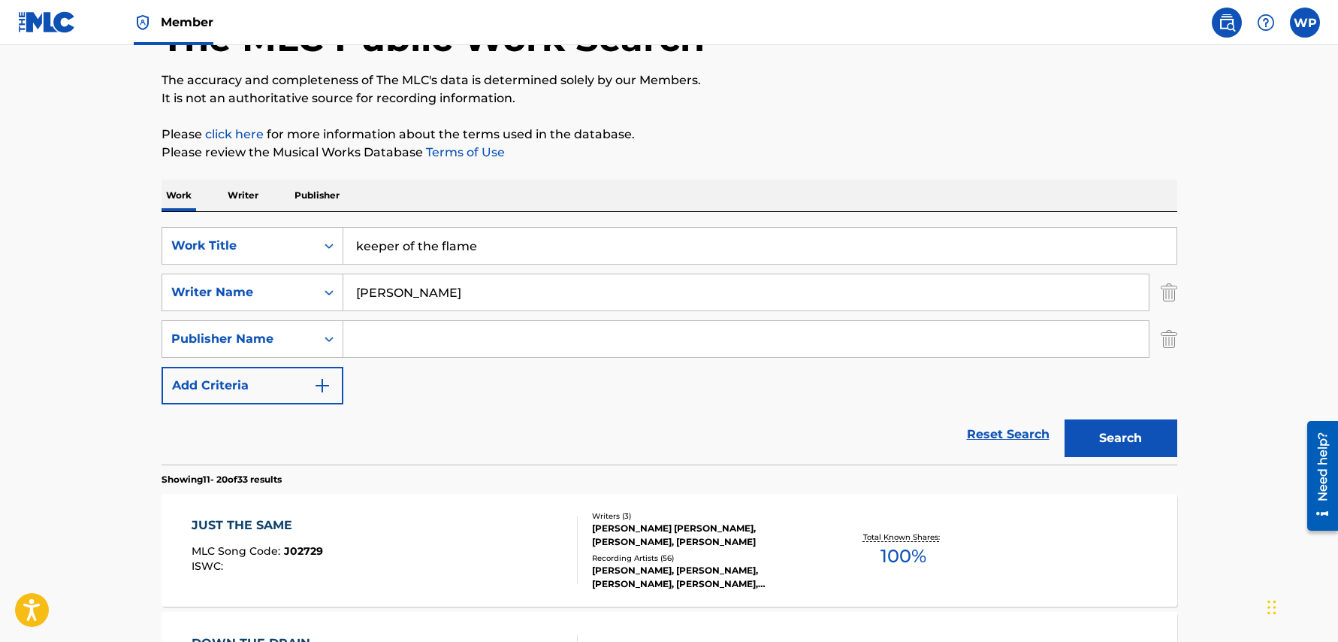
click at [404, 342] on input "Search Form" at bounding box center [745, 339] width 805 height 36
click at [431, 376] on span "d musique" at bounding box center [438, 372] width 65 height 14
type input "lac grand musique"
click at [1126, 436] on button "Search" at bounding box center [1121, 438] width 113 height 38
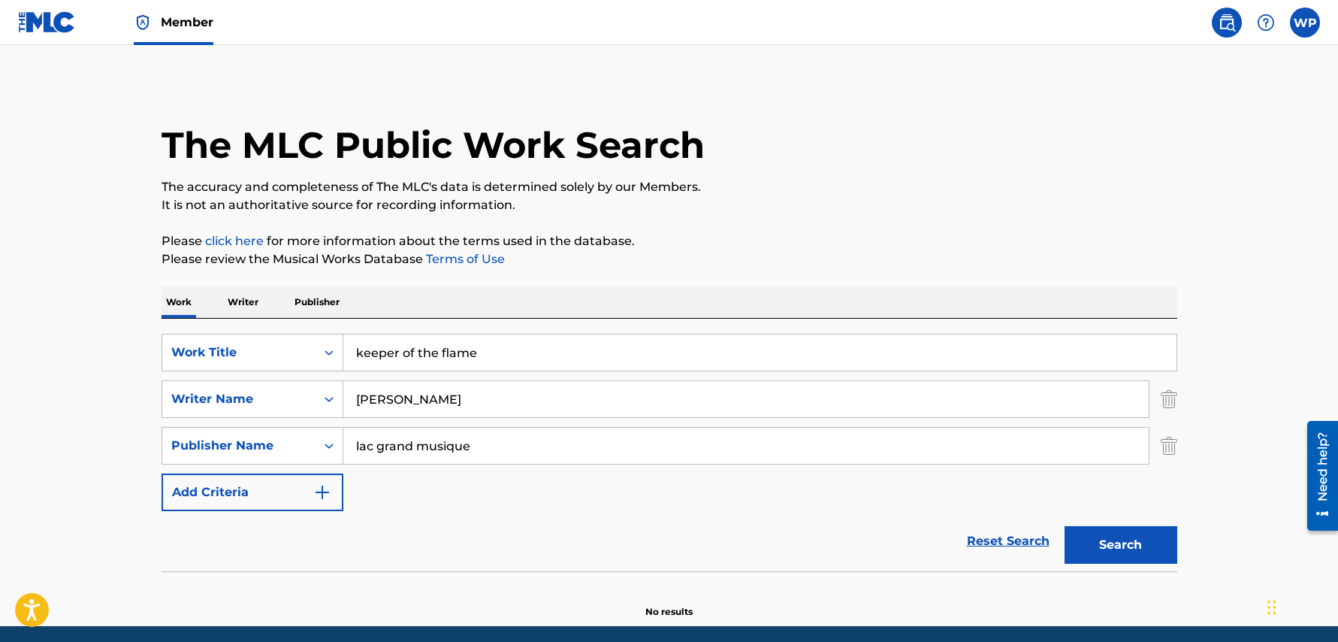
scroll to position [0, 0]
click at [1135, 19] on nav "Member WP [PERSON_NAME] Patton [EMAIL_ADDRESS][DOMAIN_NAME] Notification Prefer…" at bounding box center [669, 22] width 1338 height 45
click at [192, 15] on span "Member" at bounding box center [187, 22] width 53 height 17
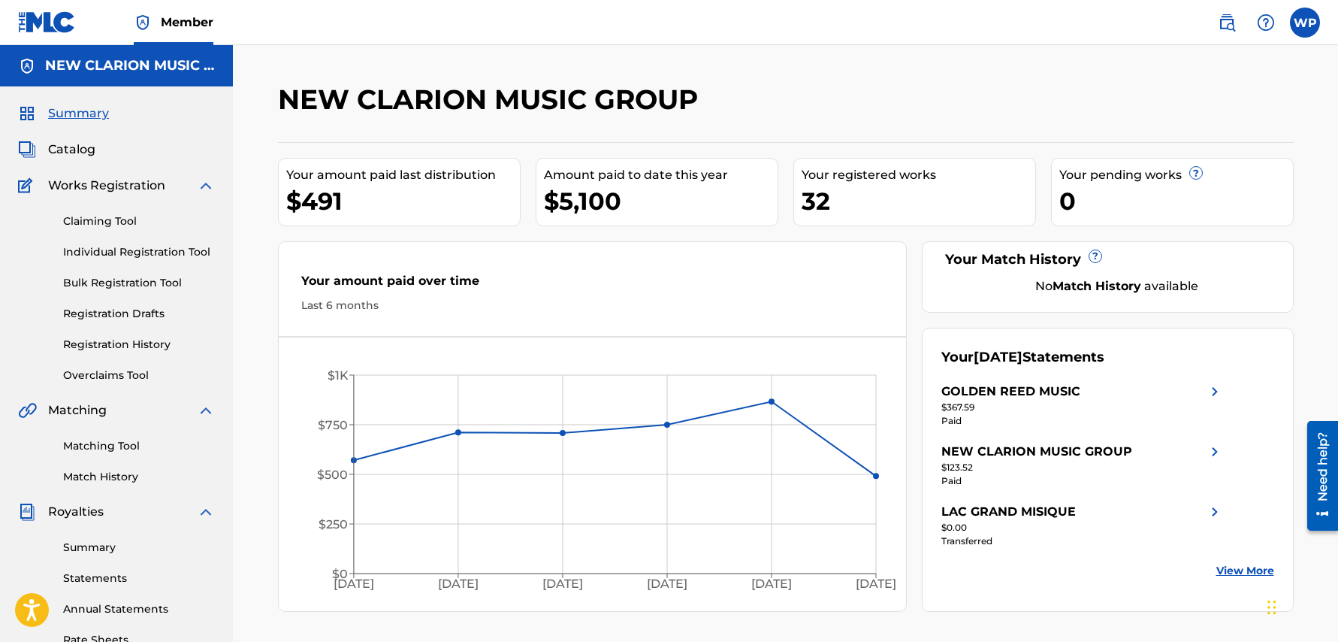
click at [153, 252] on link "Individual Registration Tool" at bounding box center [139, 252] width 152 height 16
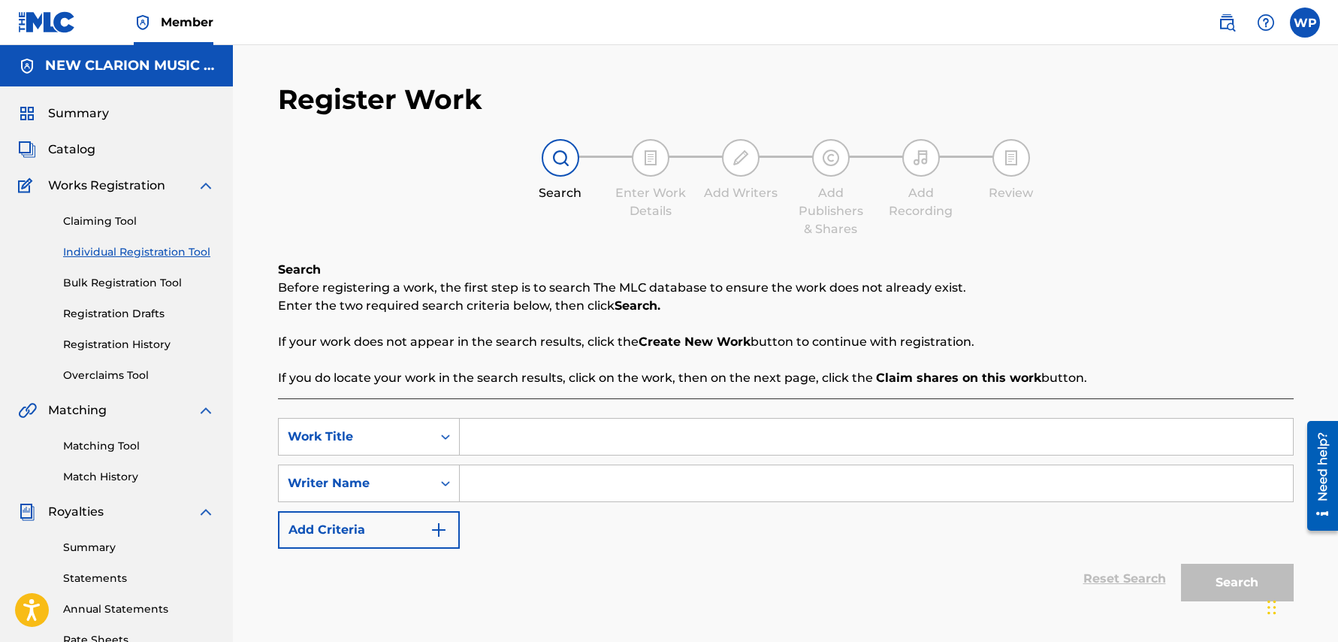
click at [508, 440] on input "Search Form" at bounding box center [876, 436] width 833 height 36
type input "keeper of the flame"
click at [505, 486] on input "Search Form" at bounding box center [876, 483] width 833 height 36
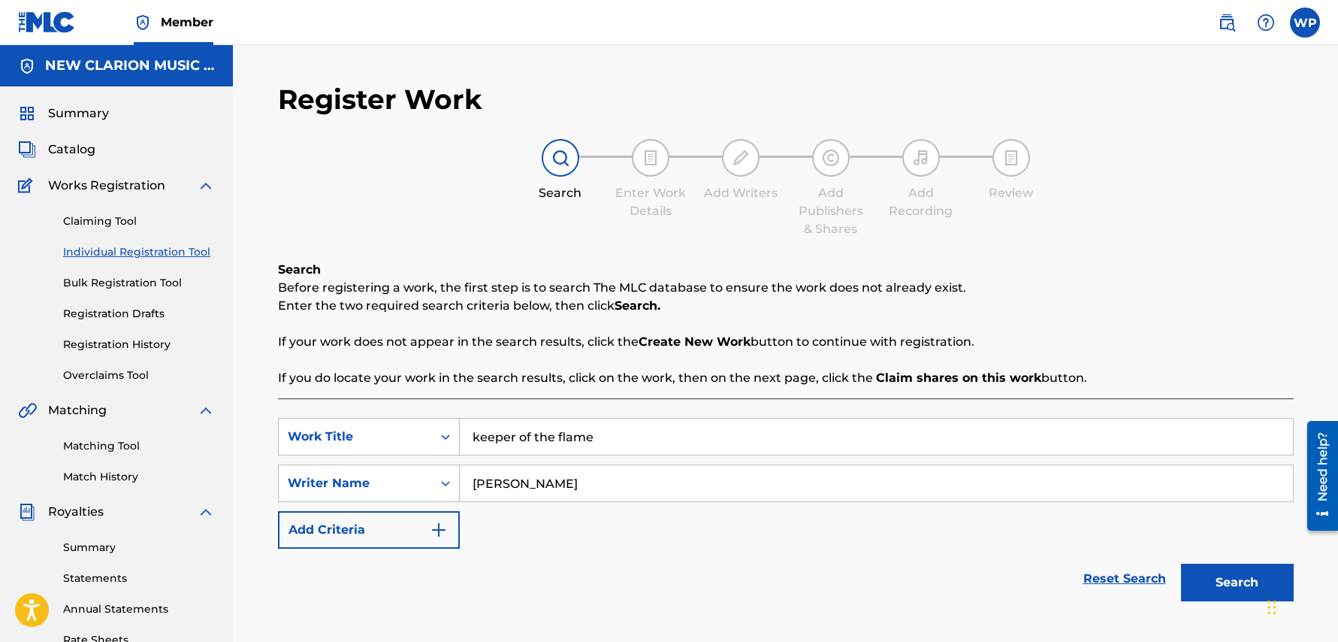
type input "[PERSON_NAME]"
click at [1181, 564] on button "Search" at bounding box center [1237, 583] width 113 height 38
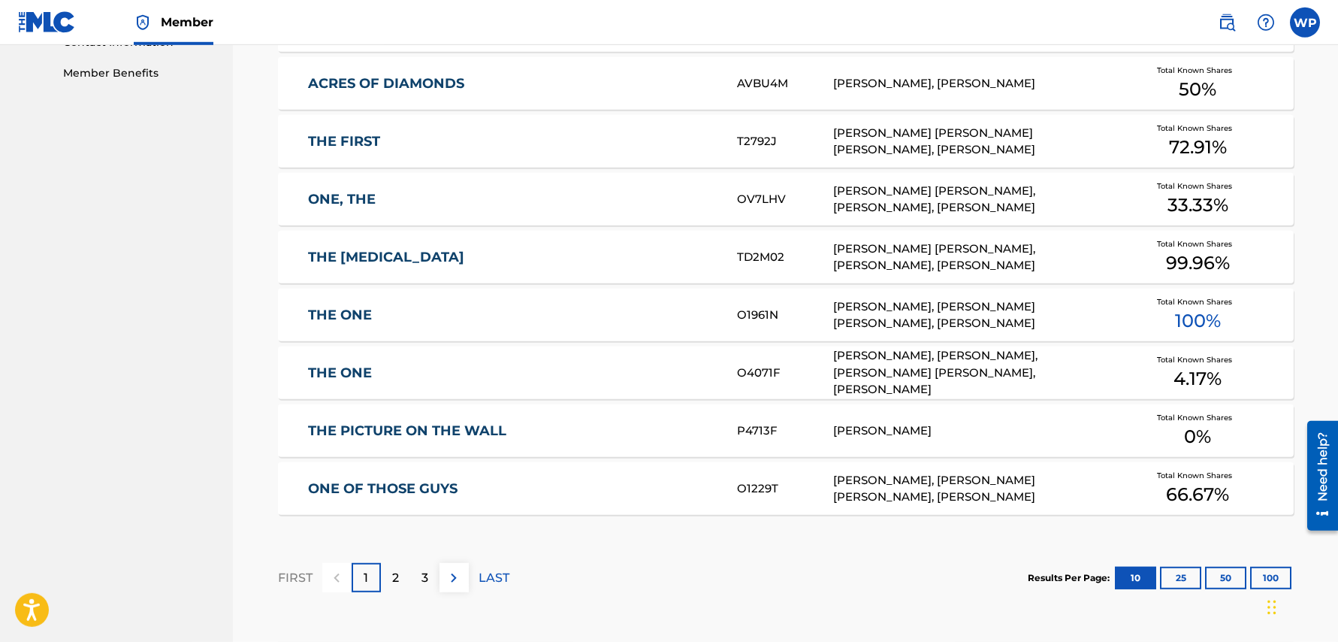
scroll to position [769, 0]
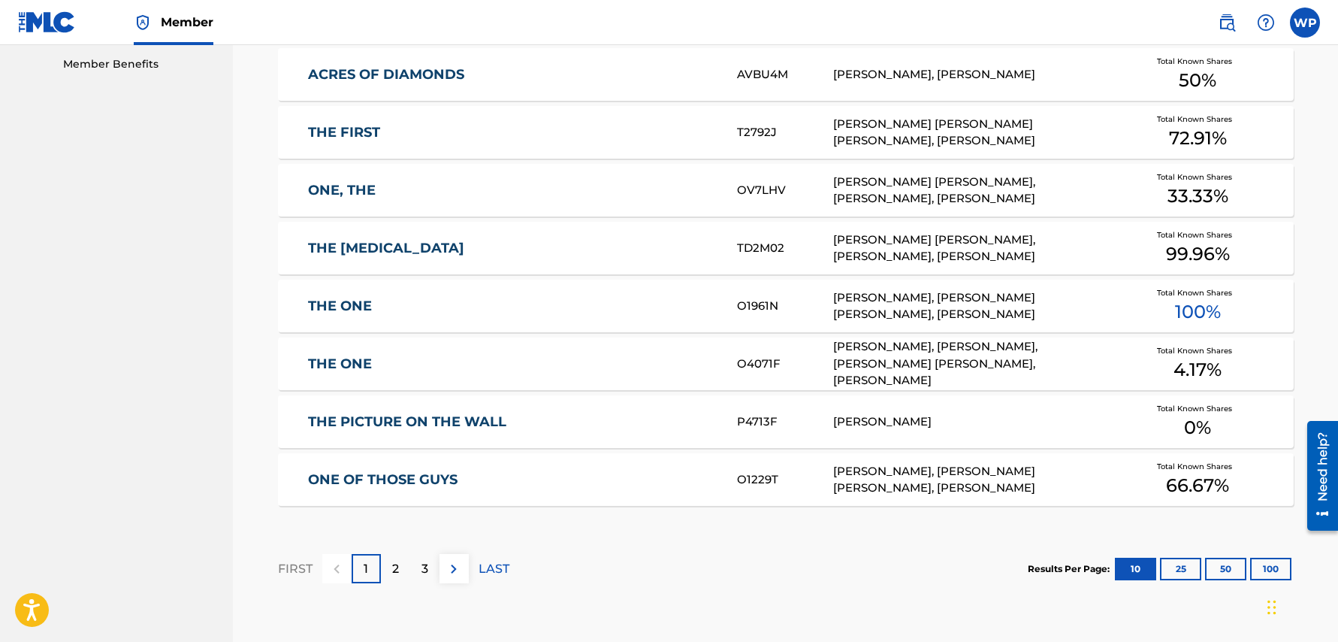
click at [401, 568] on div "2" at bounding box center [395, 568] width 29 height 29
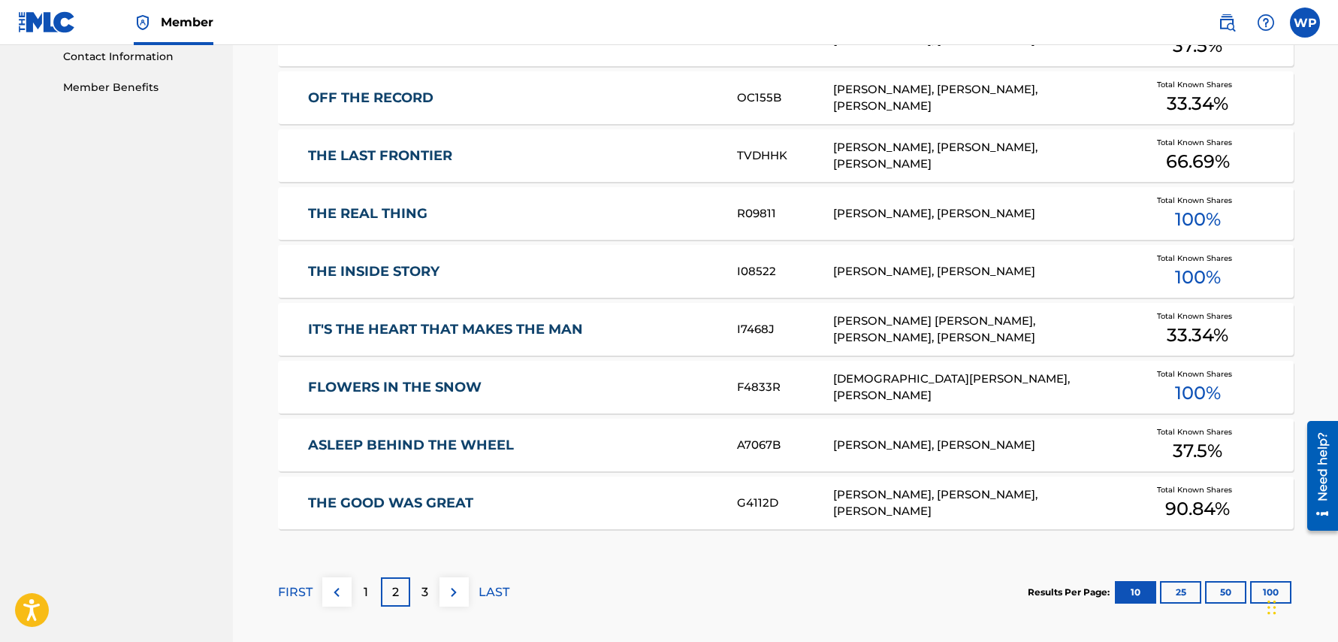
scroll to position [747, 0]
click at [373, 268] on link "THE INSIDE STORY" at bounding box center [512, 270] width 409 height 17
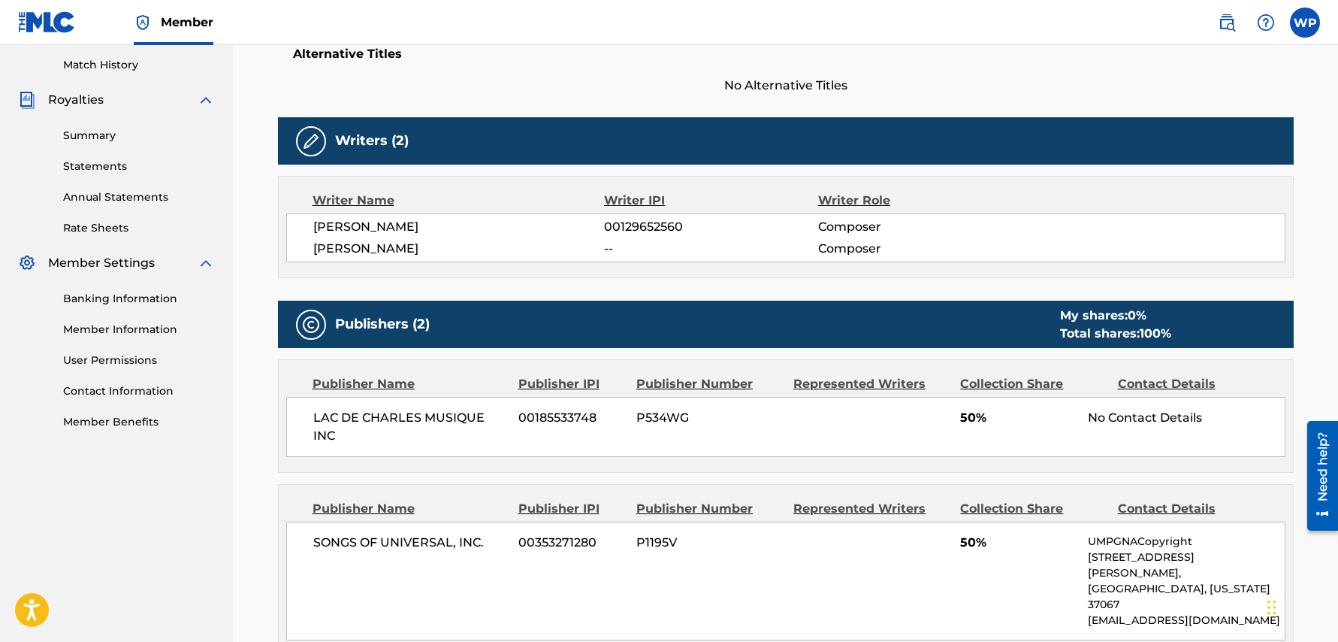
scroll to position [421, 0]
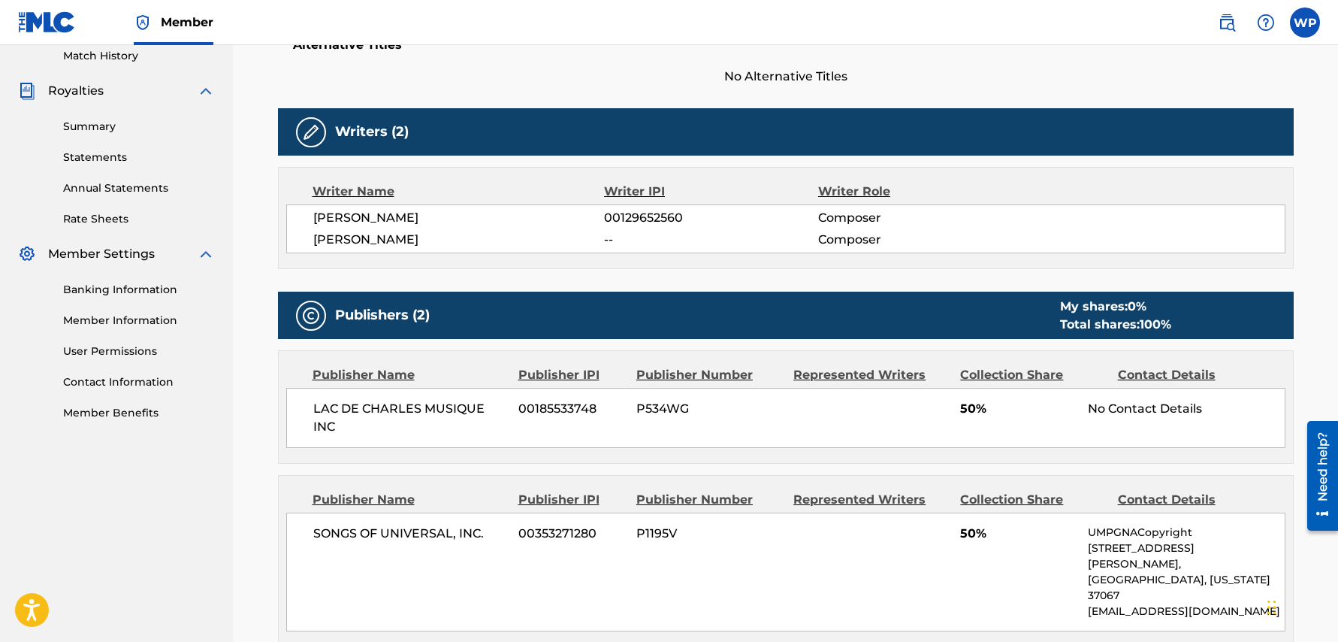
click at [972, 70] on span "No Alternative Titles" at bounding box center [786, 77] width 1016 height 18
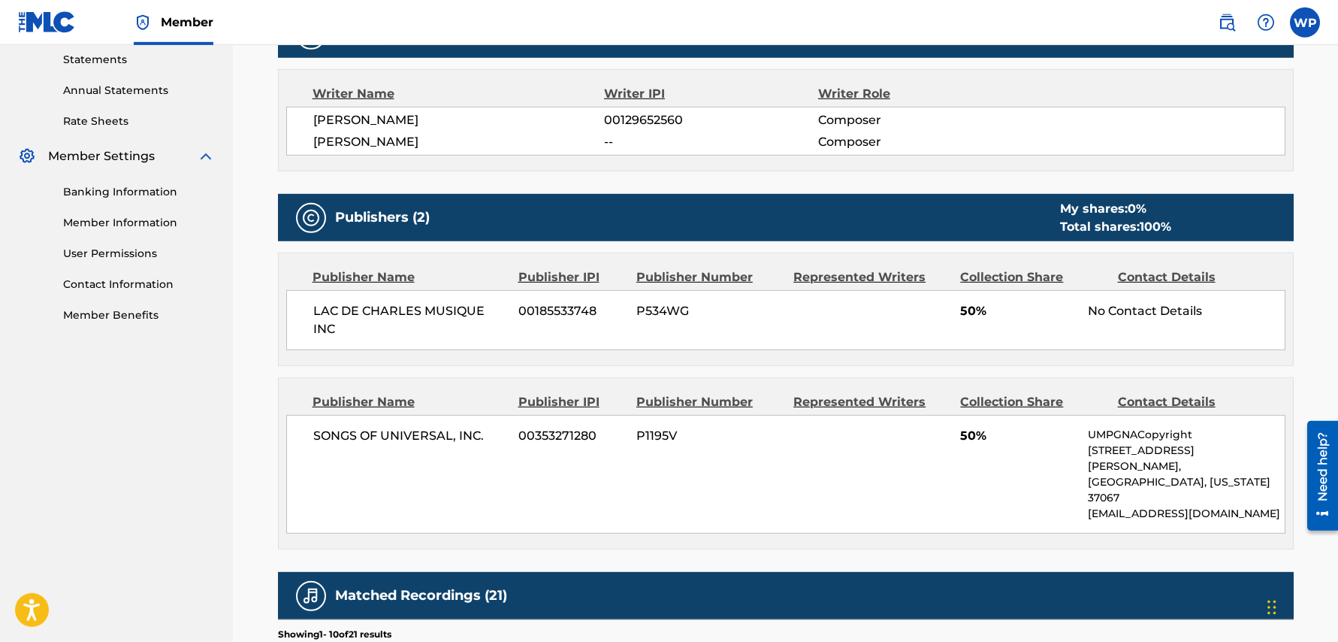
scroll to position [505, 0]
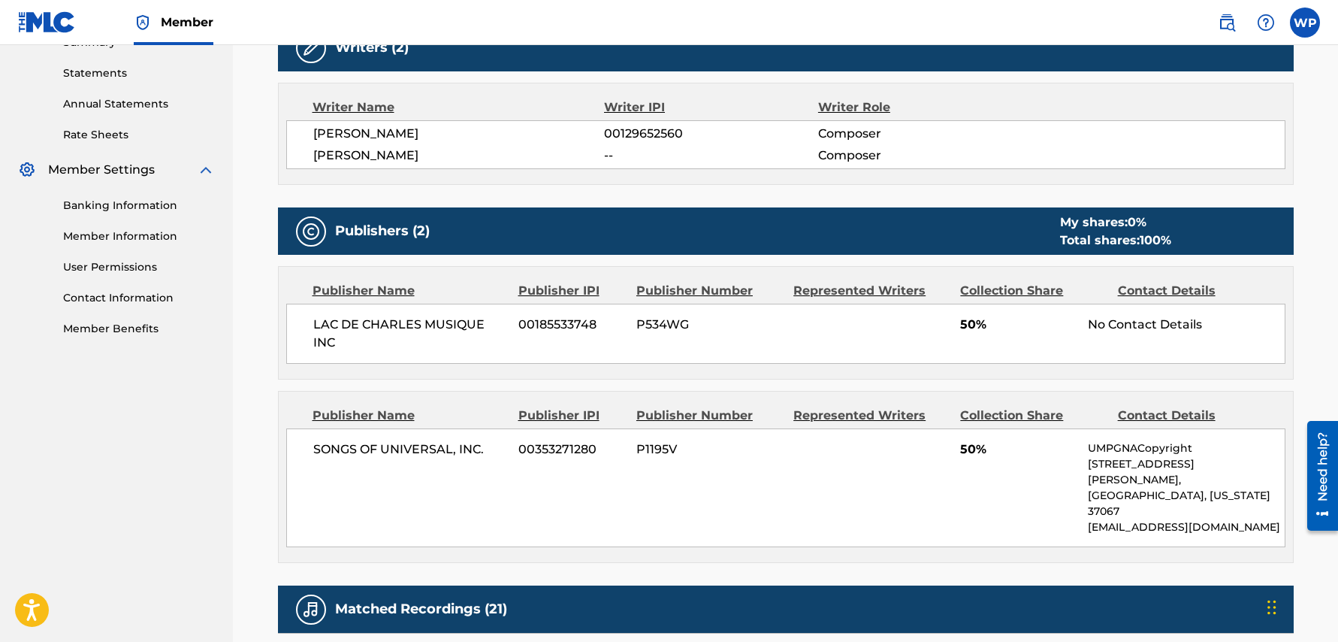
click at [1307, 23] on label at bounding box center [1305, 23] width 30 height 30
click at [1305, 23] on input "[PERSON_NAME] Patton [EMAIL_ADDRESS][DOMAIN_NAME] Notification Preferences Prof…" at bounding box center [1305, 23] width 0 height 0
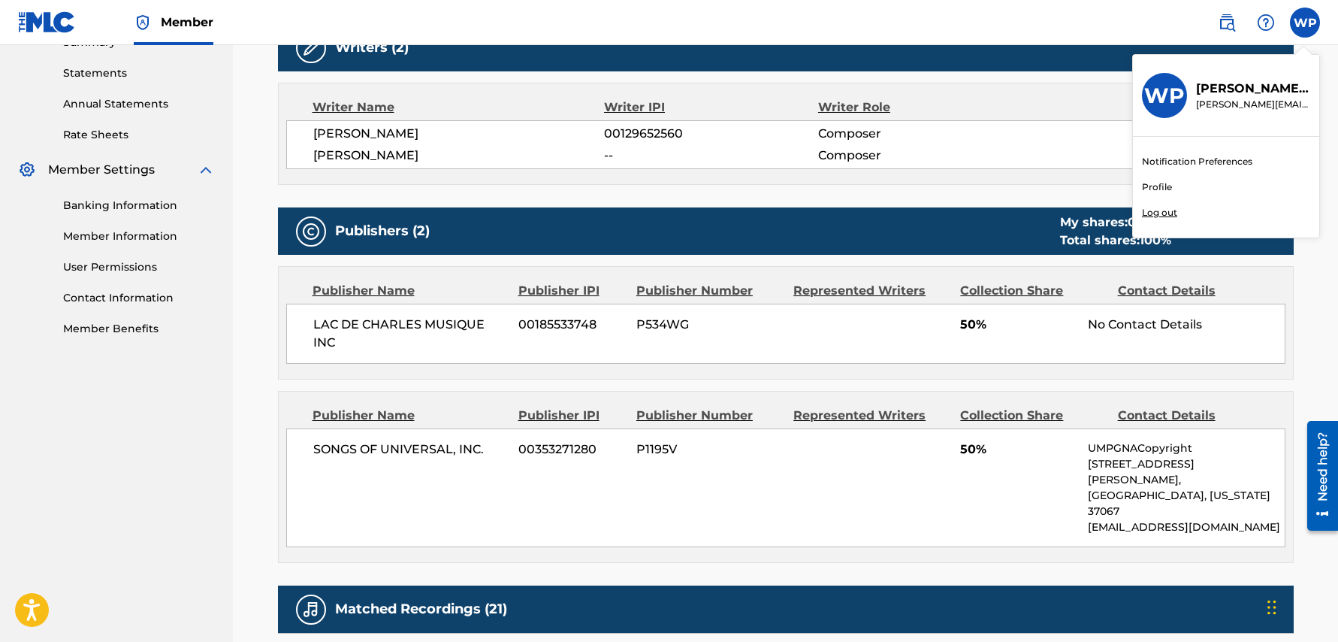
click at [1039, 97] on div "Writer Name Writer IPI Writer Role [PERSON_NAME] 00129652560 Composer [PERSON_N…" at bounding box center [786, 134] width 1016 height 102
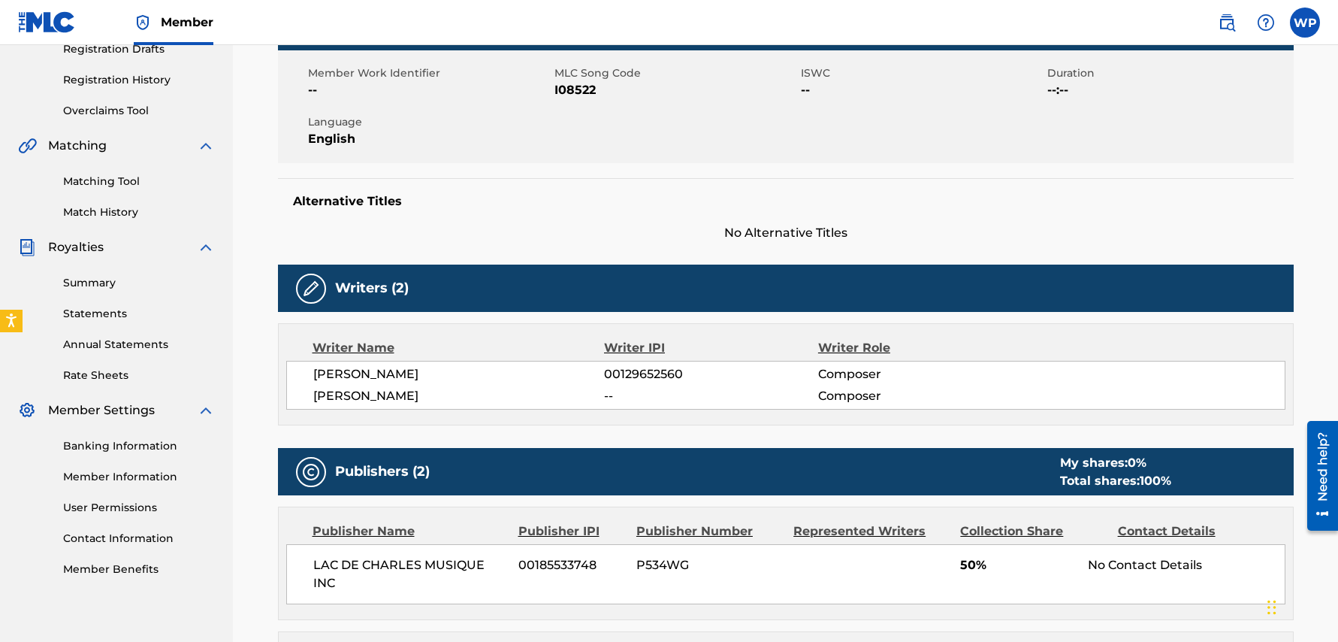
scroll to position [0, 0]
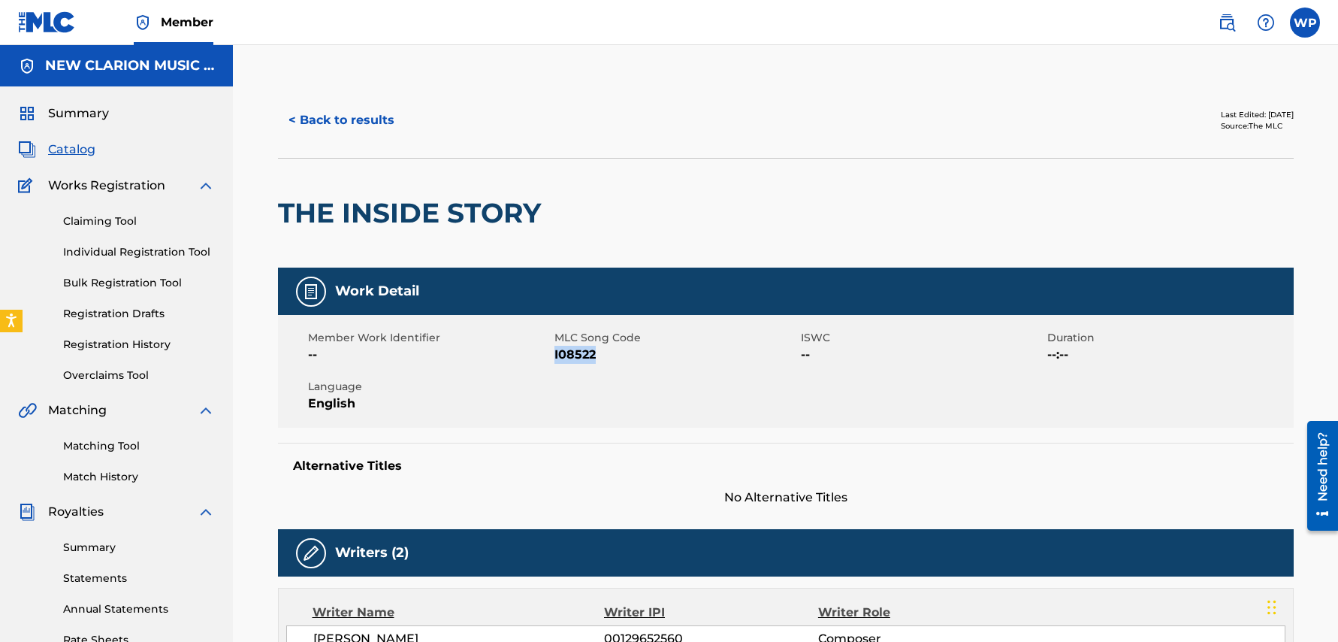
drag, startPoint x: 555, startPoint y: 351, endPoint x: 607, endPoint y: 351, distance: 51.8
click at [607, 351] on span "I08522" at bounding box center [675, 355] width 243 height 18
copy span "I08522"
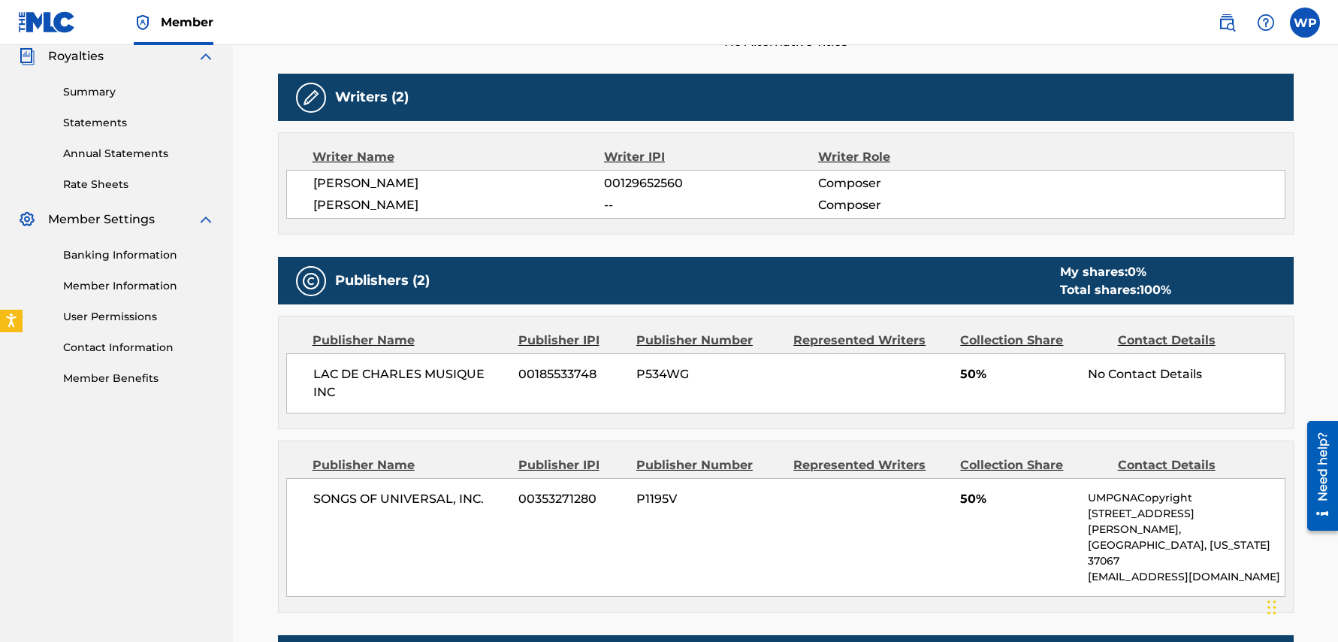
scroll to position [481, 0]
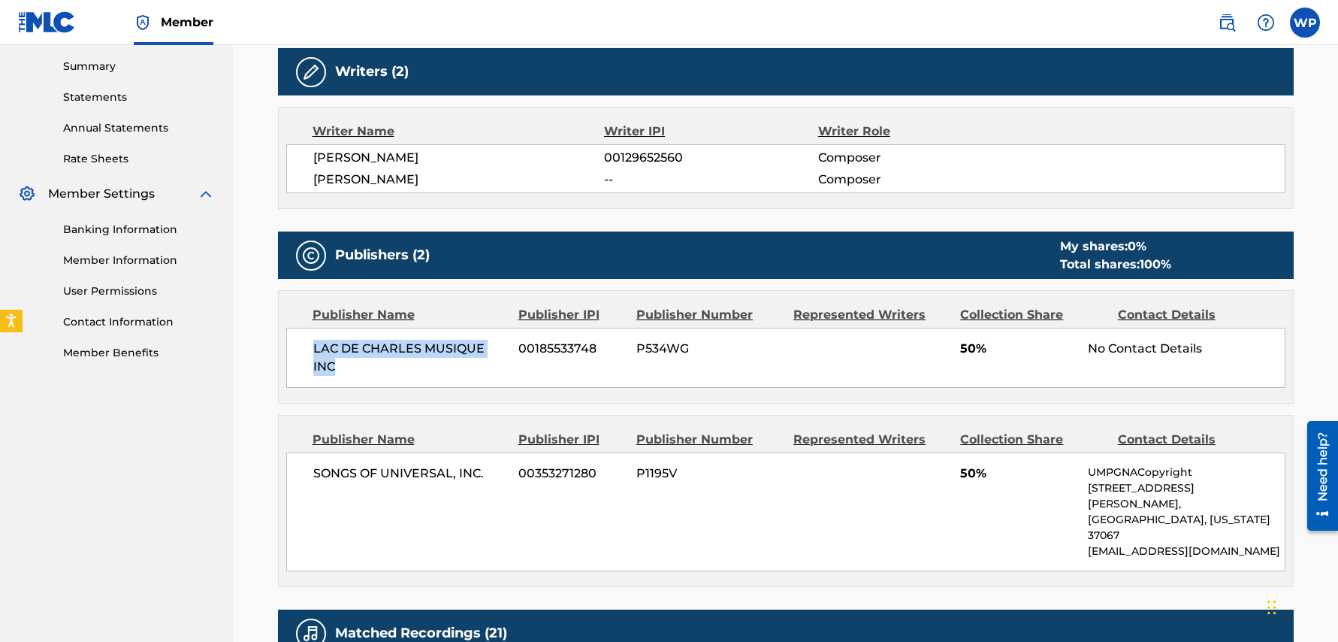
drag, startPoint x: 314, startPoint y: 344, endPoint x: 339, endPoint y: 362, distance: 30.7
click at [341, 369] on span "LAC DE CHARLES MUSIQUE INC" at bounding box center [410, 358] width 195 height 36
copy span "LAC DE CHARLES MUSIQUE INC"
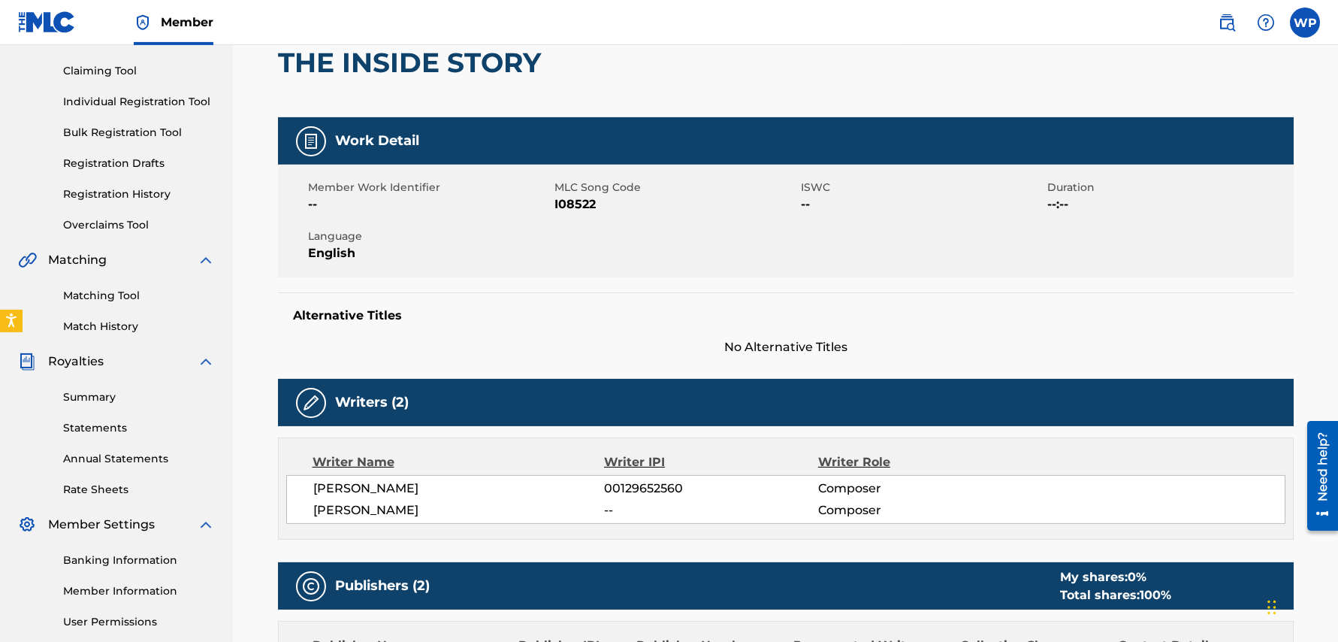
scroll to position [0, 0]
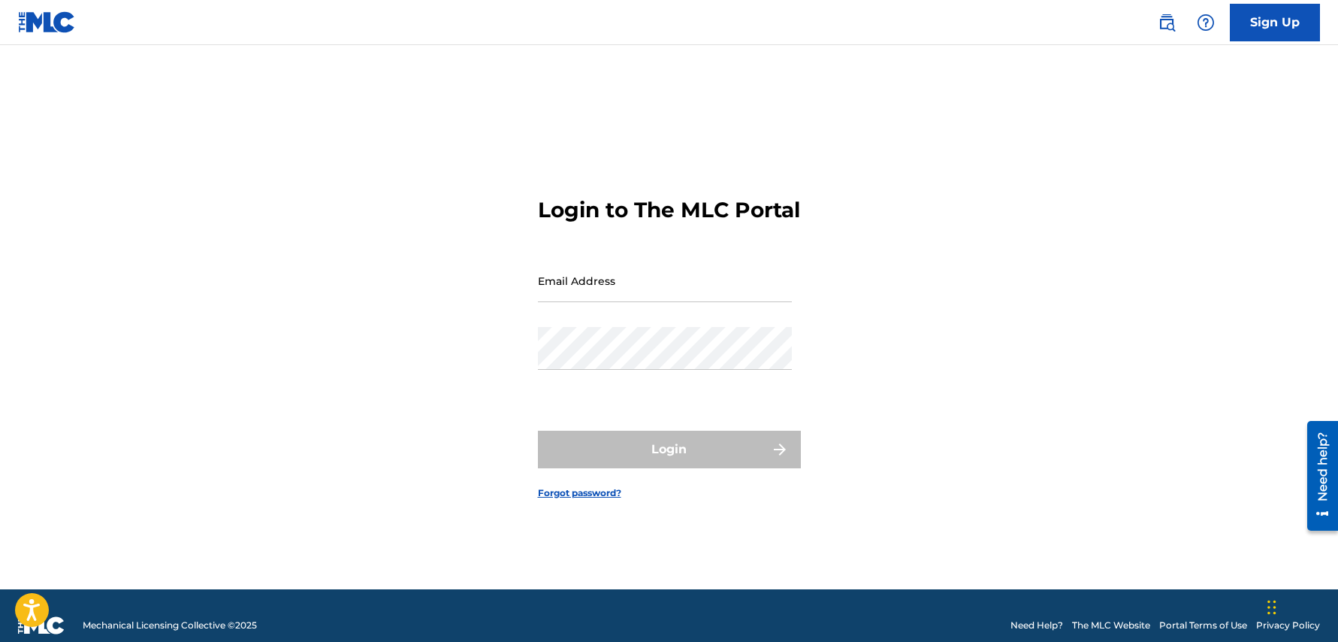
click at [658, 302] on input "Email Address" at bounding box center [665, 280] width 254 height 43
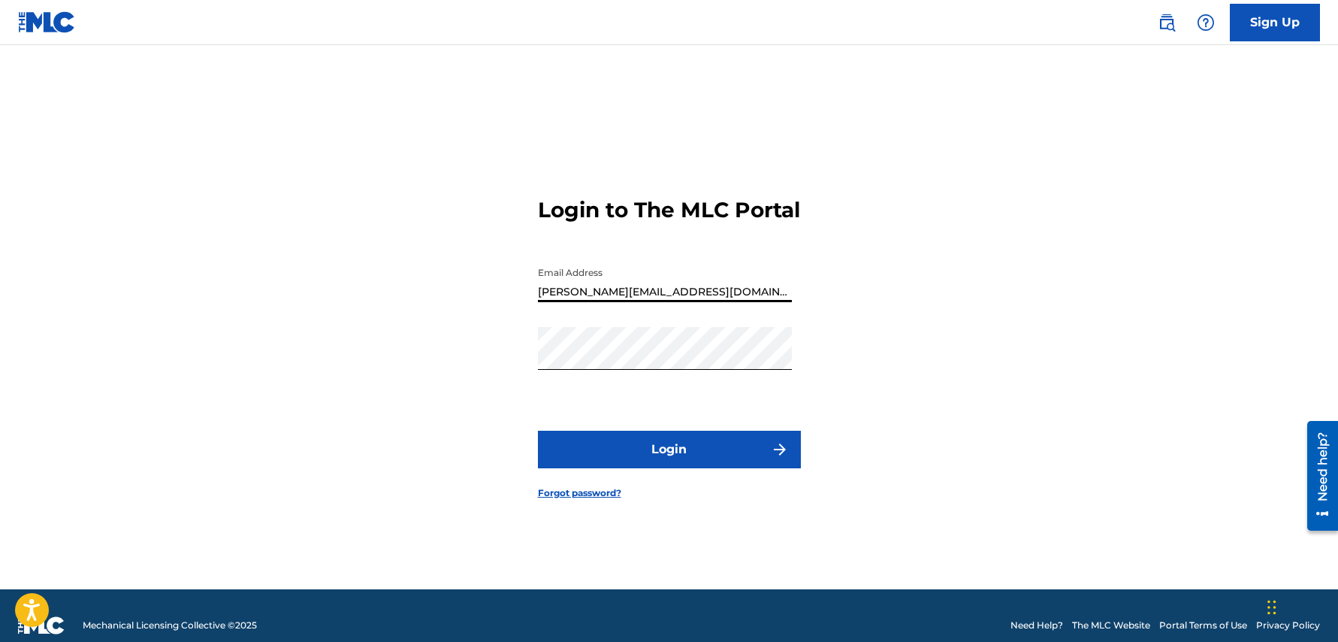
type input "[PERSON_NAME][EMAIL_ADDRESS][DOMAIN_NAME]"
click at [675, 468] on button "Login" at bounding box center [669, 450] width 263 height 38
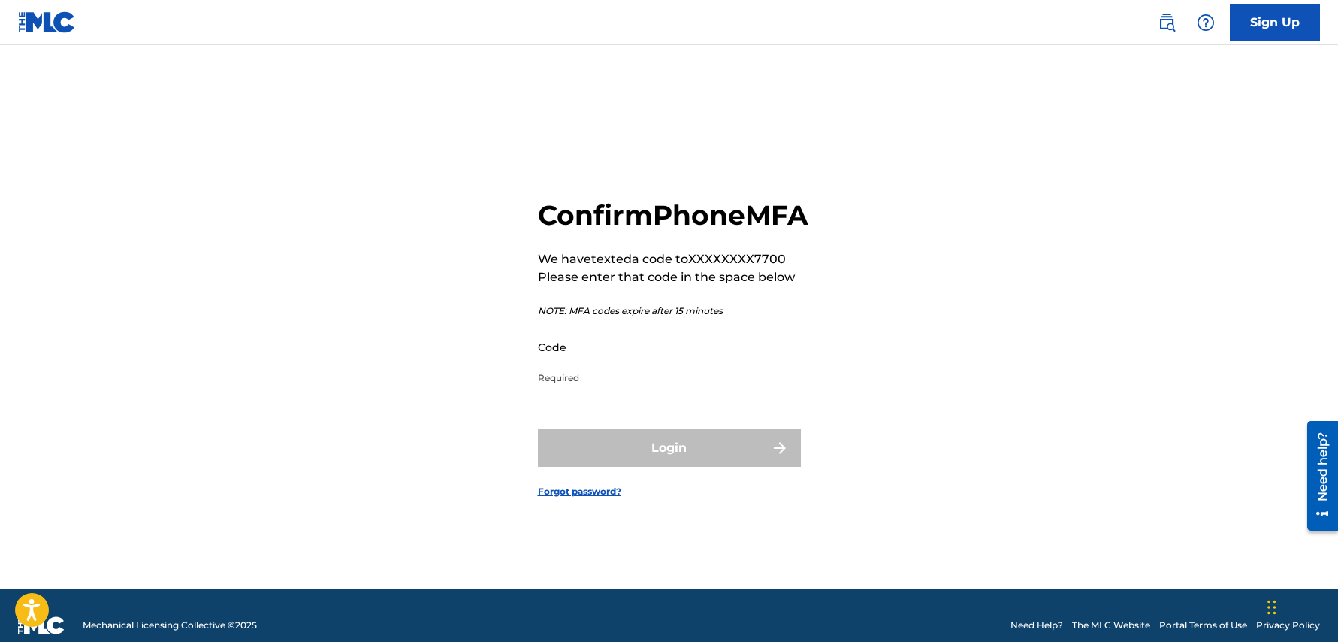
click at [642, 364] on input "Code" at bounding box center [665, 346] width 254 height 43
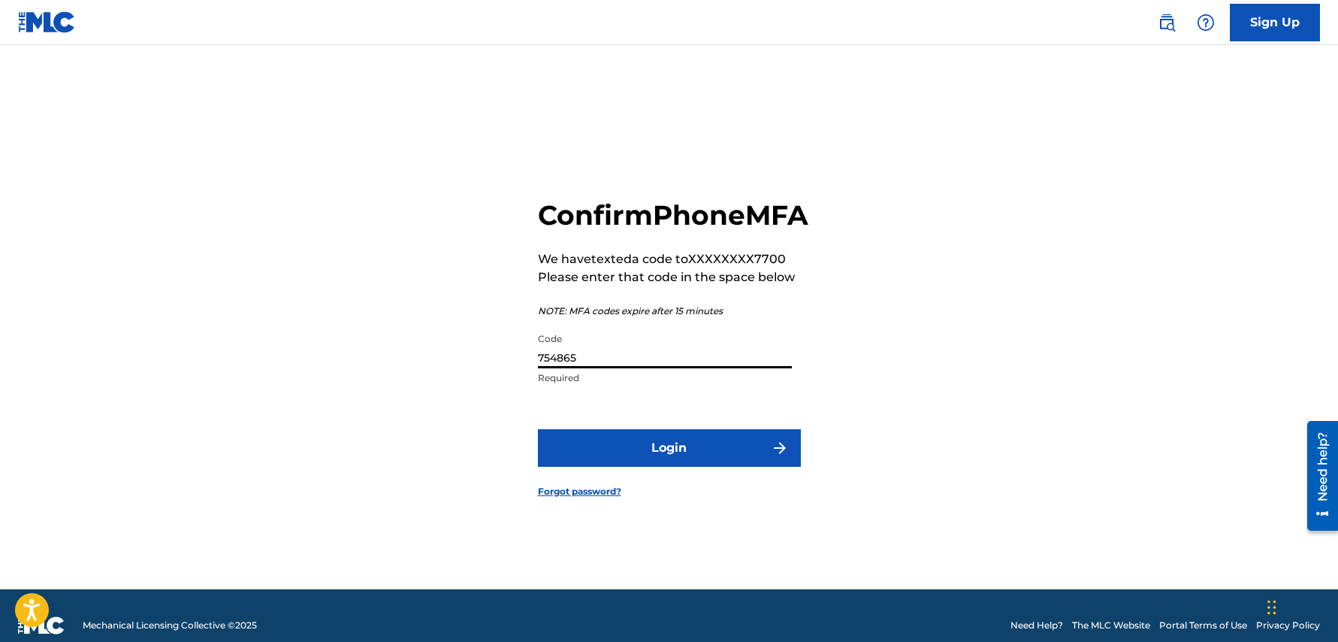
type input "754865"
click at [667, 467] on button "Login" at bounding box center [669, 448] width 263 height 38
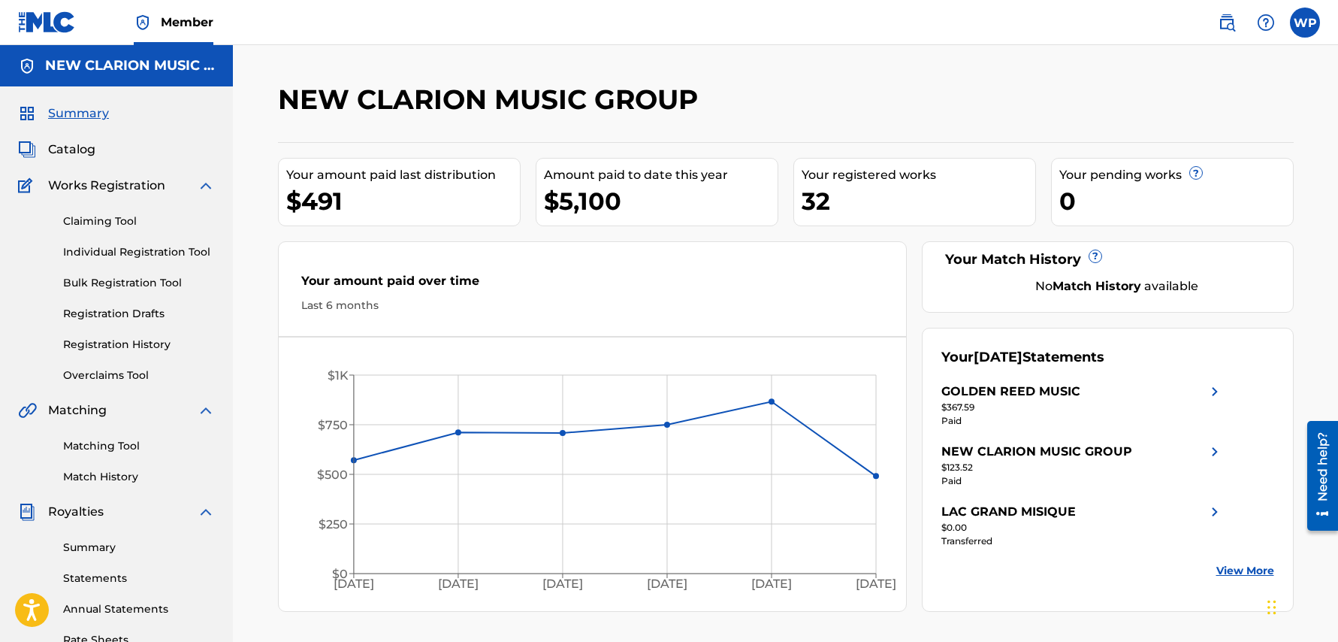
click at [71, 147] on span "Catalog" at bounding box center [71, 149] width 47 height 18
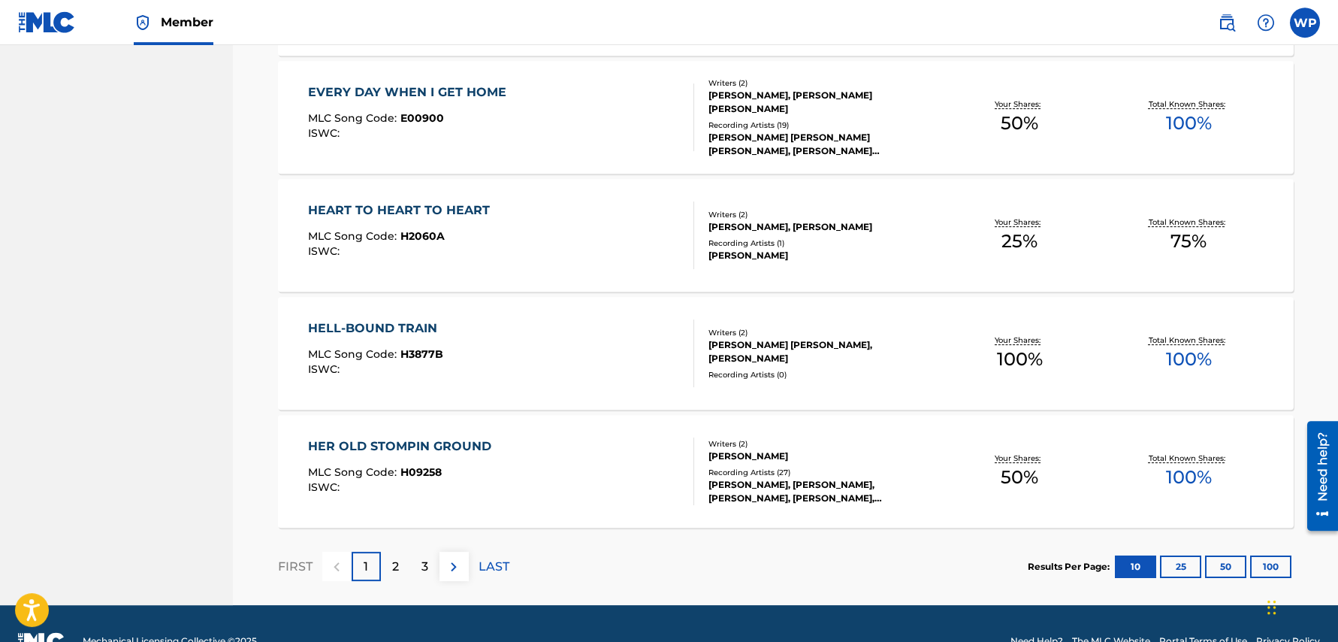
scroll to position [1078, 0]
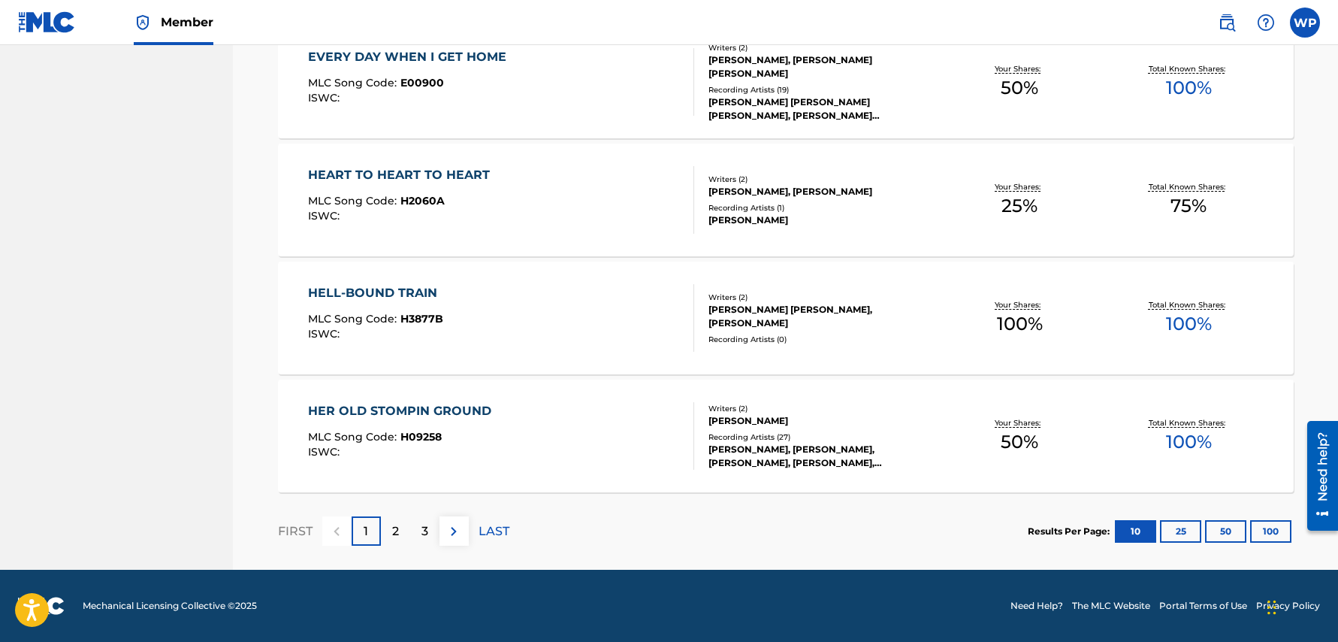
click at [397, 537] on p "2" at bounding box center [395, 531] width 7 height 18
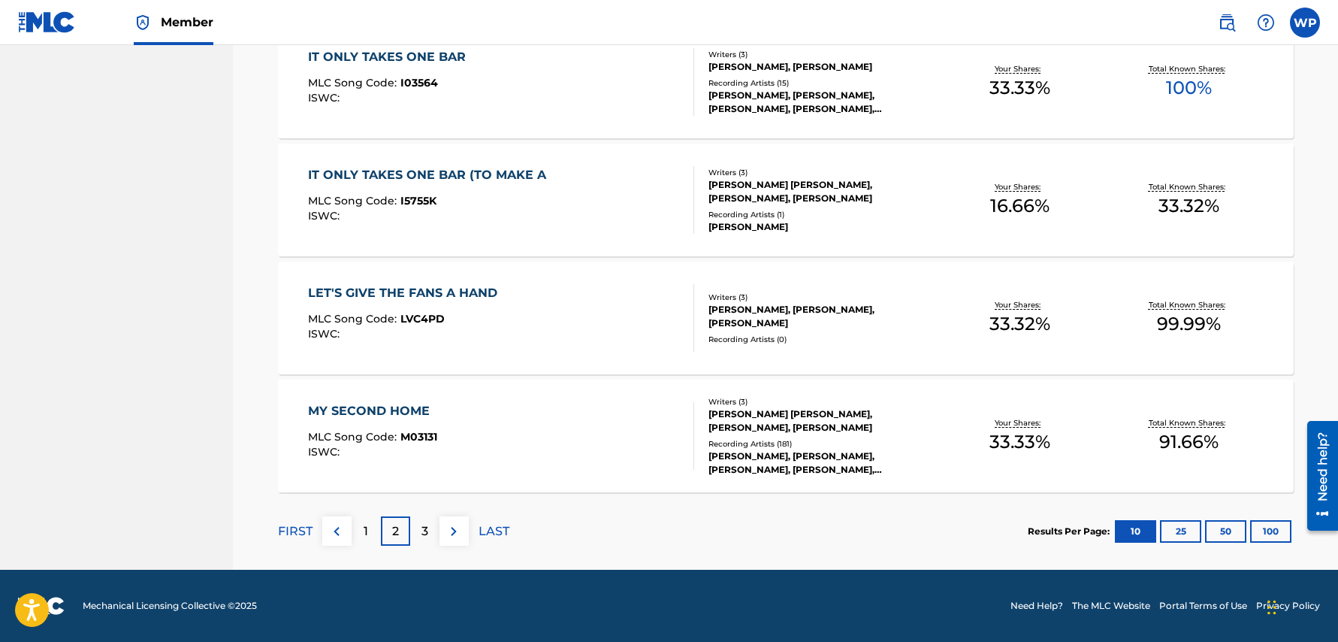
click at [1311, 26] on label at bounding box center [1305, 23] width 30 height 30
click at [1305, 23] on input "[PERSON_NAME] Patton [EMAIL_ADDRESS][DOMAIN_NAME] Notification Preferences Prof…" at bounding box center [1305, 23] width 0 height 0
click at [1268, 22] on img at bounding box center [1266, 23] width 18 height 18
click at [1258, 63] on link "Contact us" at bounding box center [1266, 63] width 128 height 36
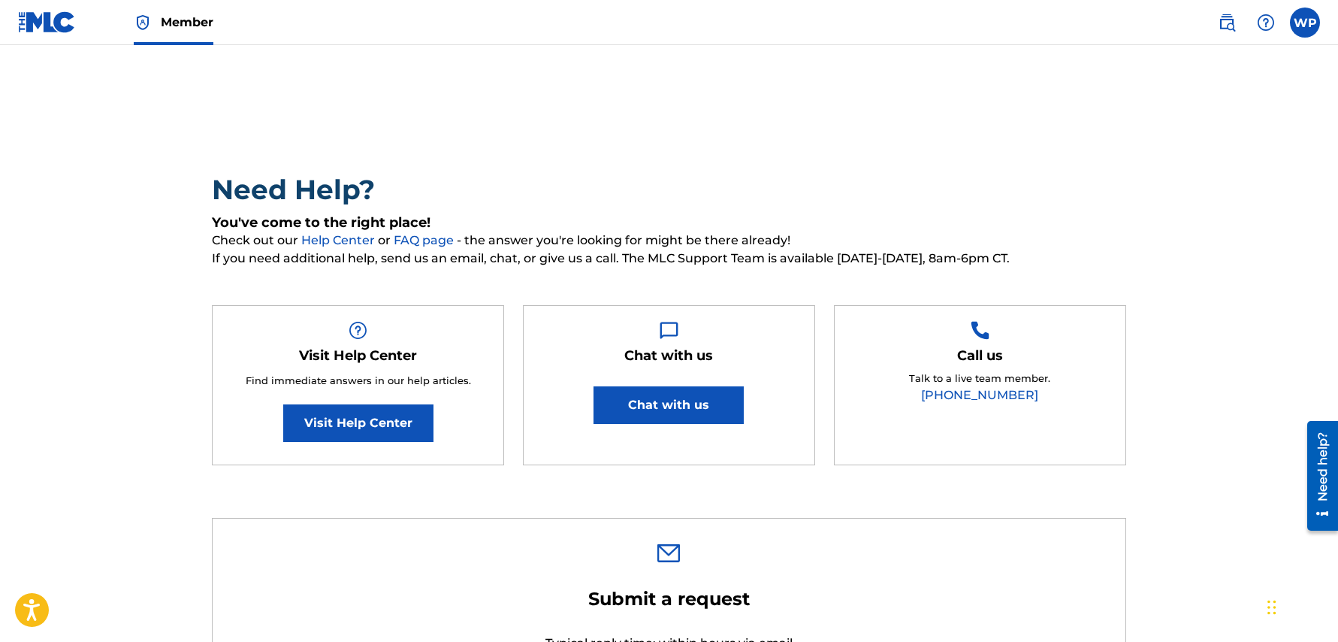
type input "[PERSON_NAME]"
type input "[PERSON_NAME][EMAIL_ADDRESS][DOMAIN_NAME]"
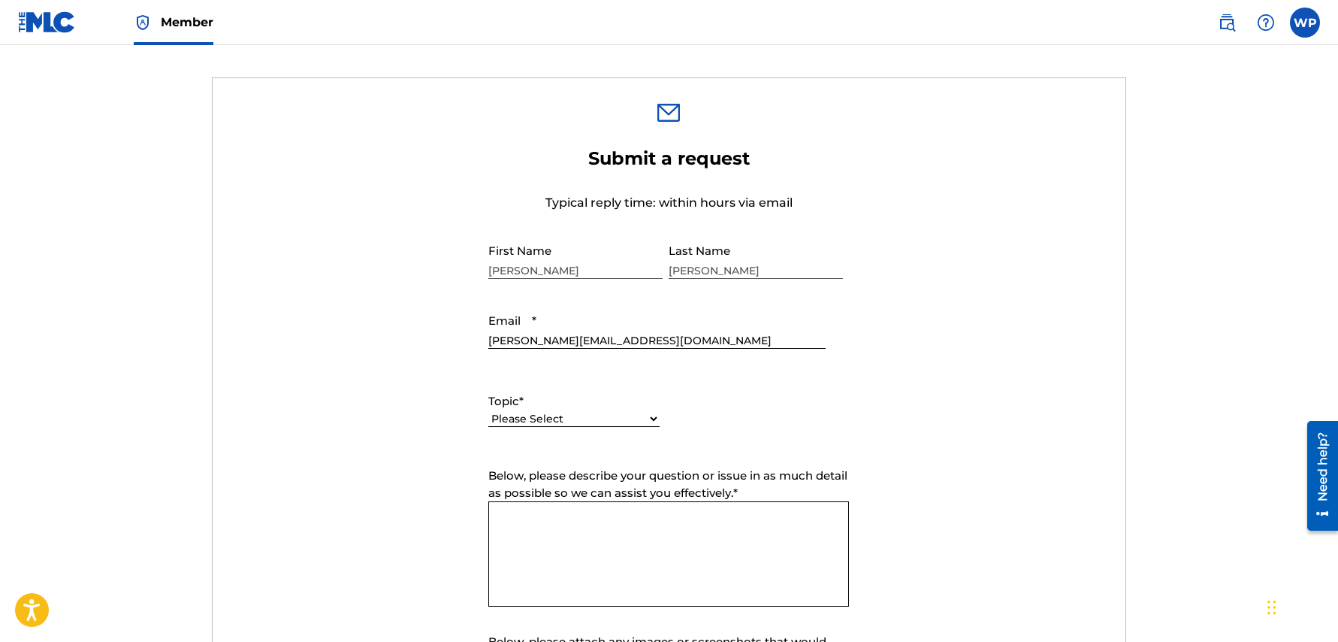
scroll to position [445, 0]
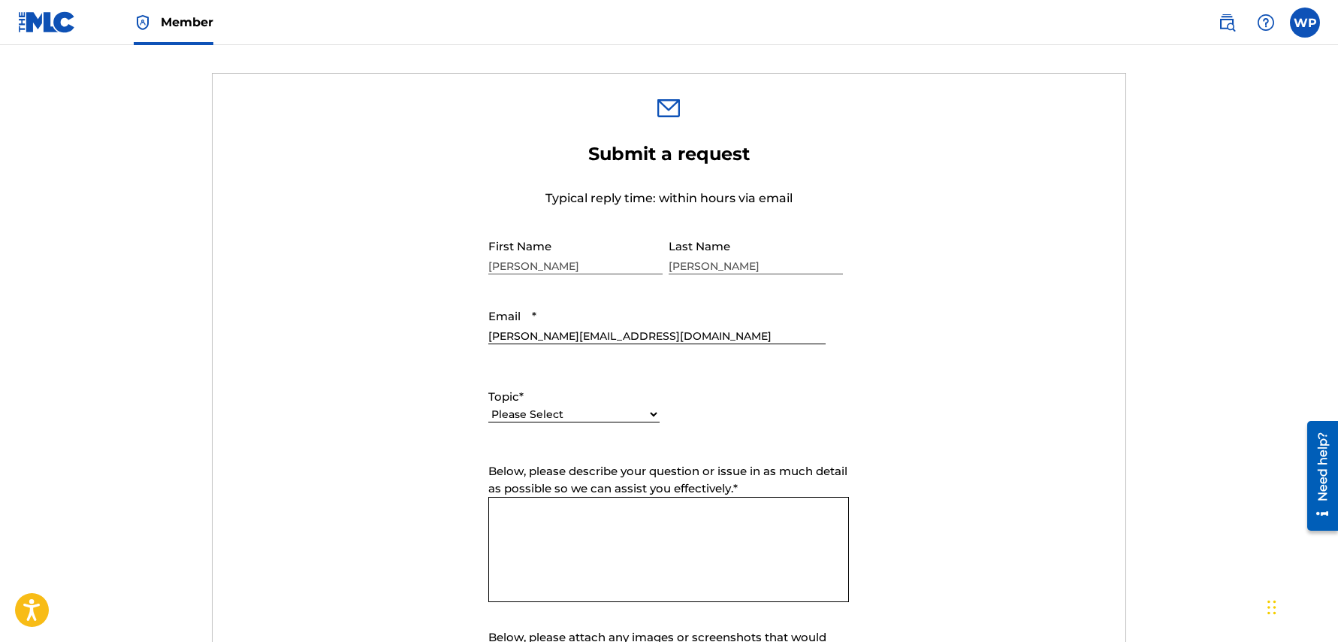
select select "I need help with managing my catalog"
click option "I need help with managing my catalog" at bounding box center [0, 0] width 0 height 0
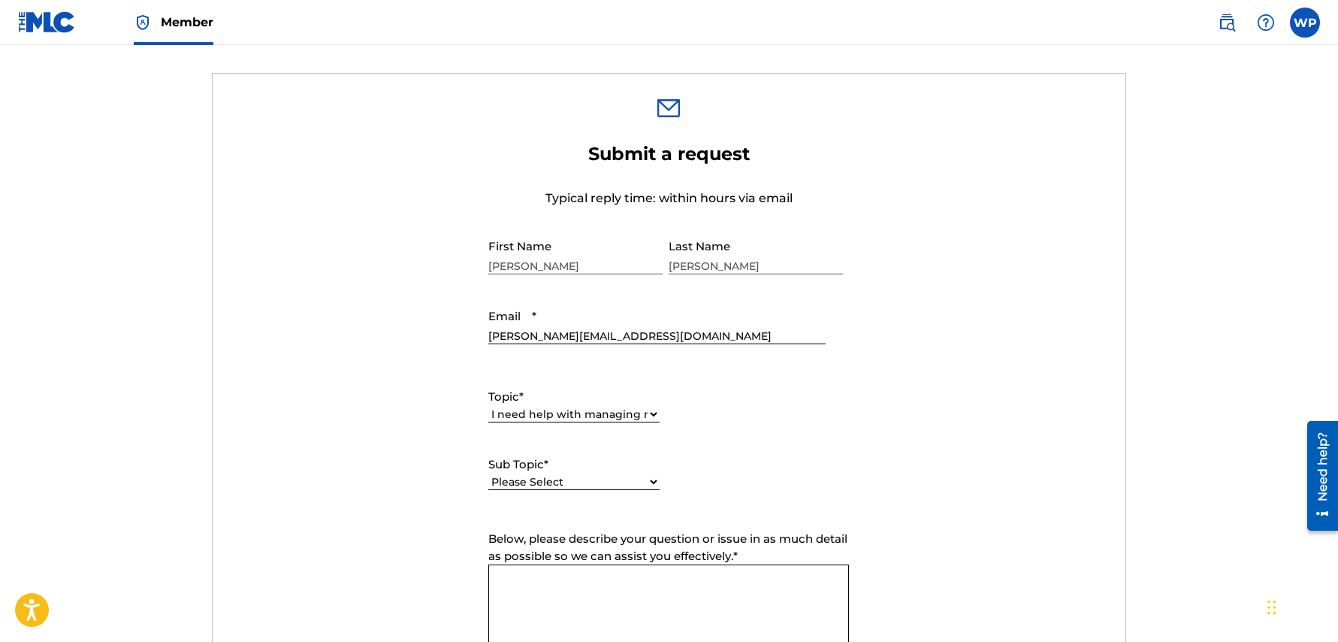
click at [488, 474] on select "Please Select I need help with CWR I need help registering my work(s) in The ML…" at bounding box center [573, 482] width 171 height 16
select select "I need help editing my works"
click option "I need help editing my works" at bounding box center [0, 0] width 0 height 0
click at [1301, 26] on label at bounding box center [1305, 23] width 30 height 30
click at [1305, 23] on input "[PERSON_NAME] Patton [EMAIL_ADDRESS][DOMAIN_NAME] Notification Preferences Prof…" at bounding box center [1305, 23] width 0 height 0
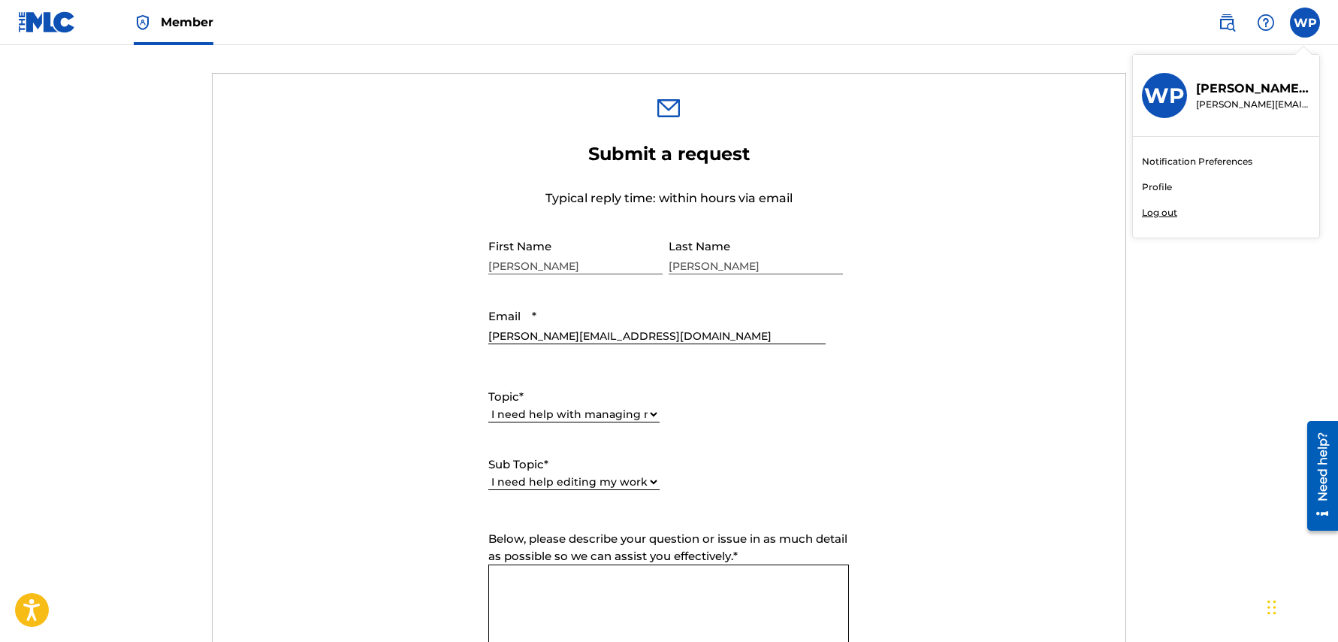
click at [1163, 188] on link "Profile" at bounding box center [1157, 187] width 30 height 14
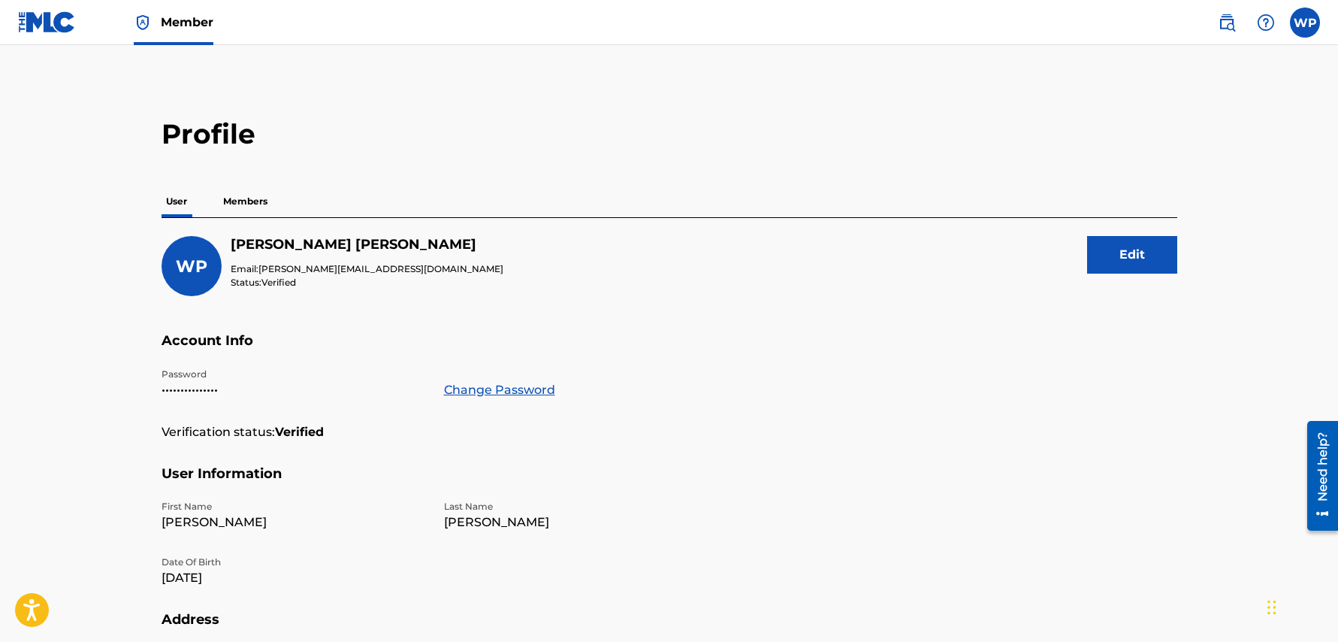
click at [206, 23] on span "Member" at bounding box center [187, 22] width 53 height 17
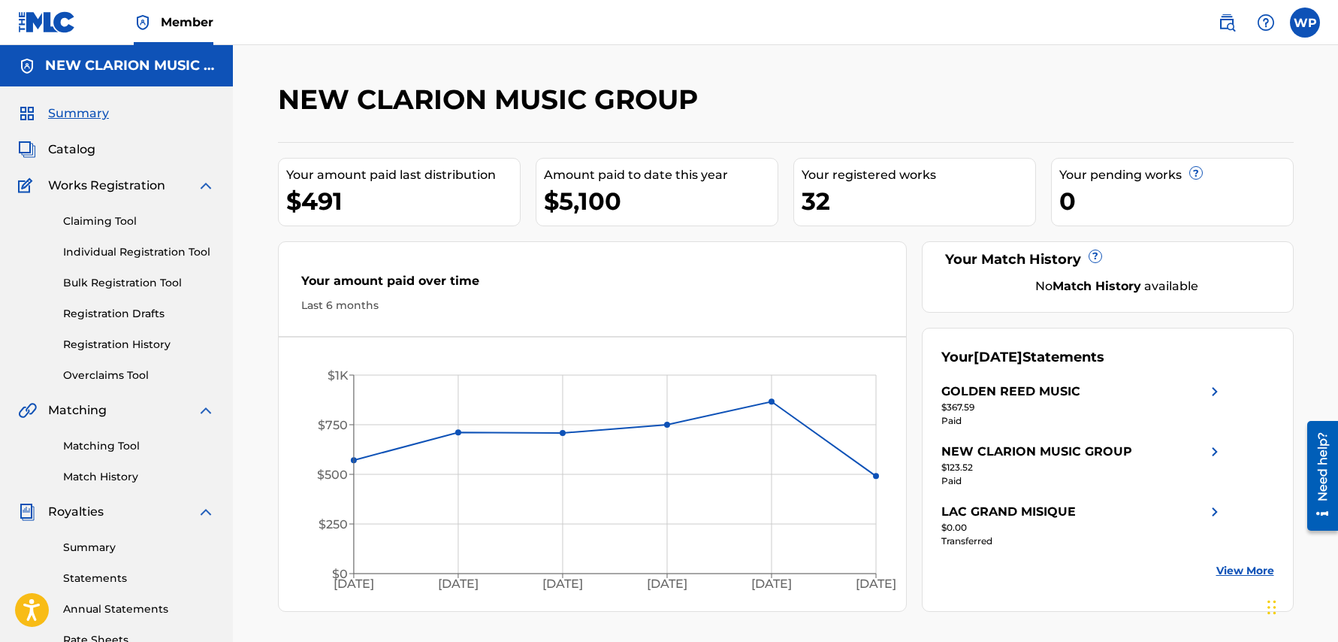
click at [1269, 20] on img at bounding box center [1266, 23] width 18 height 18
click at [1257, 63] on link "Contact us" at bounding box center [1266, 63] width 128 height 36
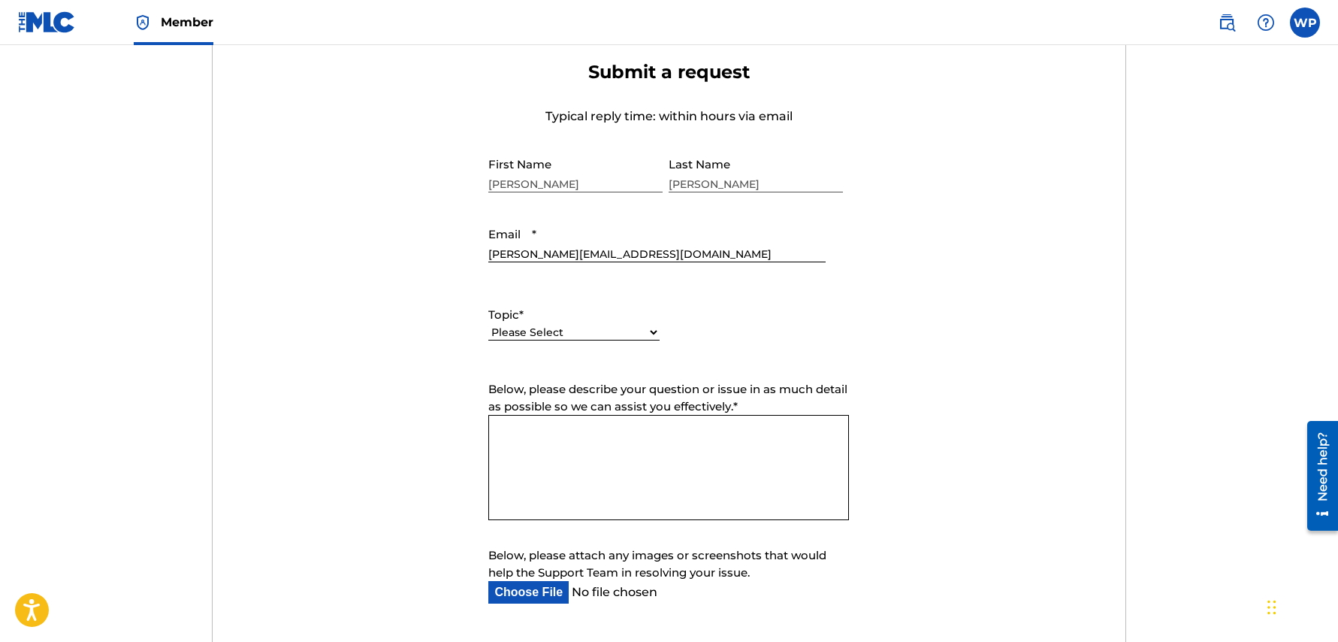
scroll to position [529, 0]
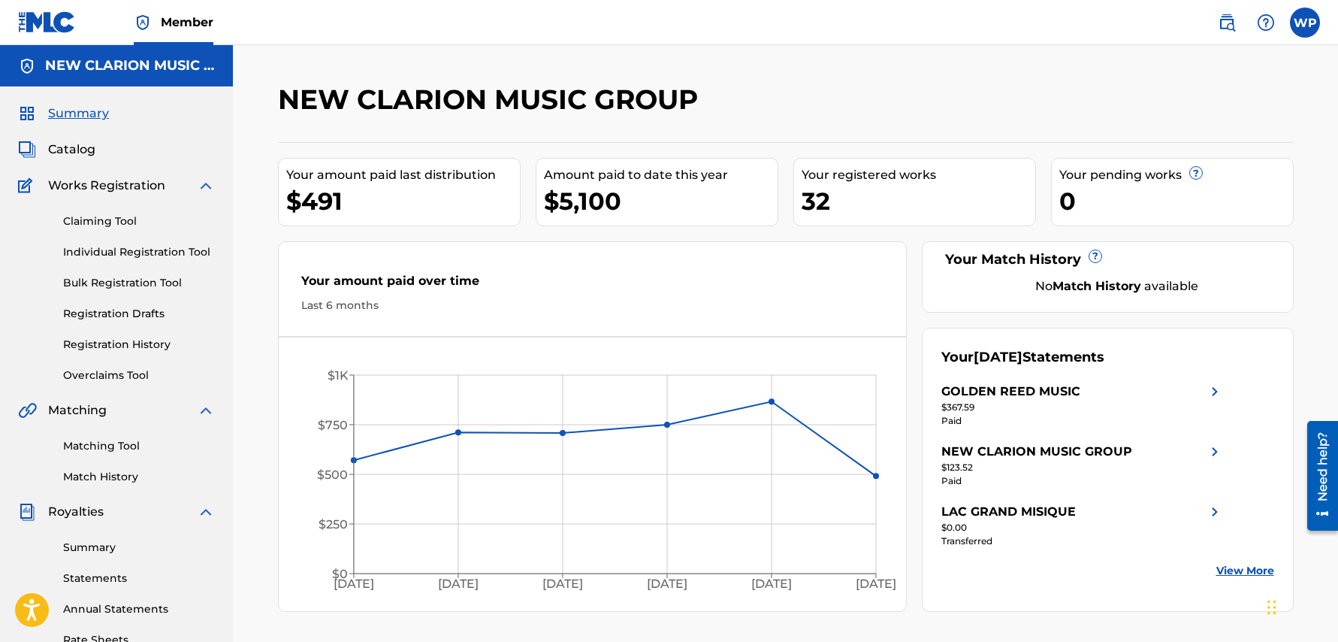
click at [1267, 14] on img at bounding box center [1266, 23] width 18 height 18
click at [1249, 65] on link "Contact us" at bounding box center [1266, 63] width 128 height 36
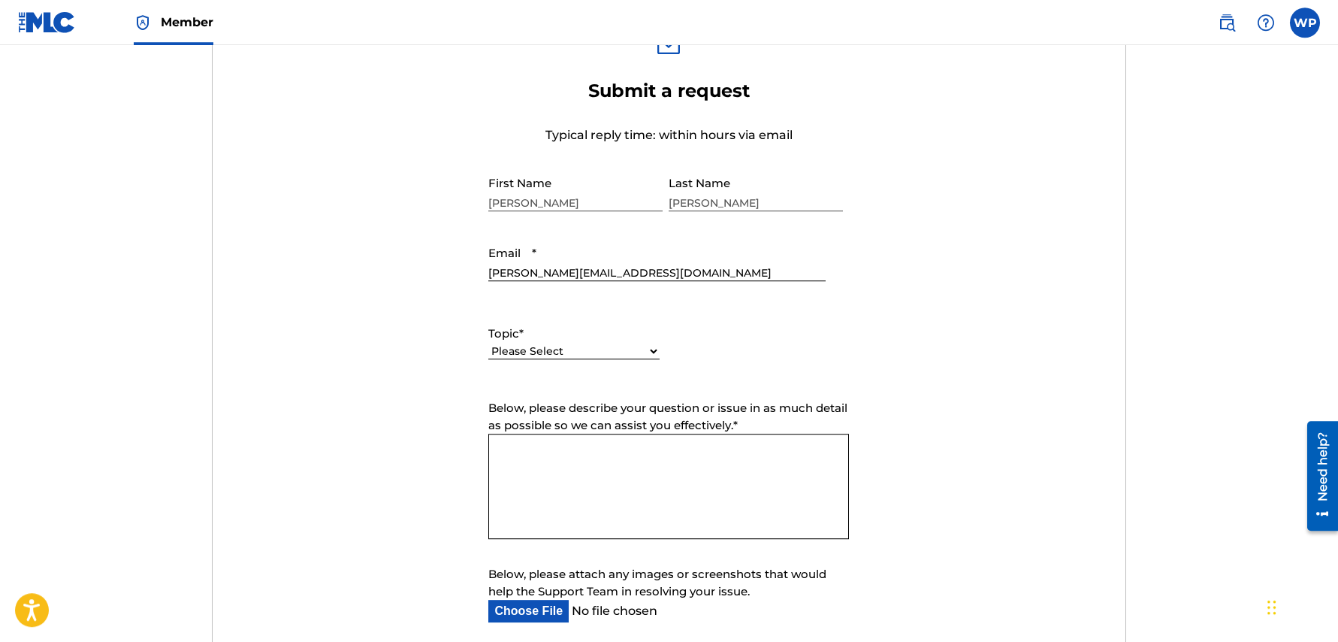
scroll to position [565, 0]
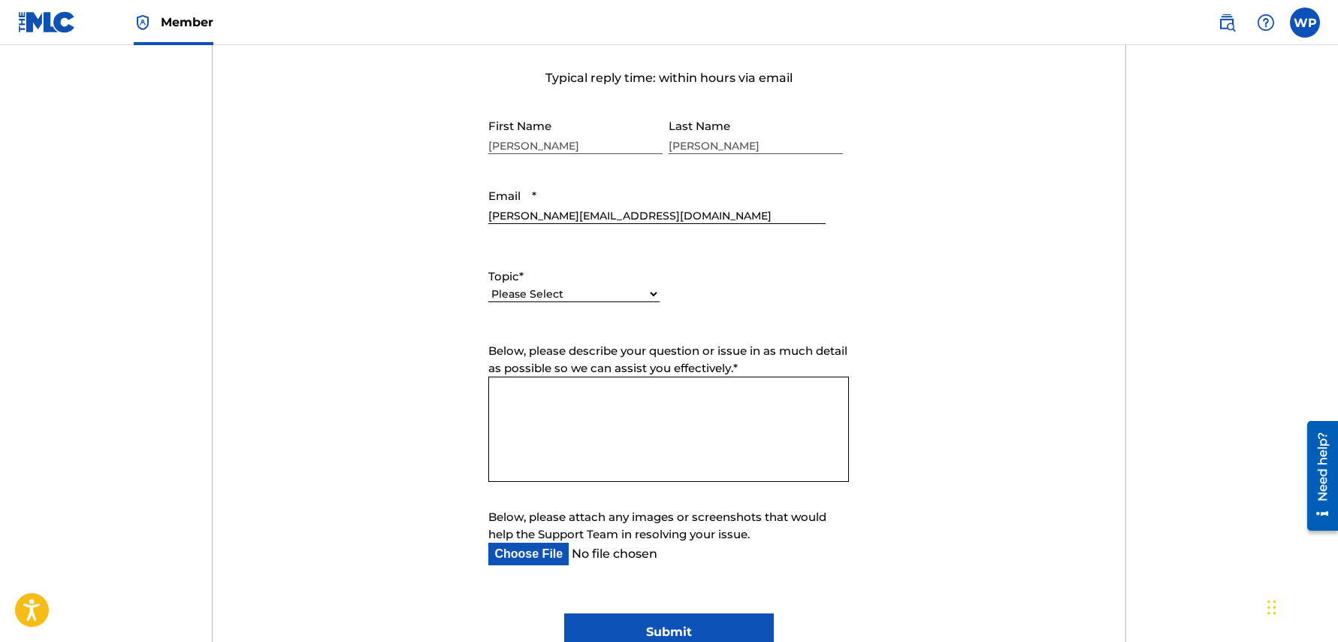
select select "I need help with managing my catalog"
click option "I need help with managing my catalog" at bounding box center [0, 0] width 0 height 0
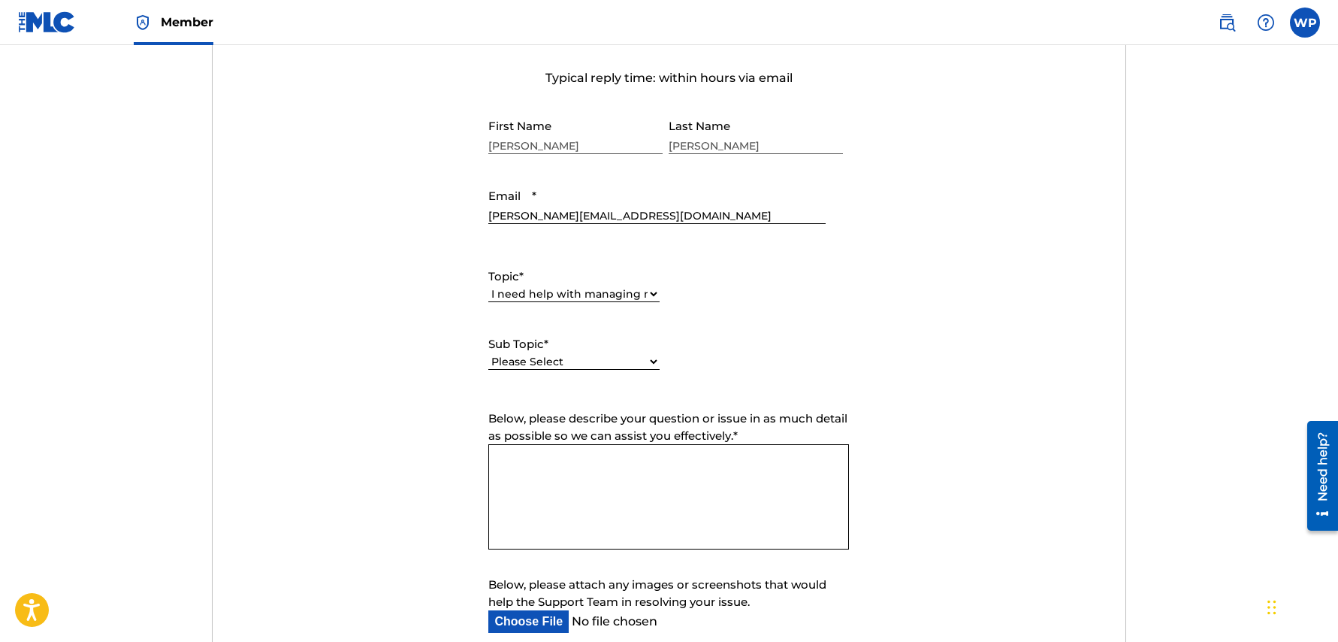
select select "I need help registering my work(s) in The MLC Portal"
click option "I need help registering my work(s) in The MLC Portal" at bounding box center [0, 0] width 0 height 0
click at [527, 460] on textarea "Below, please describe your question or issue in as much detail as possible so …" at bounding box center [668, 496] width 361 height 105
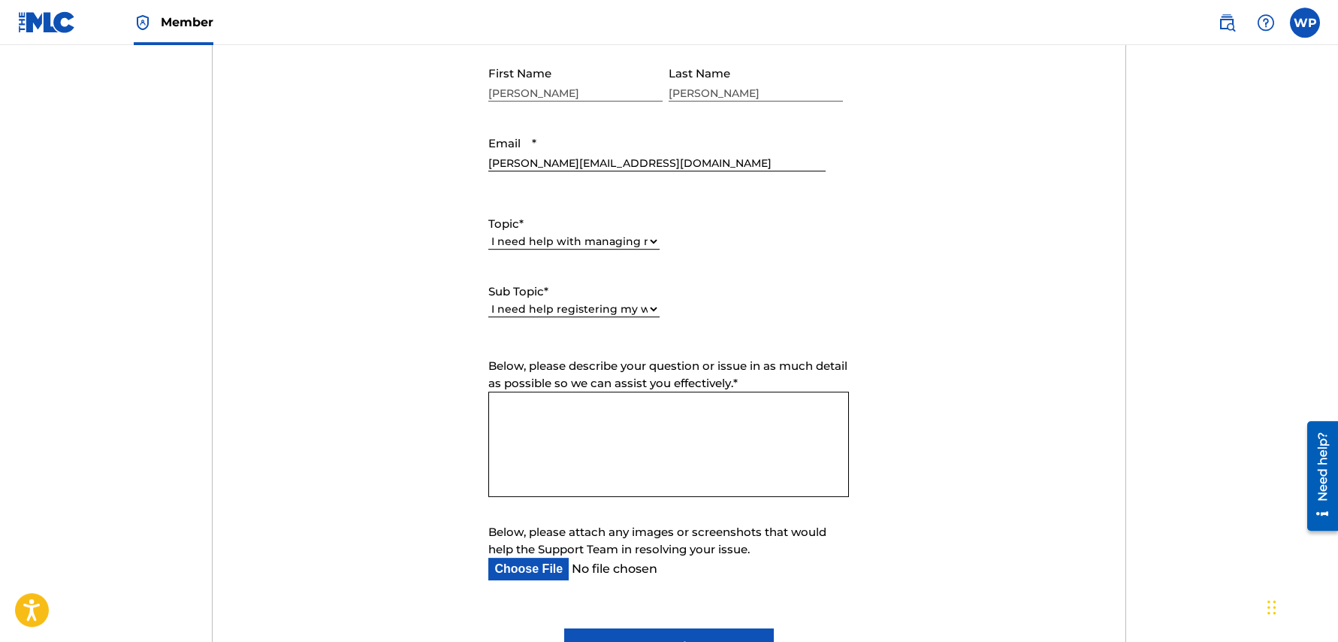
scroll to position [625, 0]
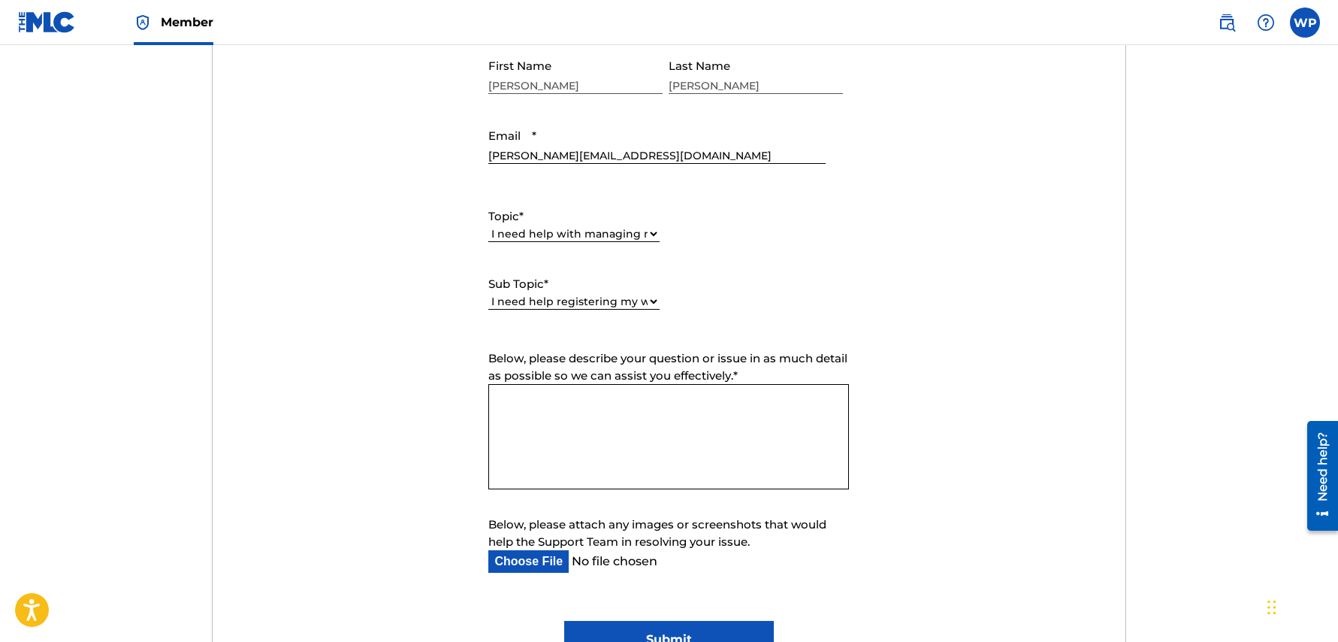
click at [569, 418] on textarea "Below, please describe your question or issue in as much detail as possible so …" at bounding box center [668, 436] width 361 height 105
click at [576, 399] on textarea "Below, please describe your question or issue in as much detail as possible so …" at bounding box center [668, 436] width 361 height 105
type textarea "K"
paste textarea "I08522"
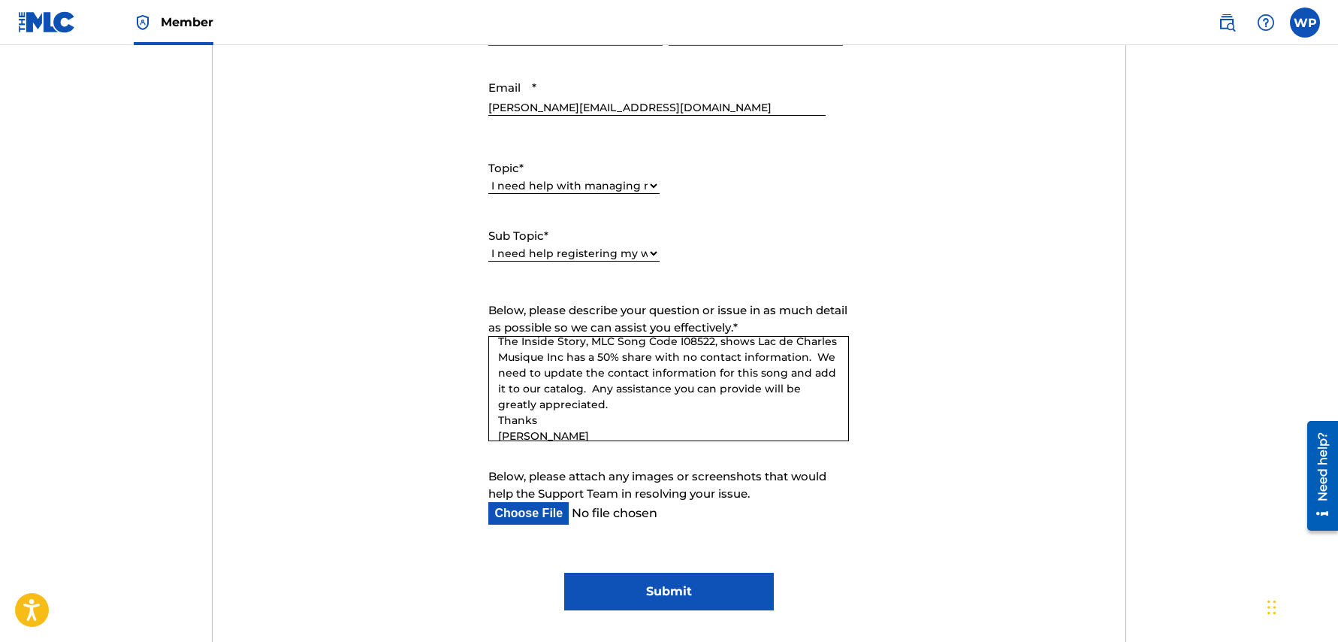
scroll to position [0, 0]
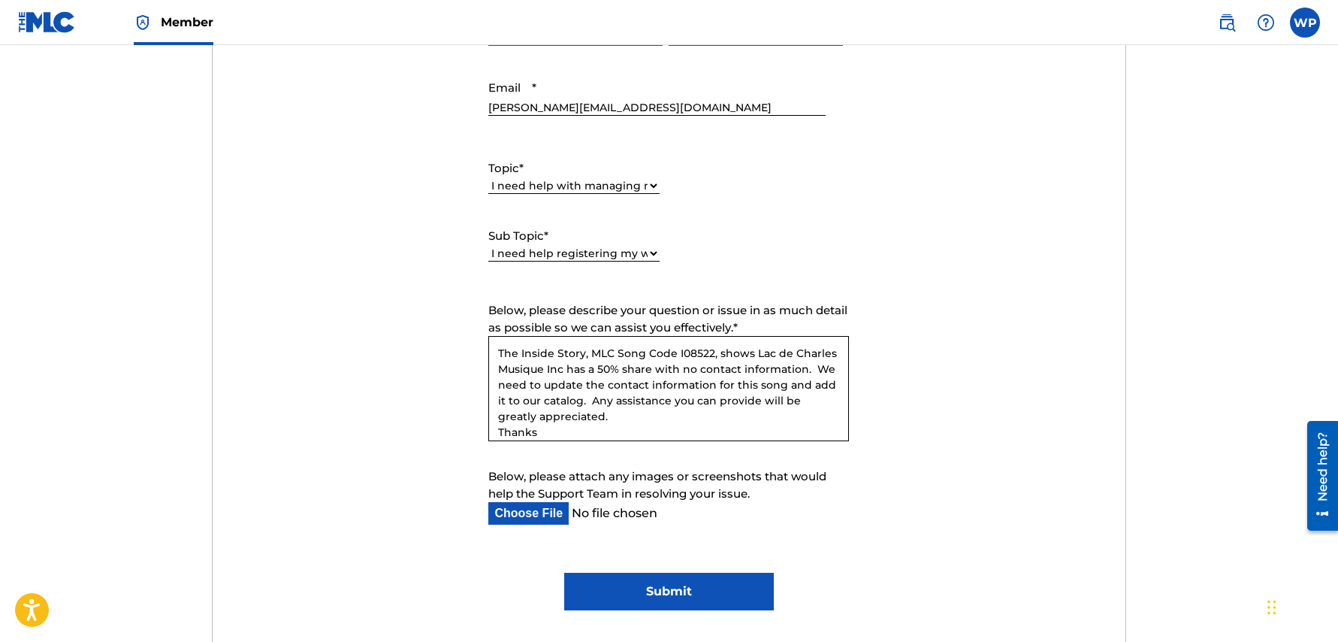
type textarea "The Inside Story, MLC Song Code I08522, shows Lac de Charles Musique Inc has a …"
click at [682, 585] on input "Submit" at bounding box center [669, 592] width 210 height 38
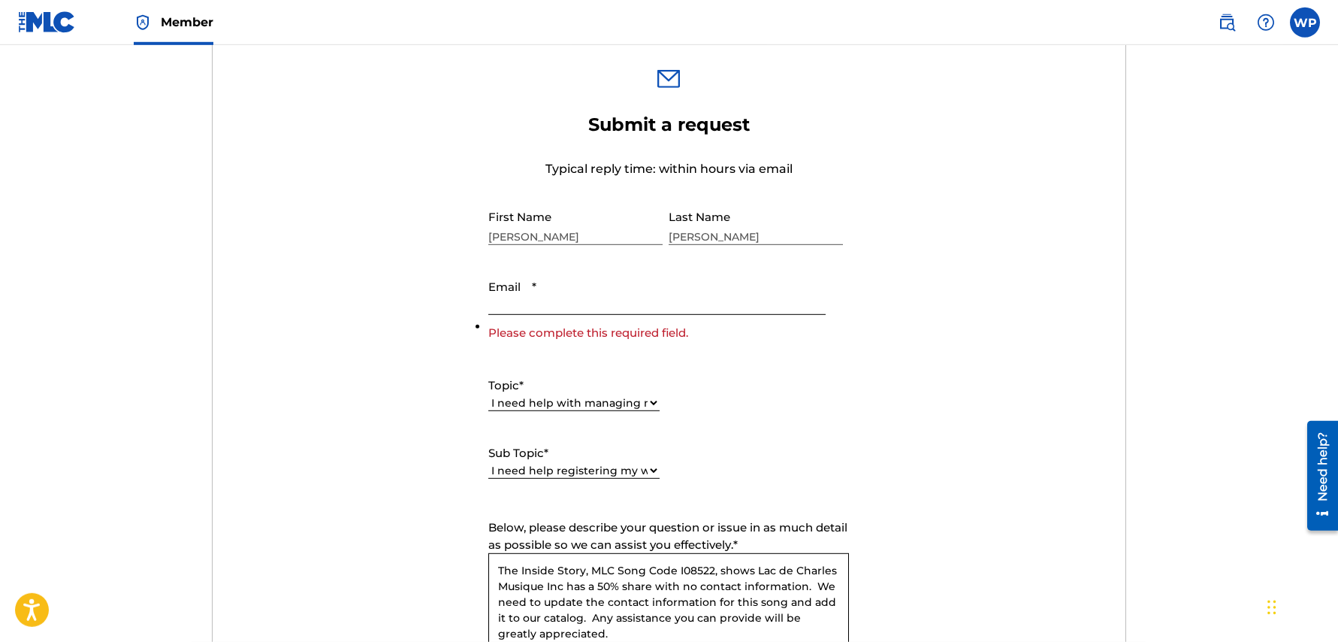
scroll to position [541, 0]
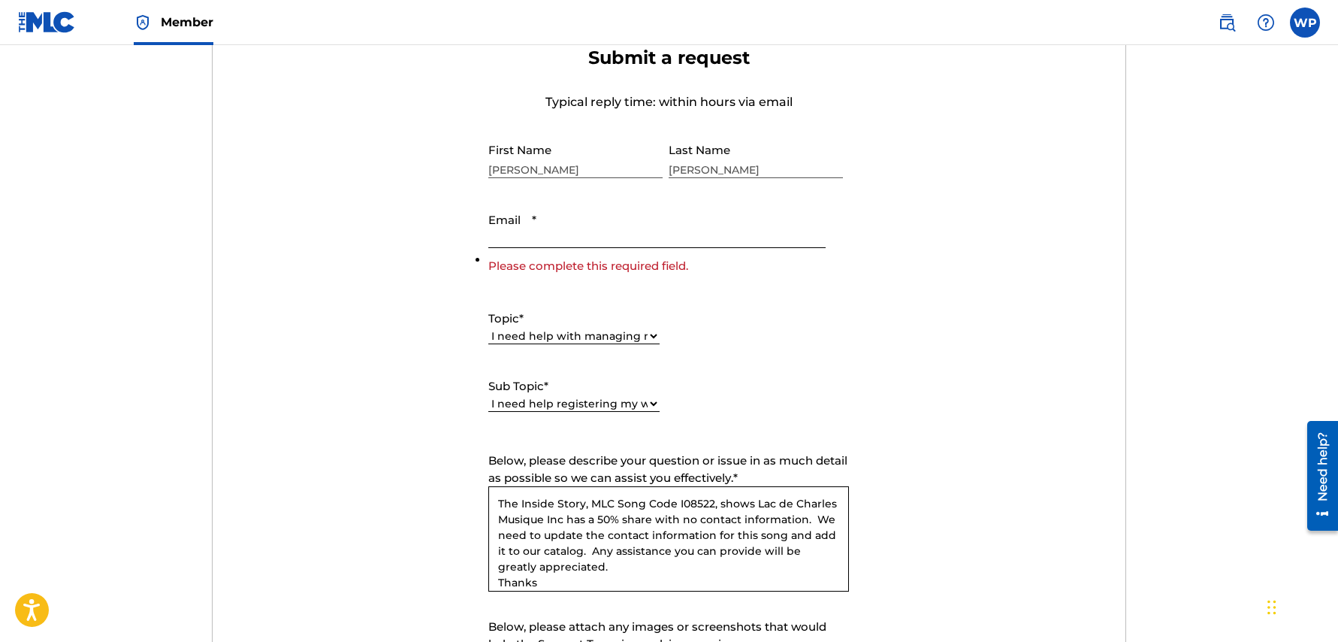
click at [569, 232] on input "Email *" at bounding box center [656, 226] width 337 height 43
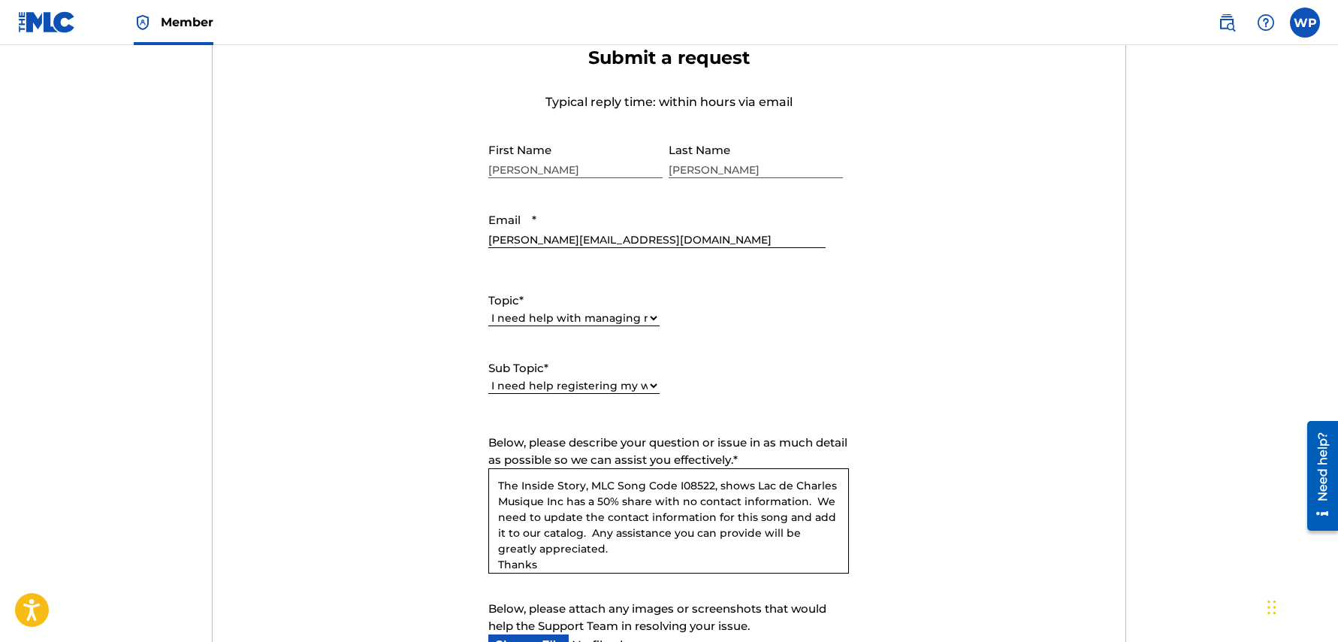
type input "[PERSON_NAME][EMAIL_ADDRESS][DOMAIN_NAME]"
click at [970, 400] on form "Submit a request Typical reply time: within hours via email First Name Wade Las…" at bounding box center [669, 395] width 913 height 696
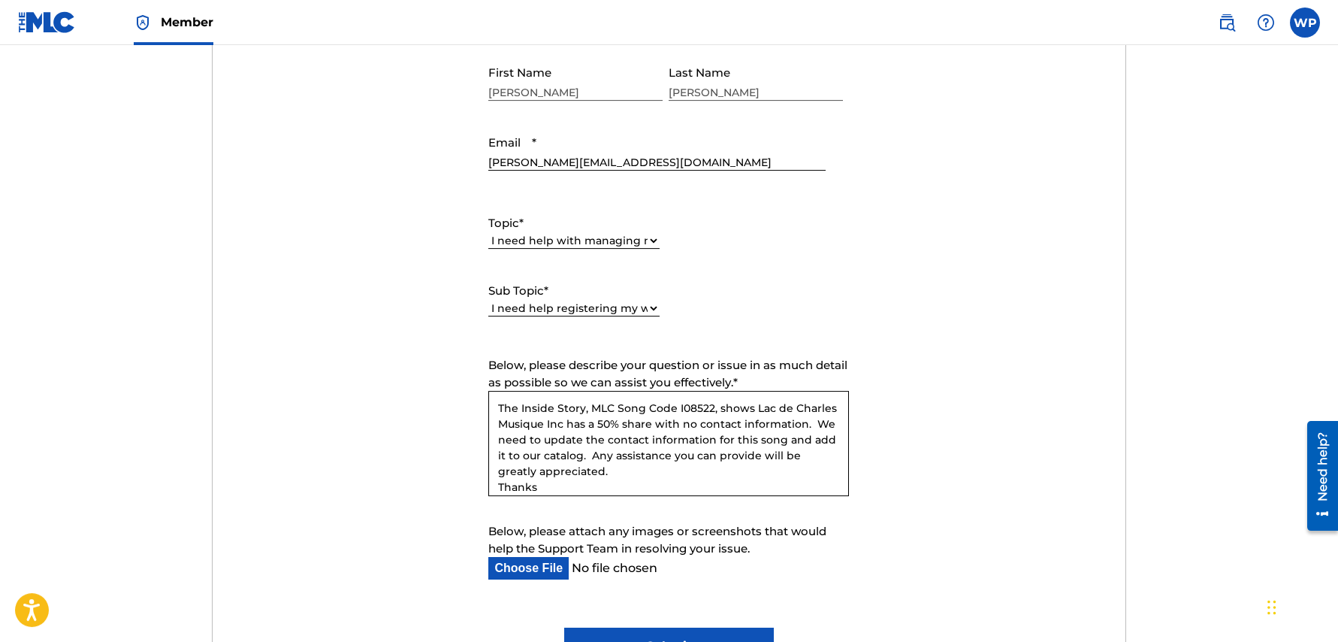
scroll to position [673, 0]
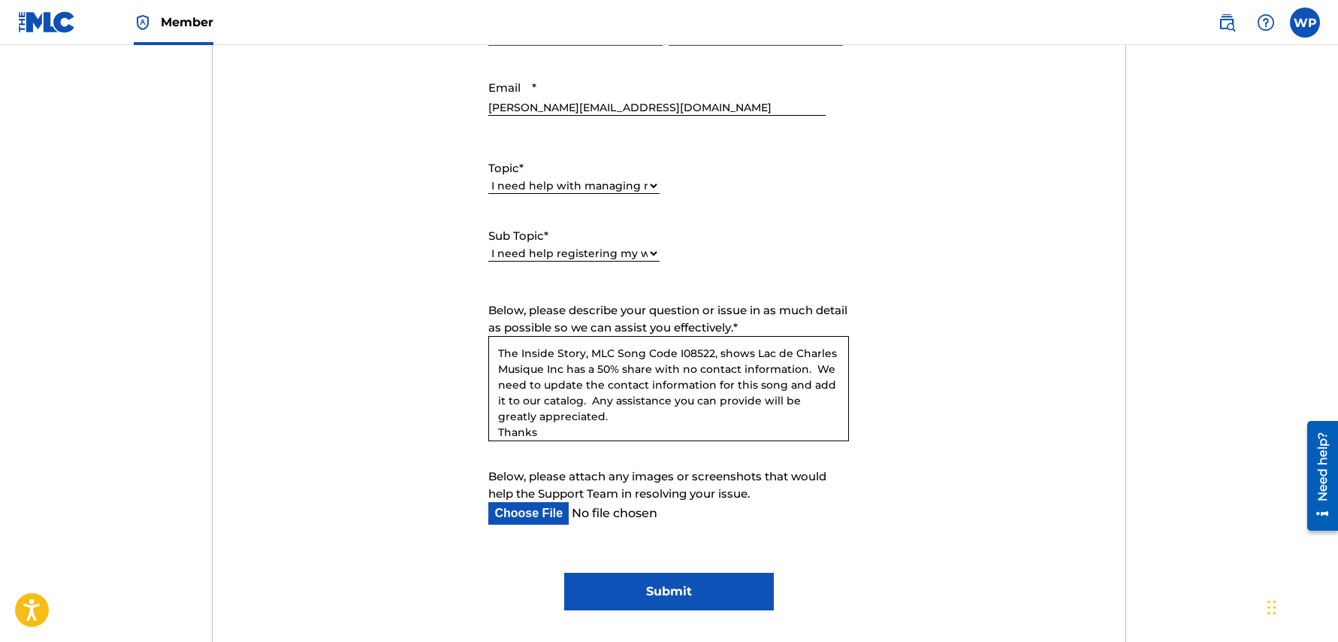
click at [669, 588] on input "Submit" at bounding box center [669, 592] width 210 height 38
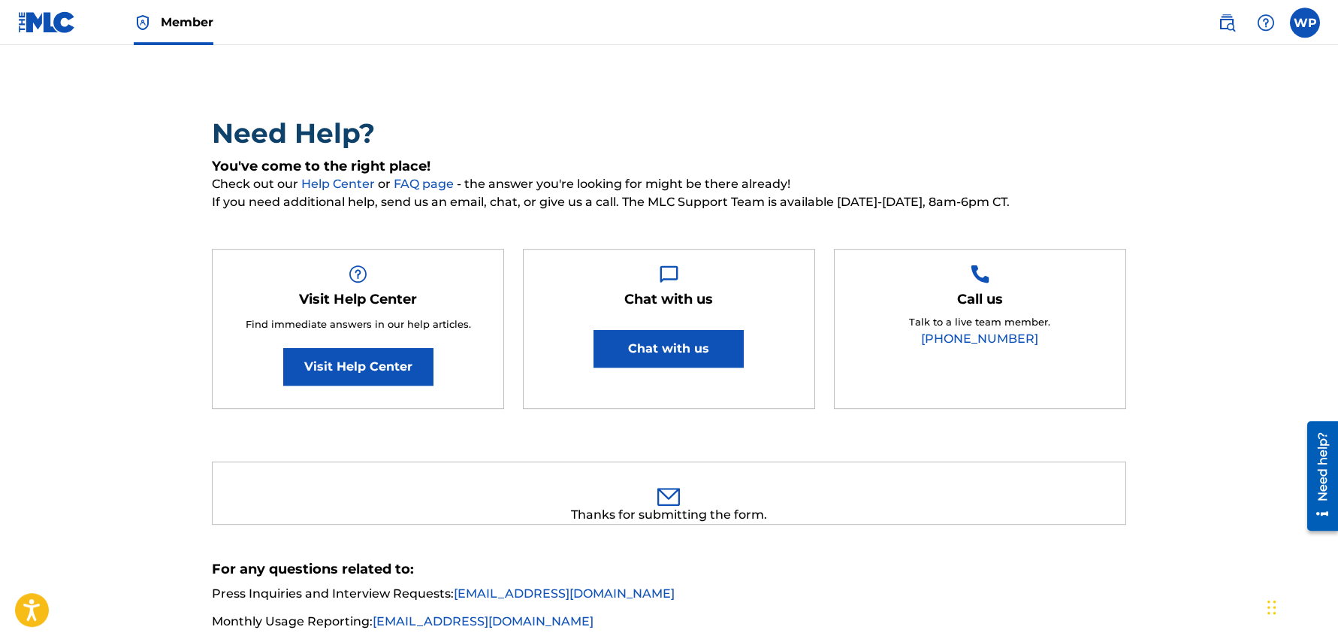
scroll to position [0, 0]
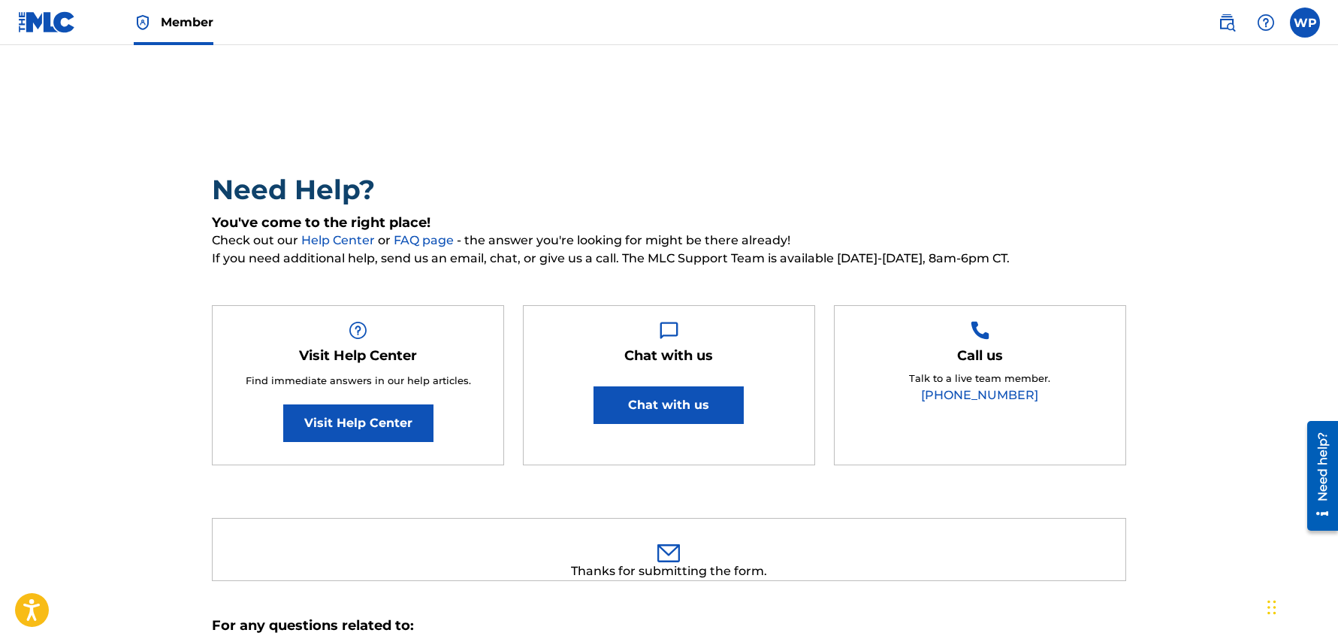
click at [1230, 29] on img at bounding box center [1227, 23] width 18 height 18
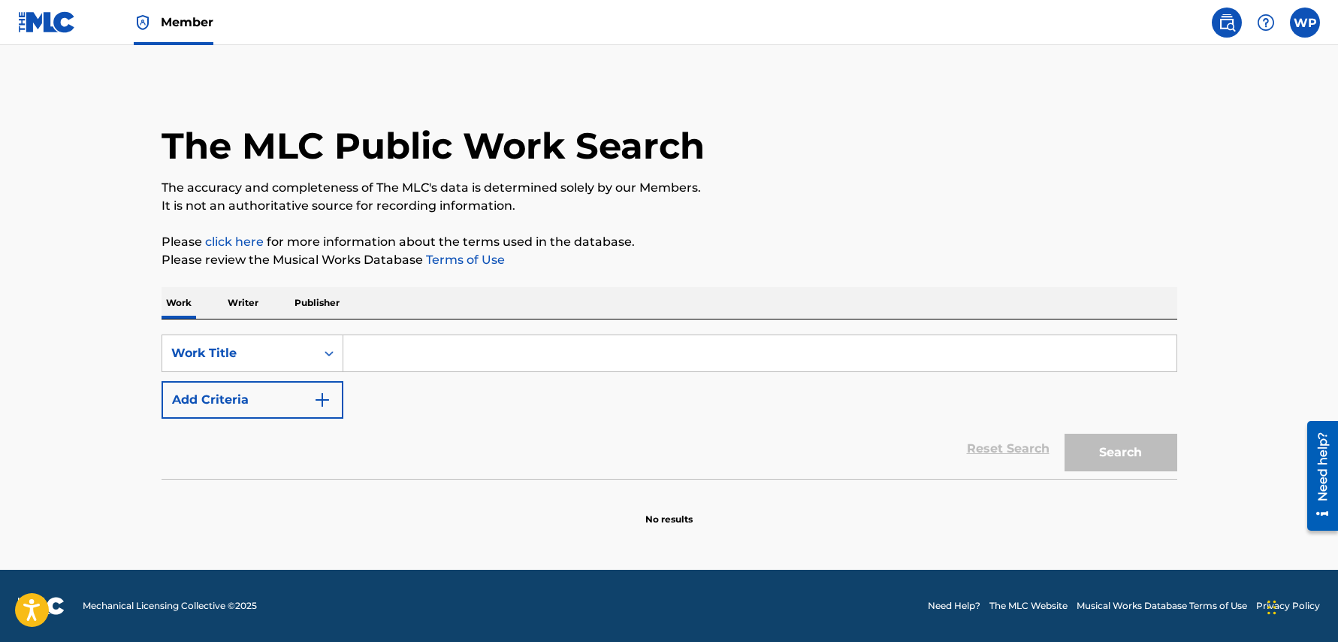
click at [320, 299] on p "Publisher" at bounding box center [317, 303] width 54 height 32
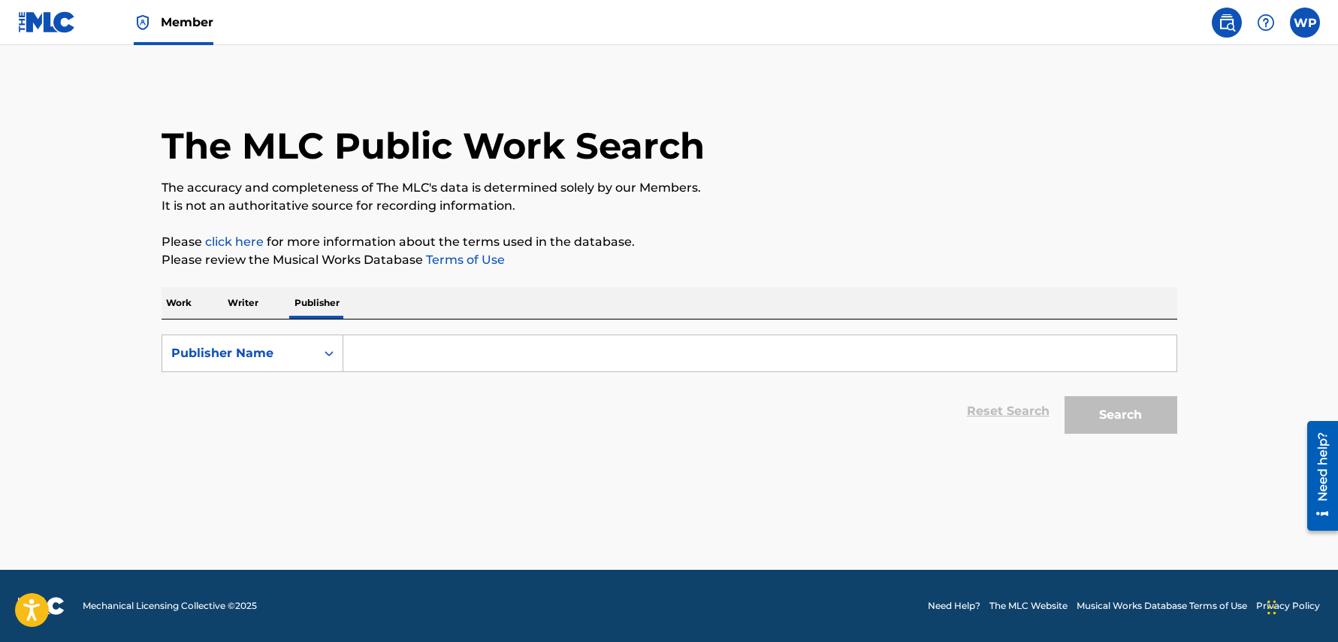
click at [386, 349] on input "Search Form" at bounding box center [759, 353] width 833 height 36
paste input "LAC DE CHARLES MUSIQUE INC"
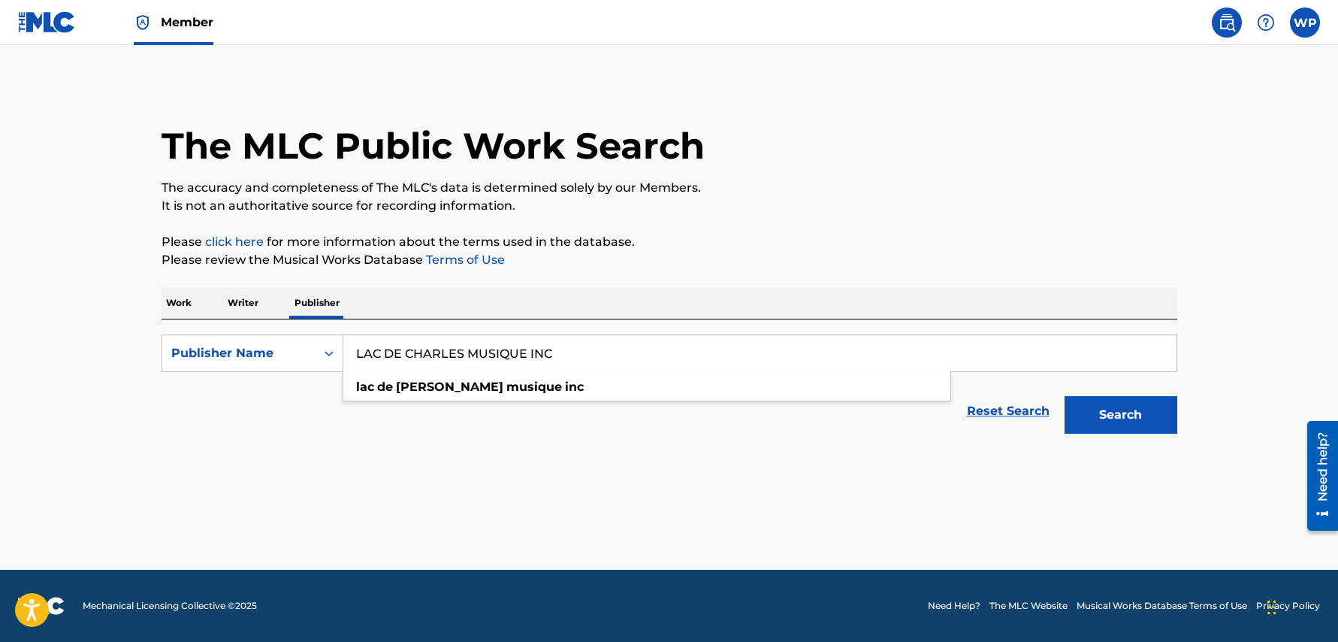
type input "LAC DE CHARLES MUSIQUE INC"
click at [1129, 418] on button "Search" at bounding box center [1121, 415] width 113 height 38
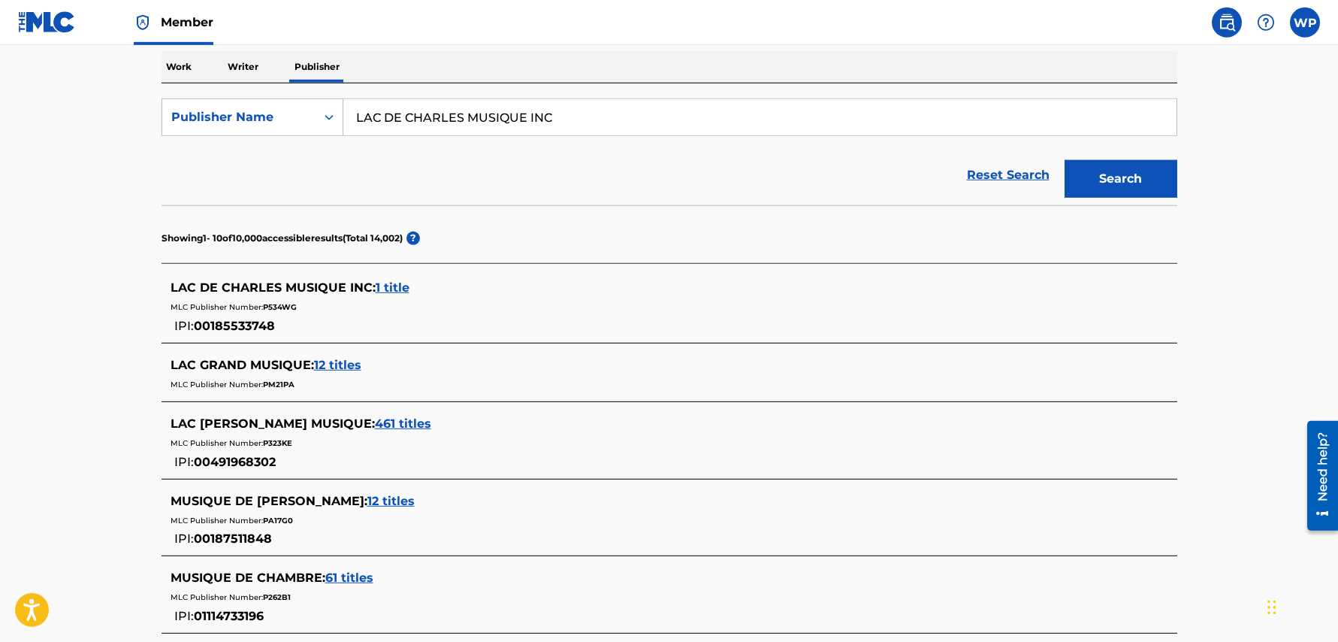
scroll to position [240, 0]
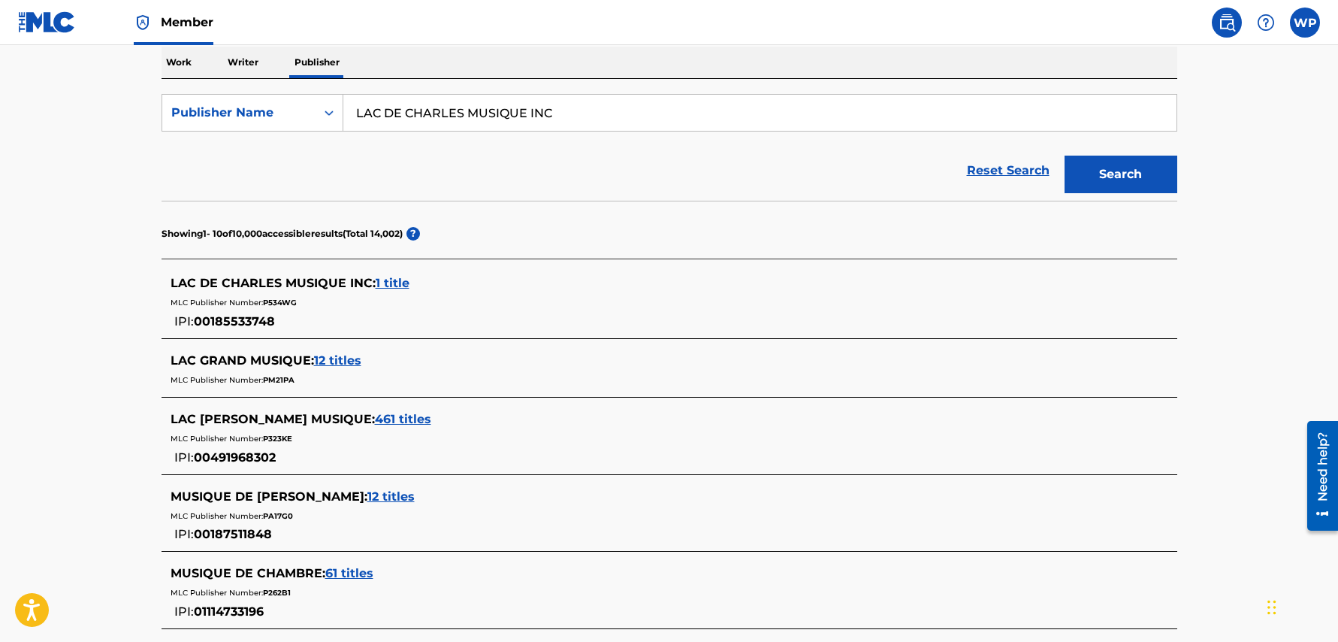
click at [410, 282] on div "LAC DE CHARLES MUSIQUE INC : 1 title" at bounding box center [650, 283] width 959 height 18
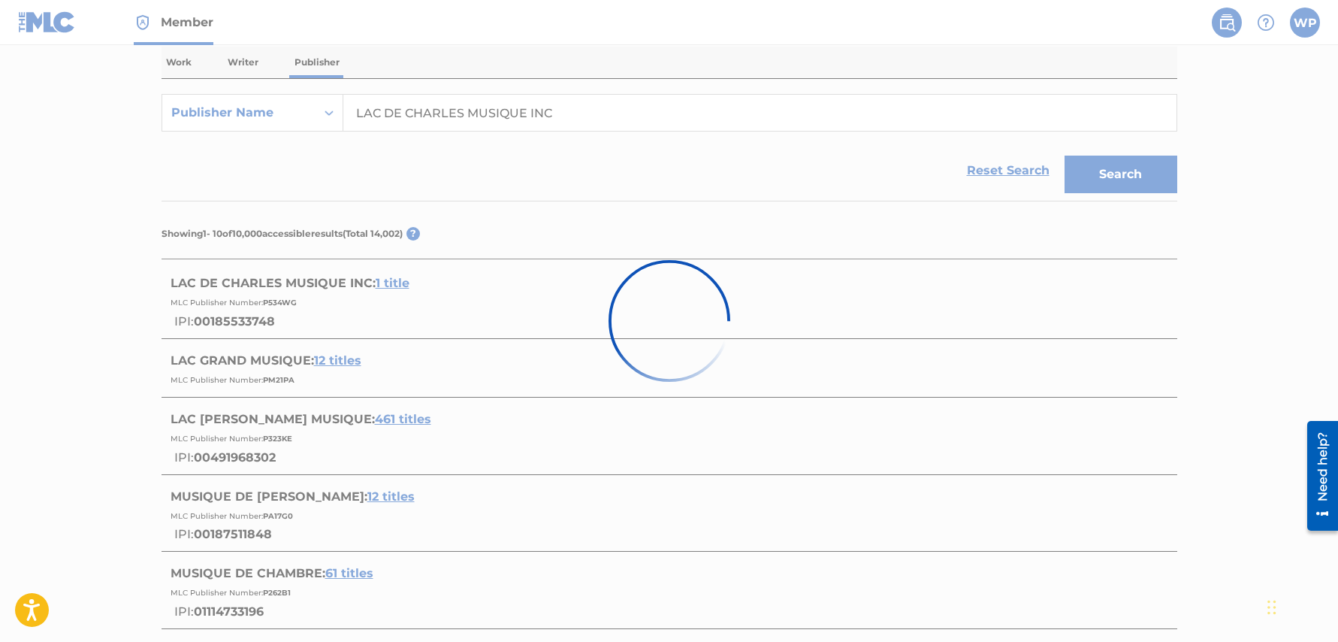
scroll to position [190, 0]
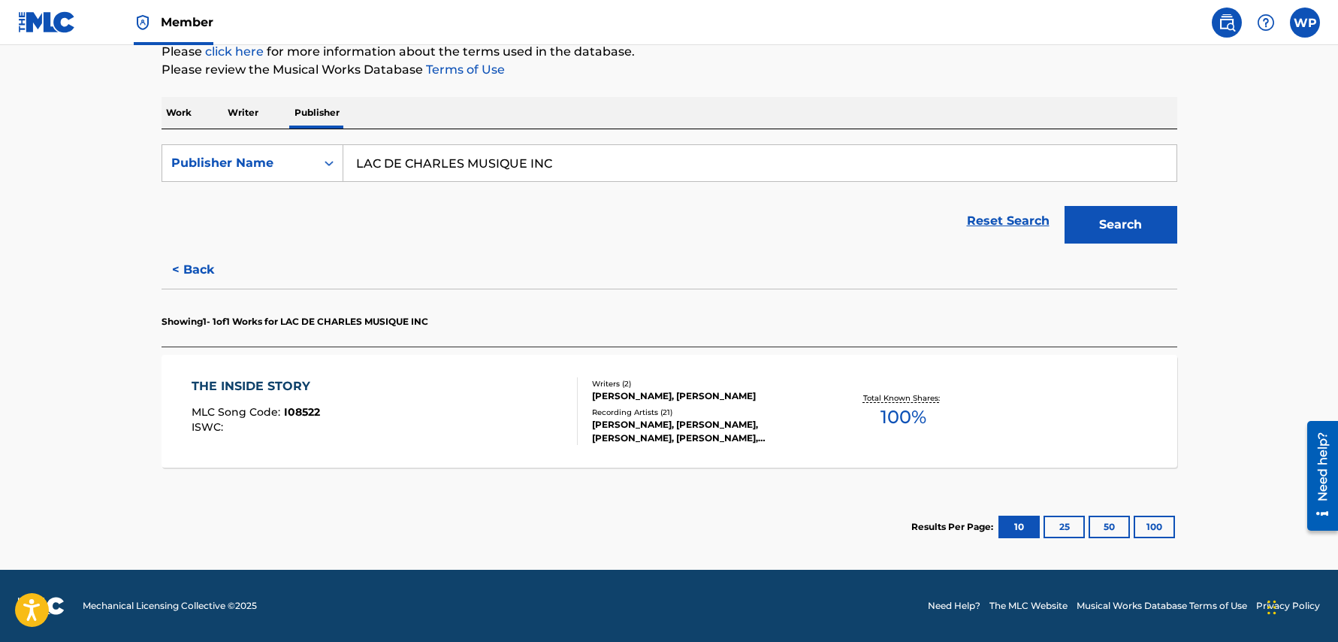
click at [269, 381] on div "THE INSIDE STORY" at bounding box center [256, 386] width 128 height 18
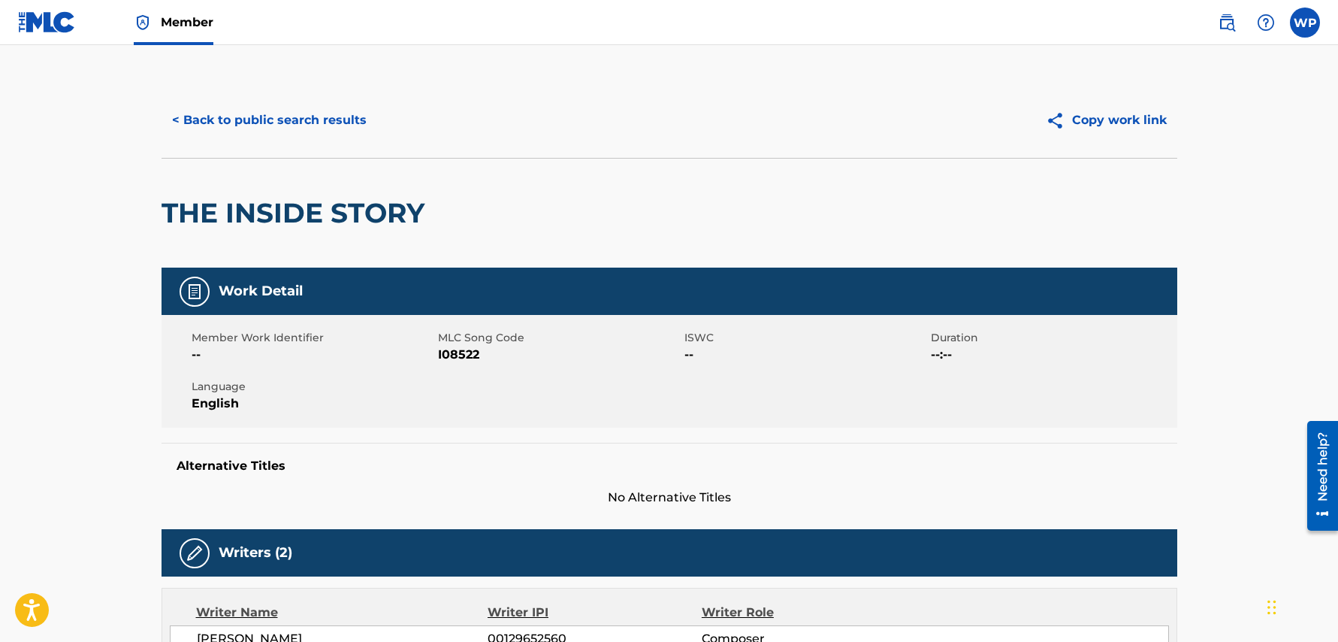
click at [325, 115] on button "< Back to public search results" at bounding box center [270, 120] width 216 height 38
